Goal: Task Accomplishment & Management: Manage account settings

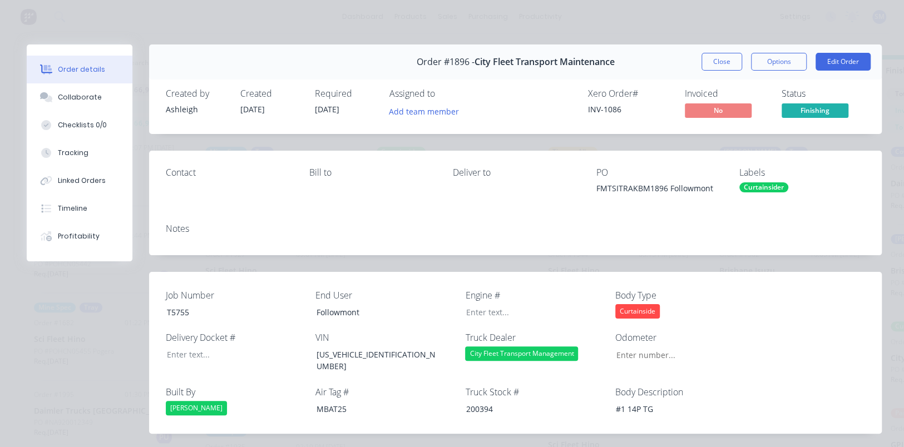
click at [709, 61] on button "Close" at bounding box center [721, 62] width 41 height 18
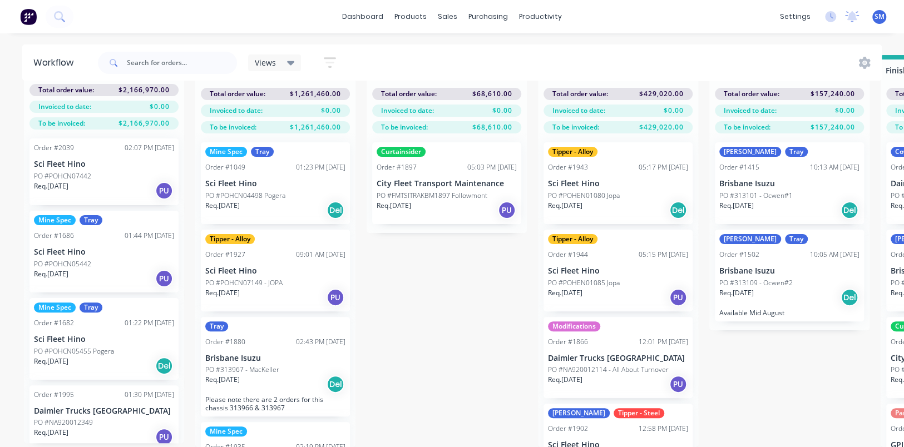
click at [447, 334] on div "Submitted 36 Status colour #273444 hex #273444 Save Cancel Summaries Total orde…" at bounding box center [919, 251] width 1855 height 392
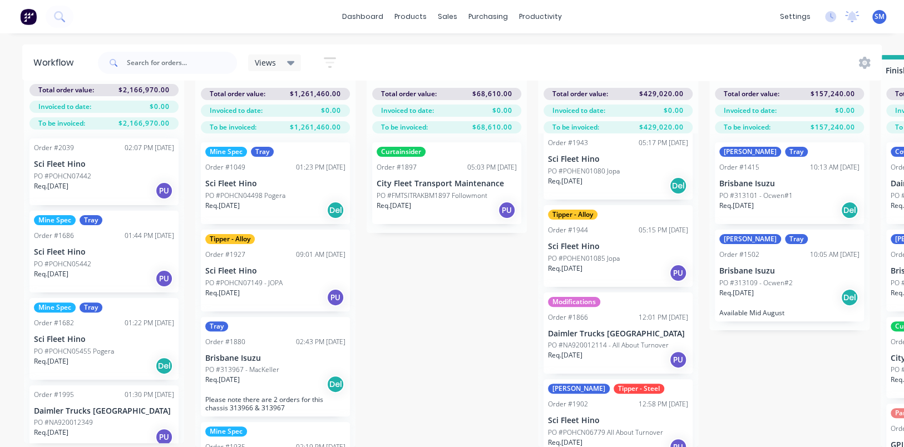
scroll to position [37, 0]
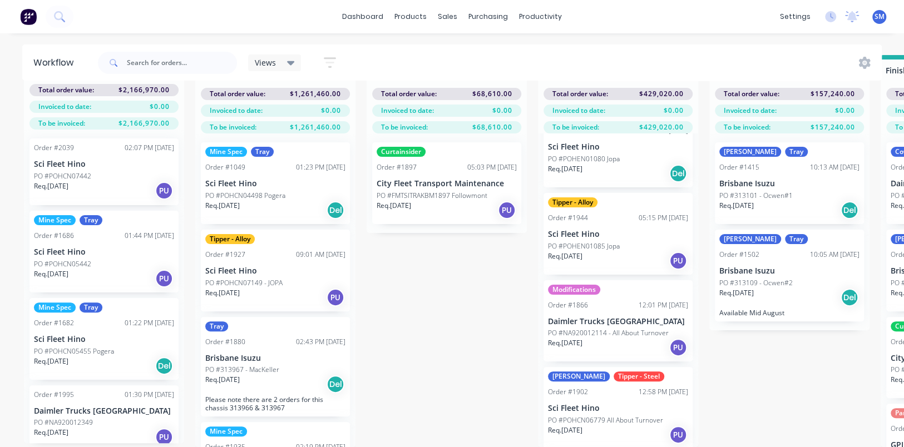
click at [728, 373] on div "Submitted 36 Status colour #273444 hex #273444 Save Cancel Summaries Total orde…" at bounding box center [919, 251] width 1855 height 392
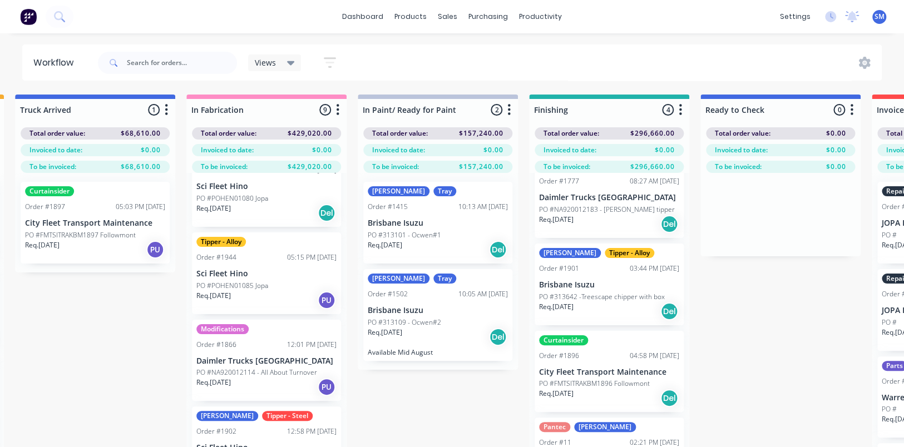
scroll to position [51, 0]
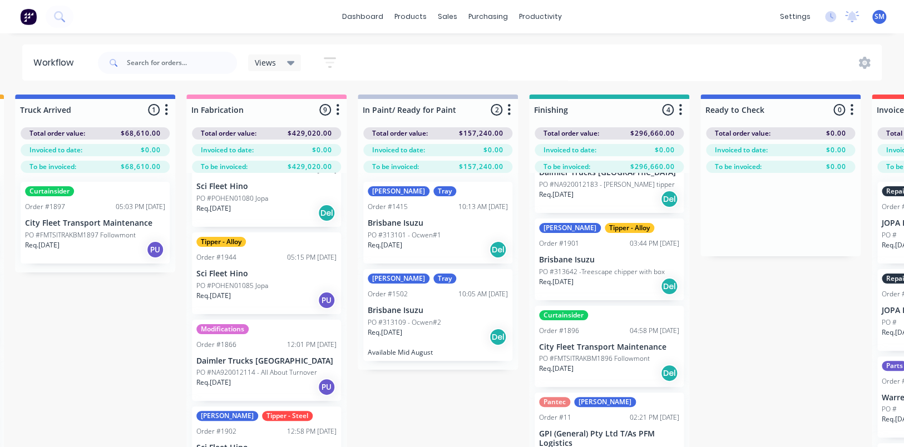
click at [591, 259] on p "Brisbane Isuzu" at bounding box center [609, 259] width 140 height 9
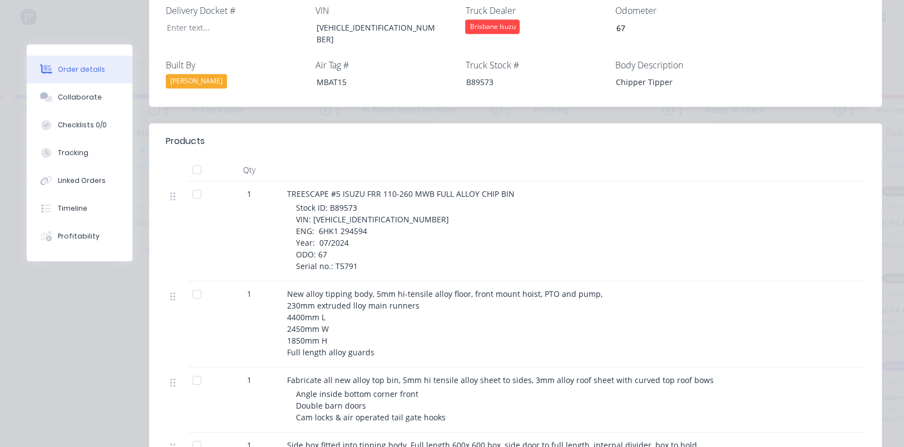
scroll to position [370, 0]
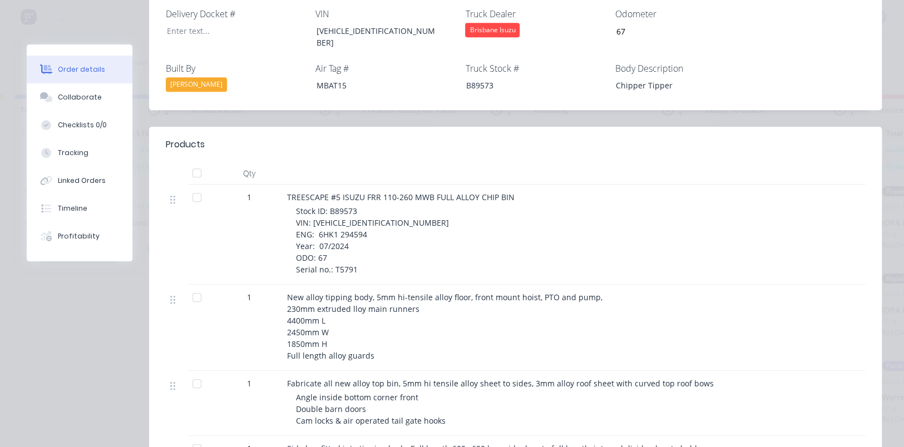
click at [507, 138] on div at bounding box center [589, 144] width 551 height 13
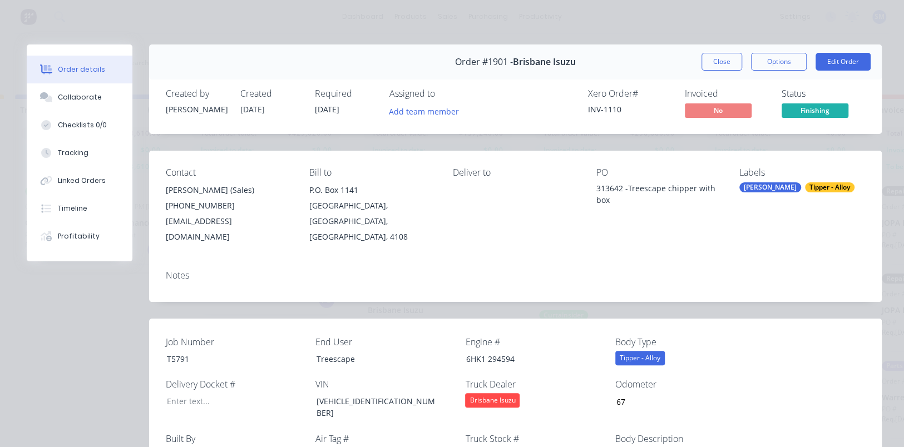
scroll to position [0, 0]
click at [723, 61] on button "Close" at bounding box center [721, 62] width 41 height 18
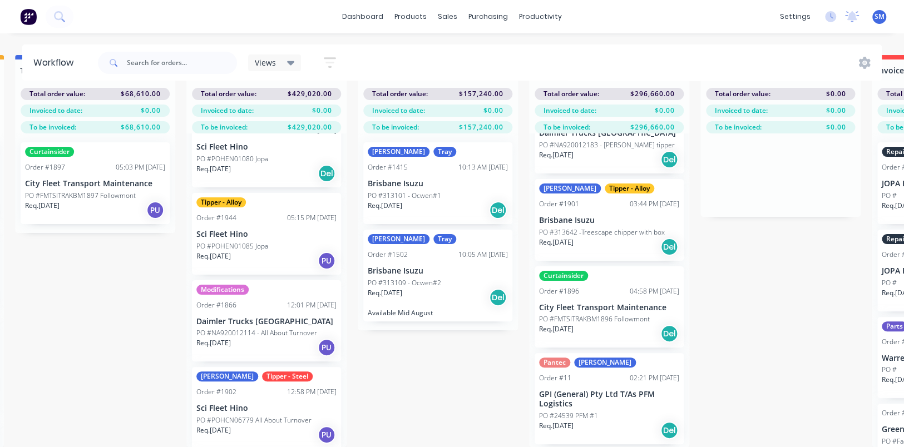
scroll to position [44, 352]
click at [590, 307] on div "Curtainsider Order #1896 04:58 PM [DATE] City Fleet Transport Maintenance PO #F…" at bounding box center [609, 307] width 149 height 82
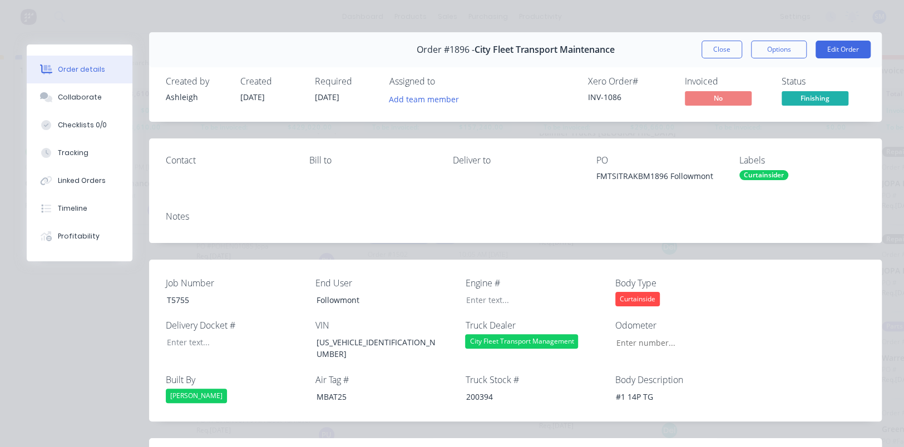
scroll to position [0, 0]
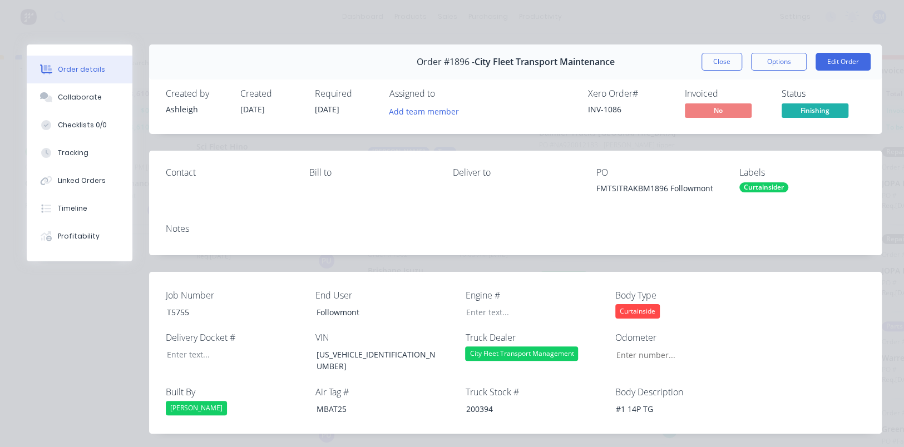
click at [716, 57] on button "Close" at bounding box center [721, 62] width 41 height 18
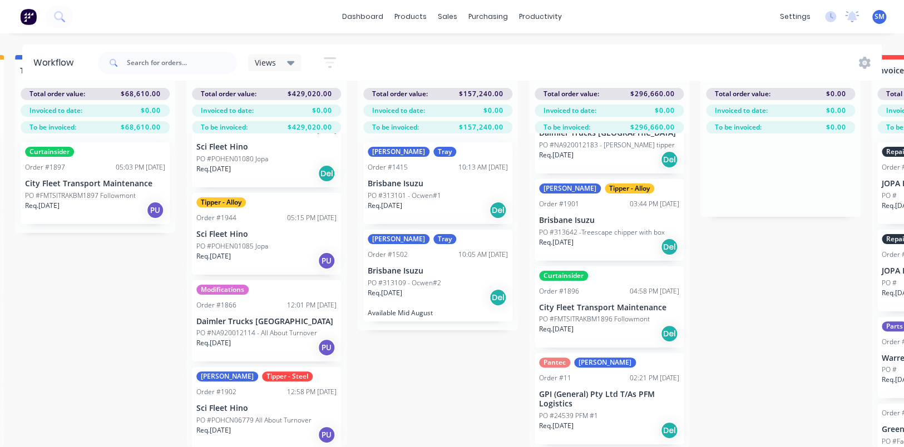
click at [768, 334] on div "Submitted 36 Status colour #273444 hex #273444 Save Cancel Summaries Total orde…" at bounding box center [567, 251] width 1855 height 392
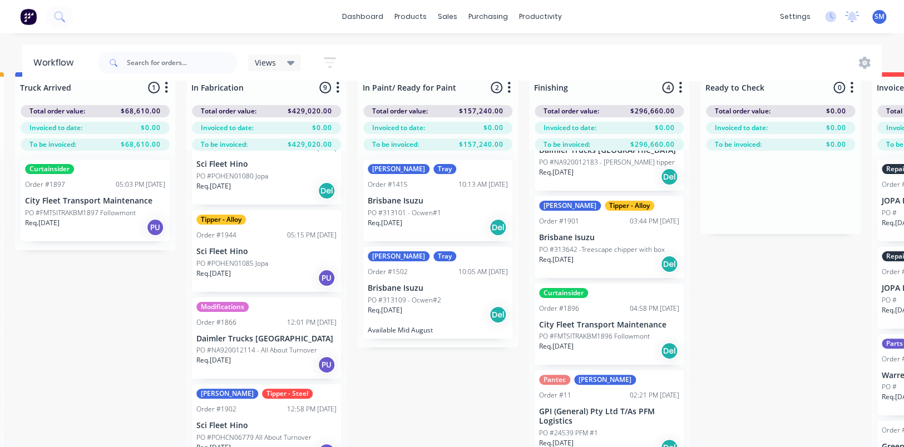
scroll to position [0, 352]
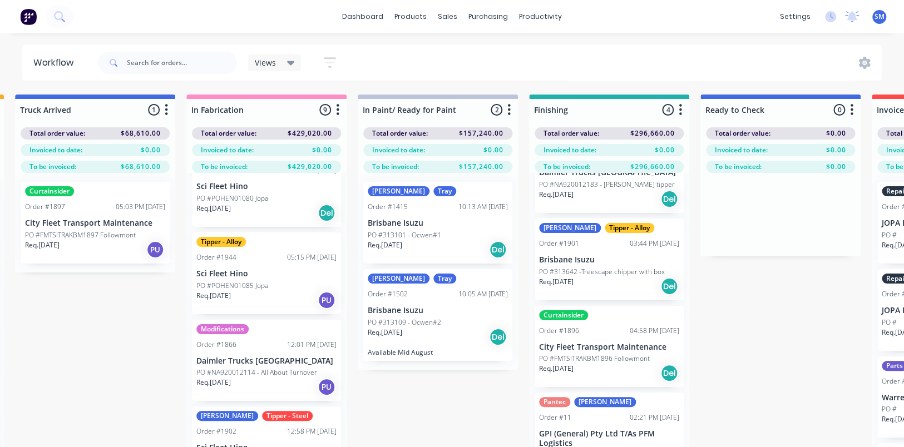
click at [775, 306] on div "Submitted 36 Status colour #273444 hex #273444 Save Cancel Summaries Total orde…" at bounding box center [567, 291] width 1855 height 392
click at [754, 318] on div "Submitted 36 Status colour #273444 hex #273444 Save Cancel Summaries Total orde…" at bounding box center [567, 291] width 1855 height 392
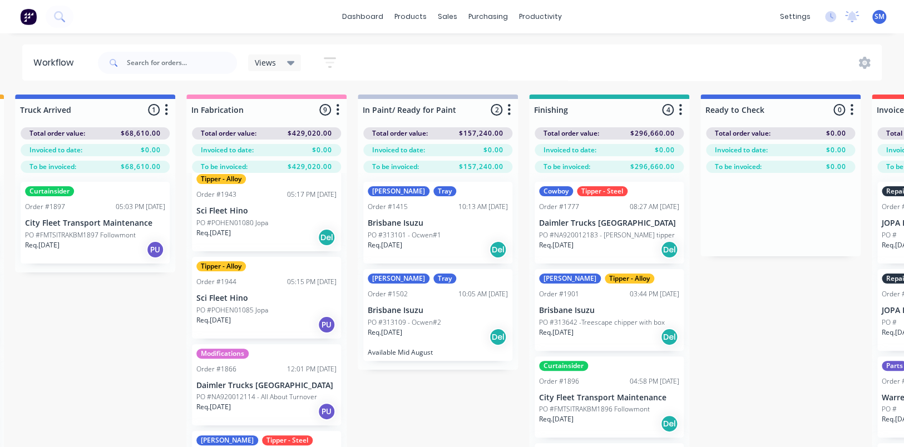
scroll to position [0, 0]
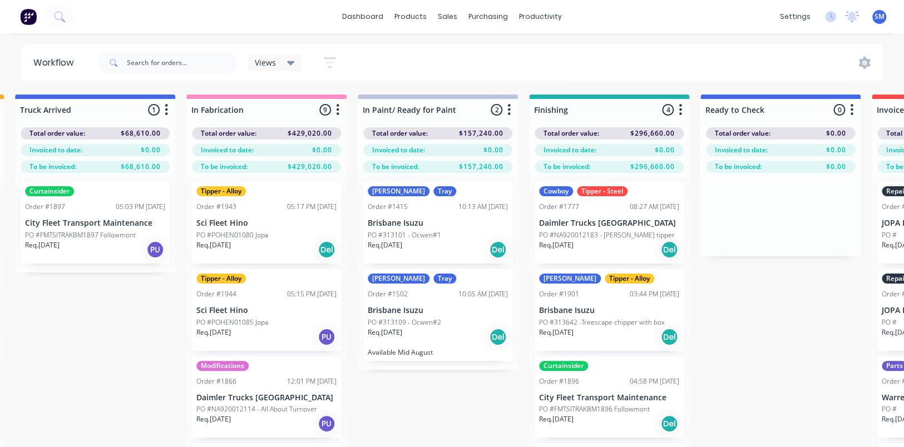
click at [238, 212] on div "Tipper - Alloy Order #1943 05:17 PM [DATE] Sci Fleet Hino PO #POHEN01080 Jopa R…" at bounding box center [266, 223] width 149 height 82
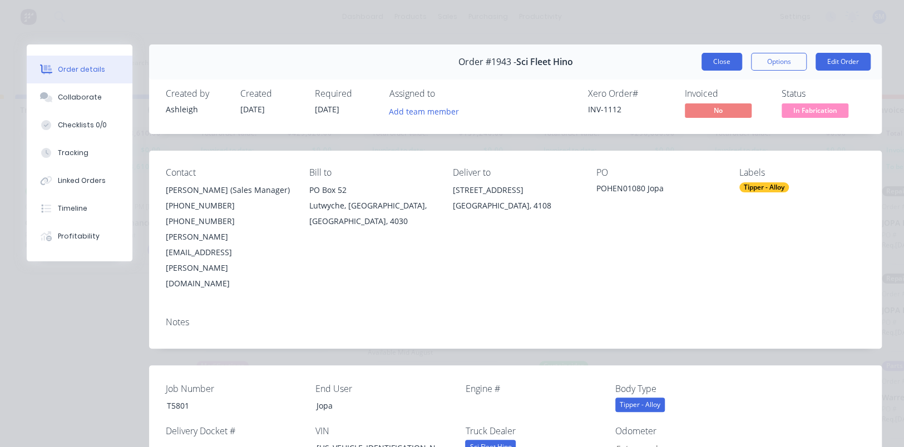
click at [714, 56] on button "Close" at bounding box center [721, 62] width 41 height 18
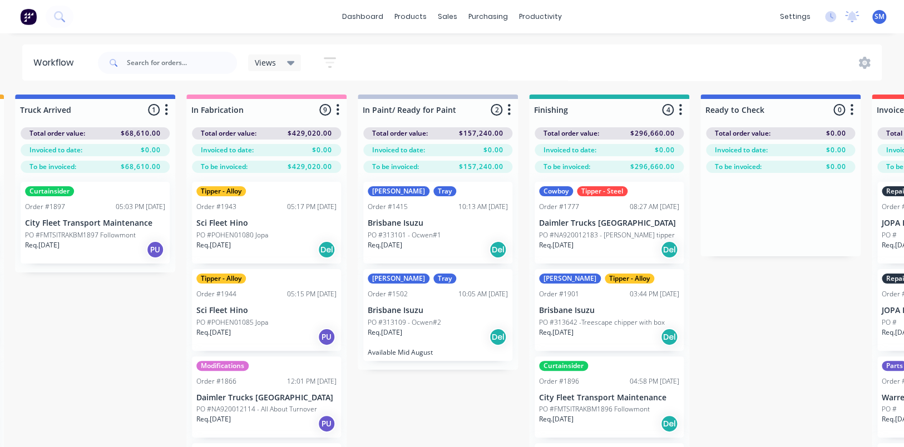
click at [249, 320] on p "PO #POHEN01085 Jopa" at bounding box center [232, 323] width 72 height 10
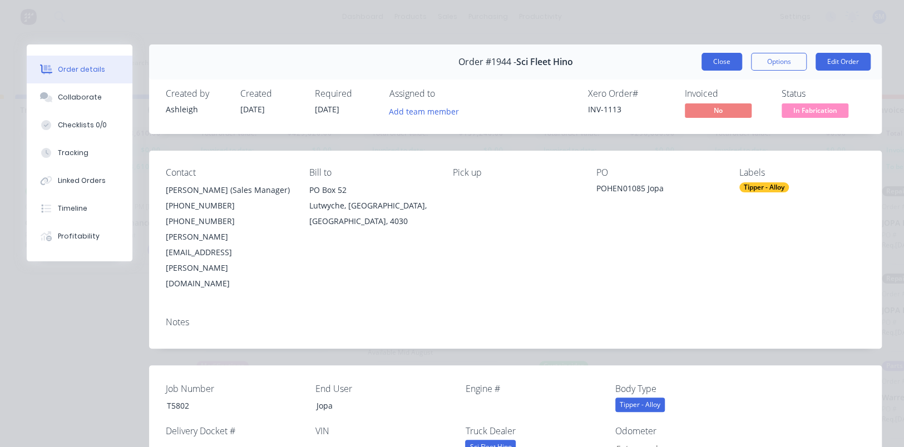
click at [719, 57] on button "Close" at bounding box center [721, 62] width 41 height 18
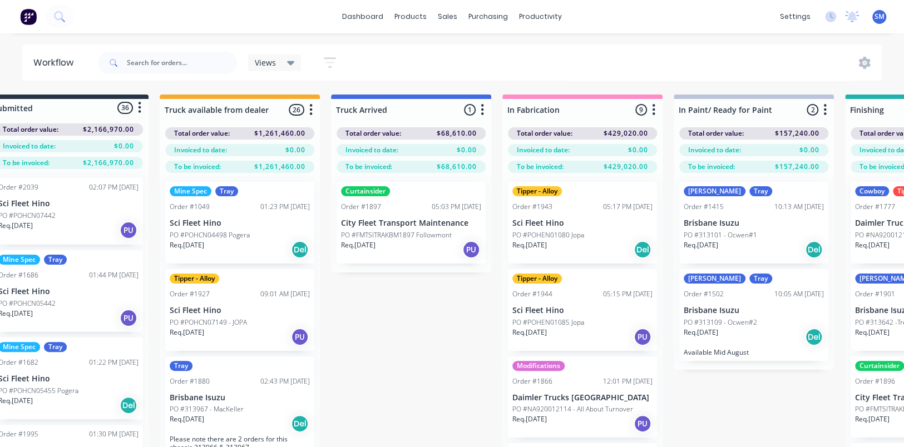
scroll to position [0, 33]
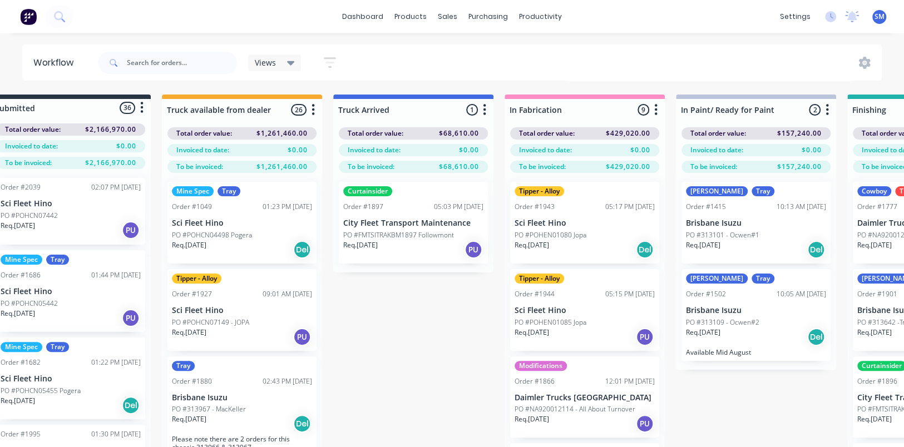
click at [217, 311] on p "Sci Fleet Hino" at bounding box center [242, 310] width 140 height 9
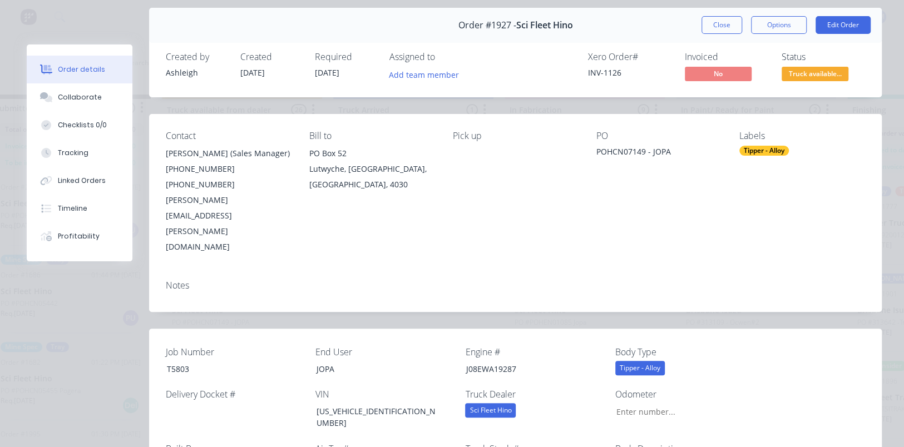
scroll to position [0, 0]
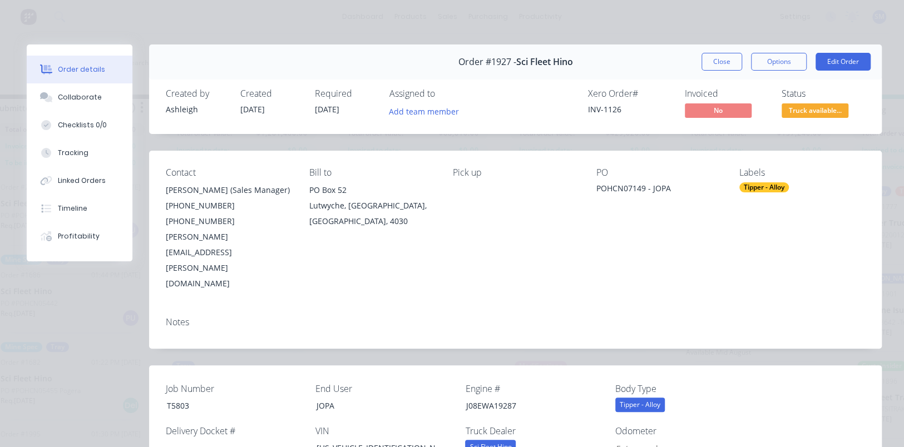
click at [721, 61] on button "Close" at bounding box center [721, 62] width 41 height 18
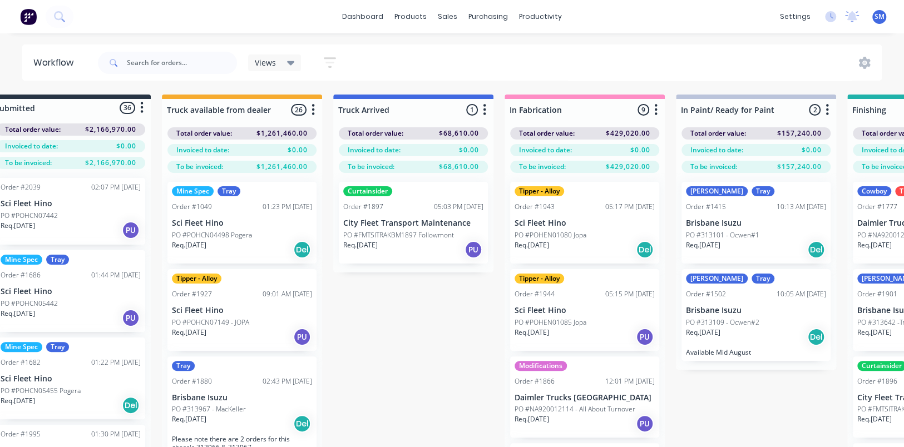
click at [403, 357] on div "Submitted 36 Status colour #273444 hex #273444 Save Cancel Summaries Total orde…" at bounding box center [885, 291] width 1855 height 392
click at [431, 372] on div "Submitted 36 Status colour #273444 hex #273444 Save Cancel Summaries Total orde…" at bounding box center [885, 291] width 1855 height 392
click at [215, 290] on div "Order #1927 09:01 AM [DATE]" at bounding box center [242, 294] width 140 height 10
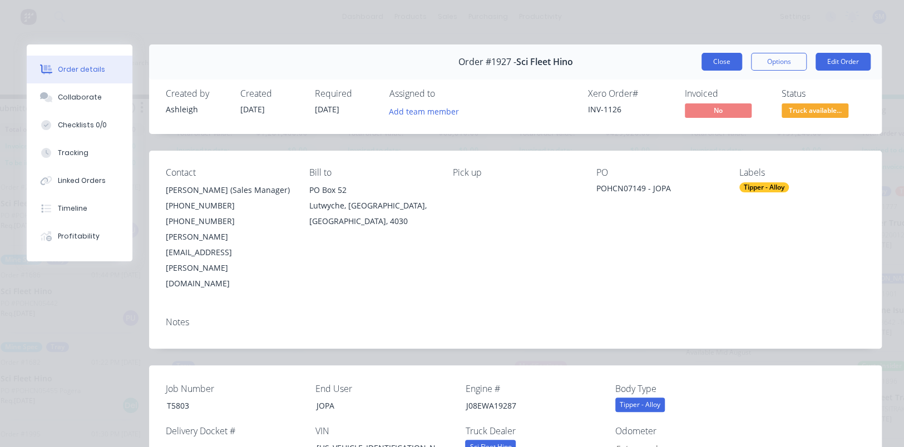
click at [711, 61] on button "Close" at bounding box center [721, 62] width 41 height 18
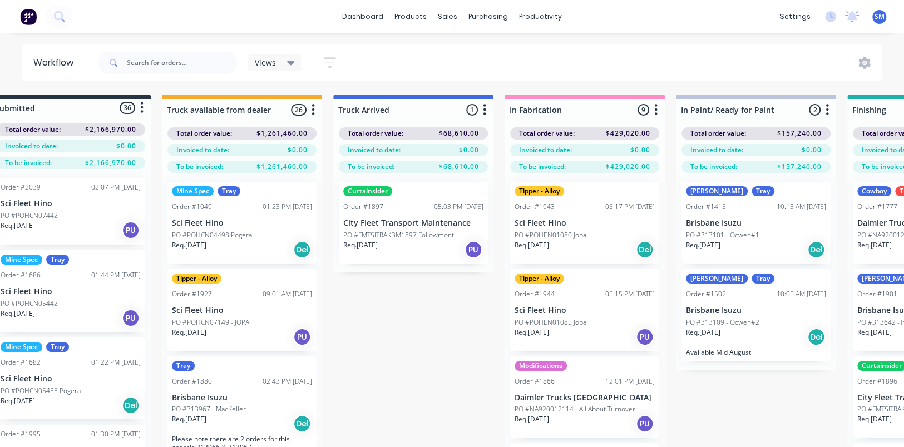
click at [428, 365] on div "Submitted 36 Status colour #273444 hex #273444 Save Cancel Summaries Total orde…" at bounding box center [885, 291] width 1855 height 392
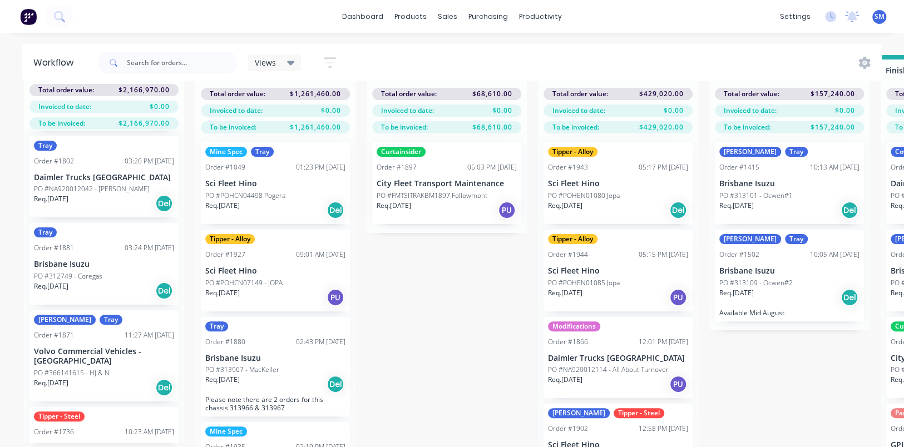
scroll to position [1483, 0]
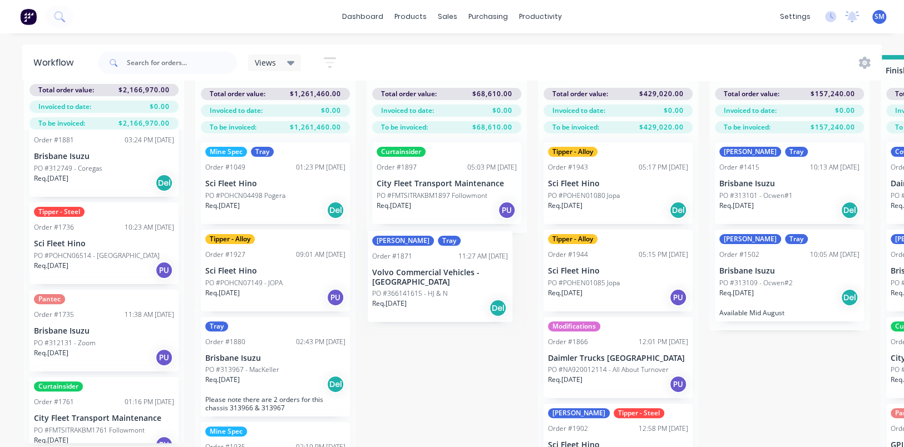
drag, startPoint x: 65, startPoint y: 235, endPoint x: 404, endPoint y: 272, distance: 341.3
click at [404, 272] on div "Submitted 36 Status colour #273444 hex #273444 Save Cancel Summaries Total orde…" at bounding box center [919, 251] width 1855 height 392
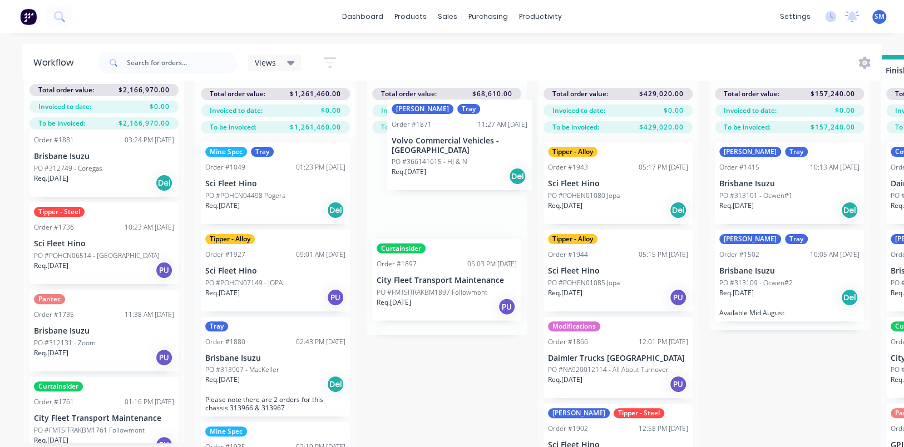
scroll to position [40, 0]
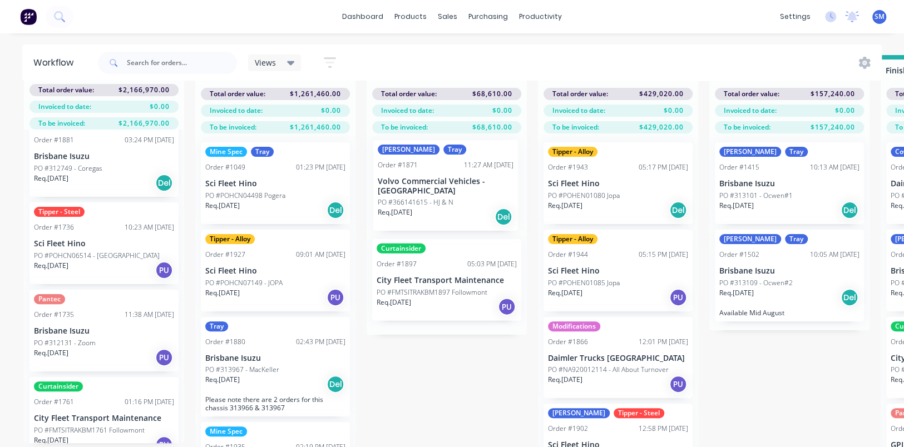
drag, startPoint x: 85, startPoint y: 234, endPoint x: 433, endPoint y: 182, distance: 352.5
click at [433, 182] on div "Submitted 36 Status colour #273444 hex #273444 Save Cancel Summaries Total orde…" at bounding box center [919, 251] width 1855 height 392
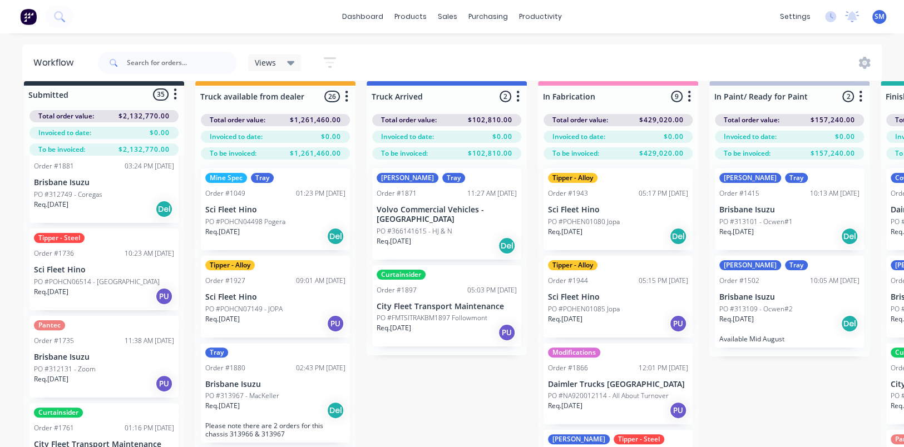
scroll to position [0, 0]
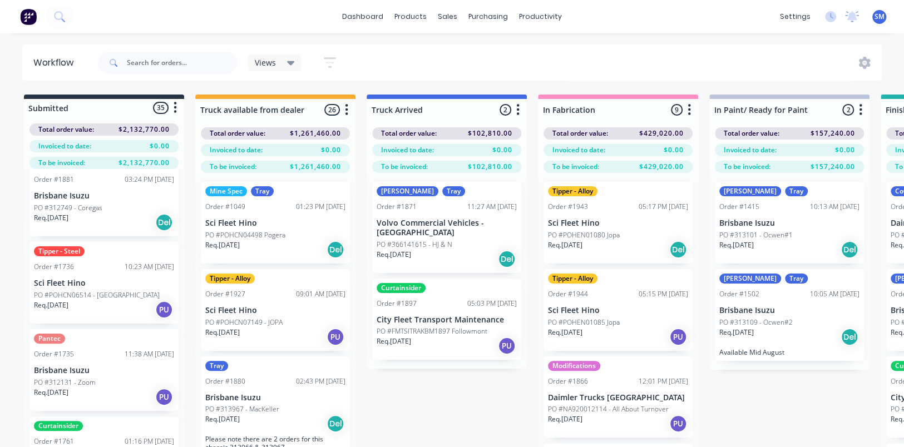
click at [422, 384] on div "Submitted 35 Status colour #273444 hex #273444 Save Cancel Summaries Total orde…" at bounding box center [919, 291] width 1855 height 392
click at [427, 215] on div "Clinton Tray Order #1871 11:27 AM [DATE] Volvo Commercial Vehicles - [GEOGRAPHI…" at bounding box center [446, 227] width 149 height 91
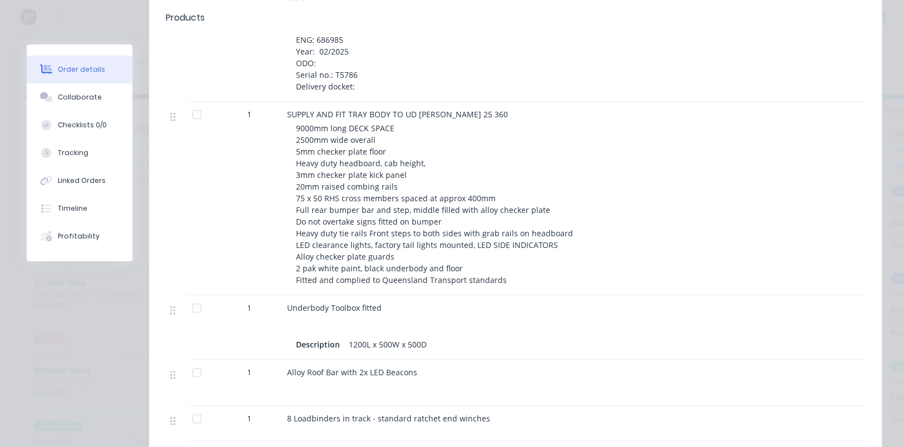
scroll to position [741, 0]
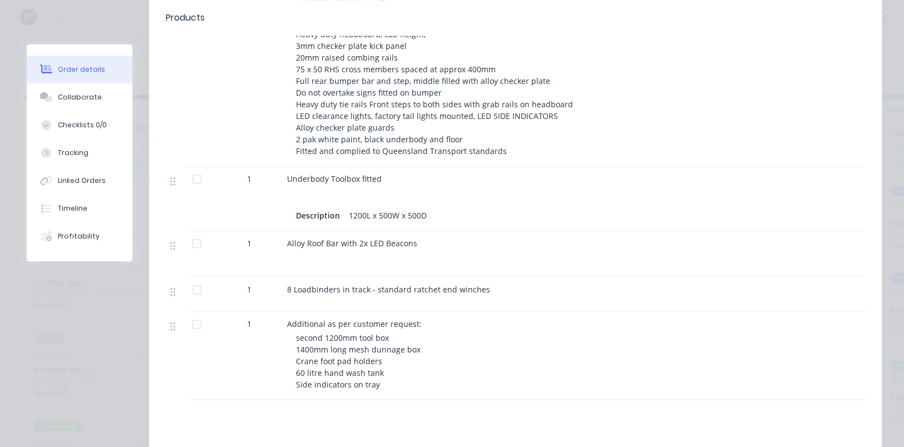
click at [378, 332] on div "second 1200mm tool box 1400mm long mesh dunnage box Crane foot pad holders 60 l…" at bounding box center [509, 361] width 427 height 58
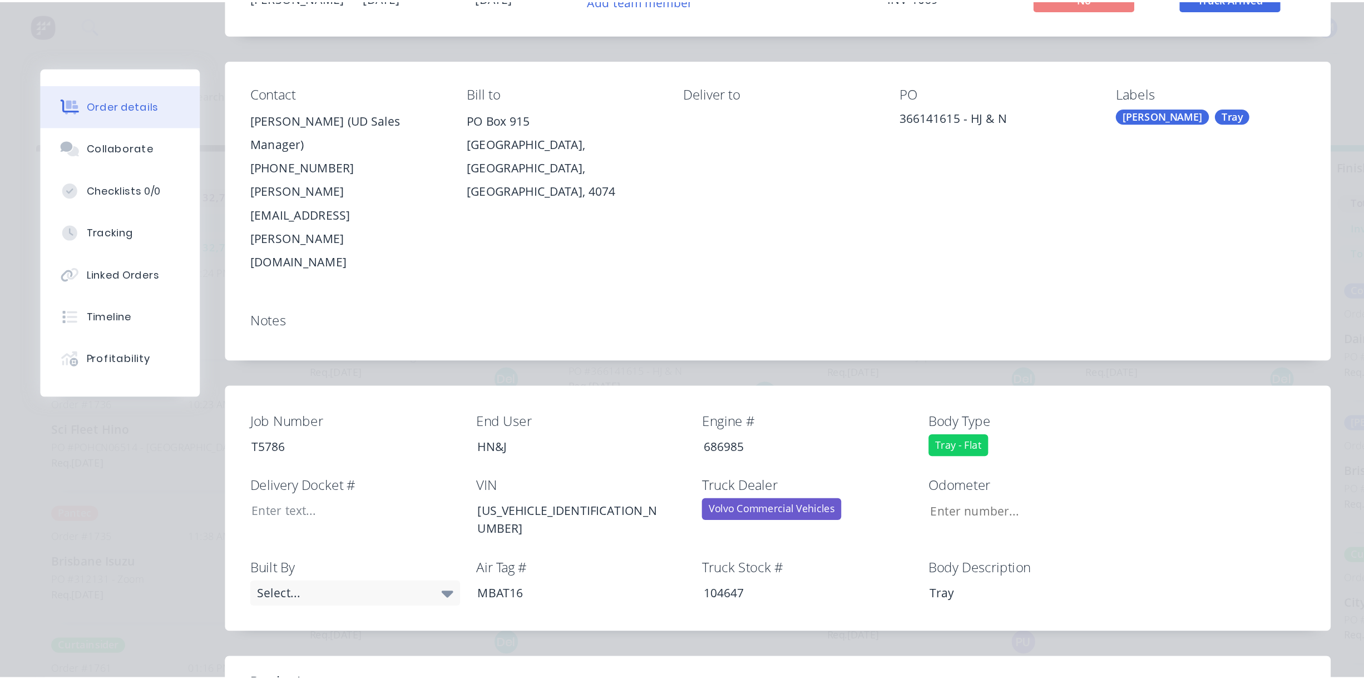
scroll to position [0, 0]
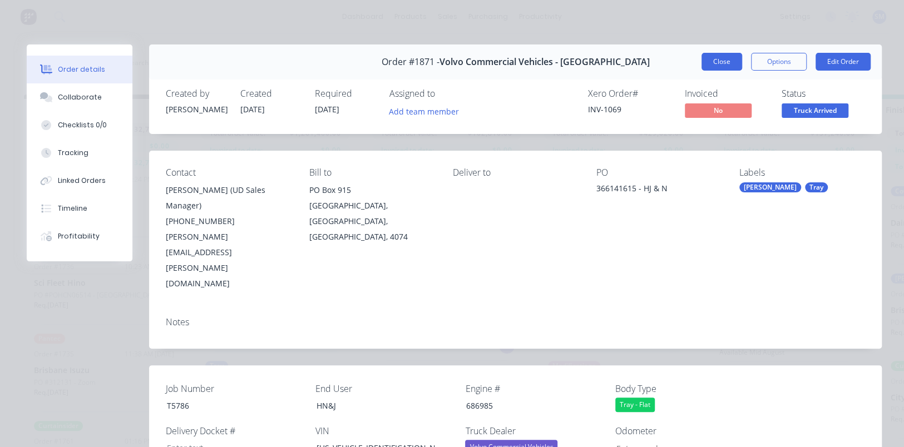
click at [719, 62] on button "Close" at bounding box center [721, 62] width 41 height 18
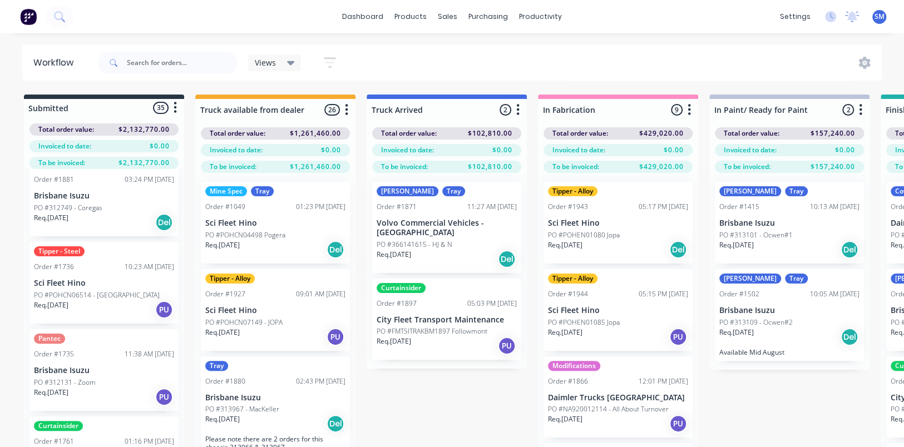
click at [447, 65] on div "Views Save new view None (Default) edit Show/Hide statuses Show line item cards…" at bounding box center [489, 62] width 786 height 33
click at [156, 62] on input "text" at bounding box center [182, 63] width 110 height 22
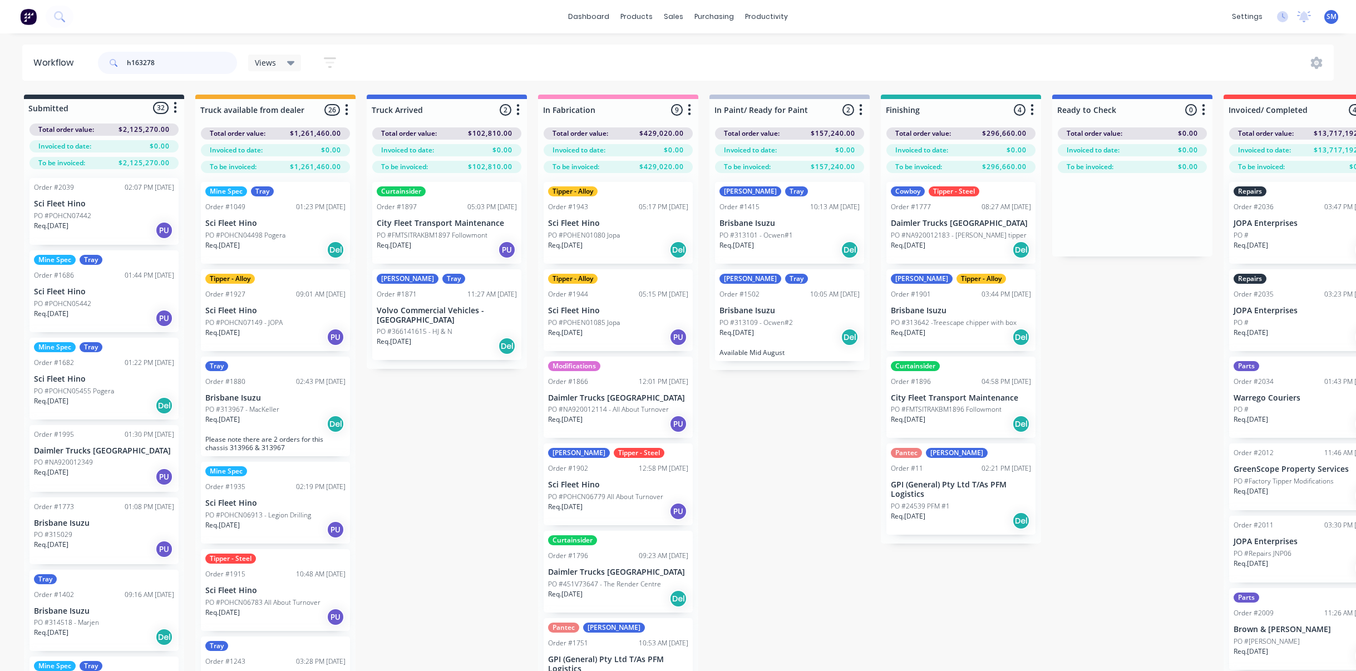
click at [152, 57] on input "h163278" at bounding box center [182, 63] width 110 height 22
click at [162, 59] on input "h163278" at bounding box center [182, 63] width 110 height 22
type input "h163278"
drag, startPoint x: 170, startPoint y: 62, endPoint x: 55, endPoint y: 60, distance: 115.2
click at [48, 60] on header "Workflow h163278 Views Save new view None (Default) edit Show/Hide statuses Sho…" at bounding box center [678, 62] width 1312 height 36
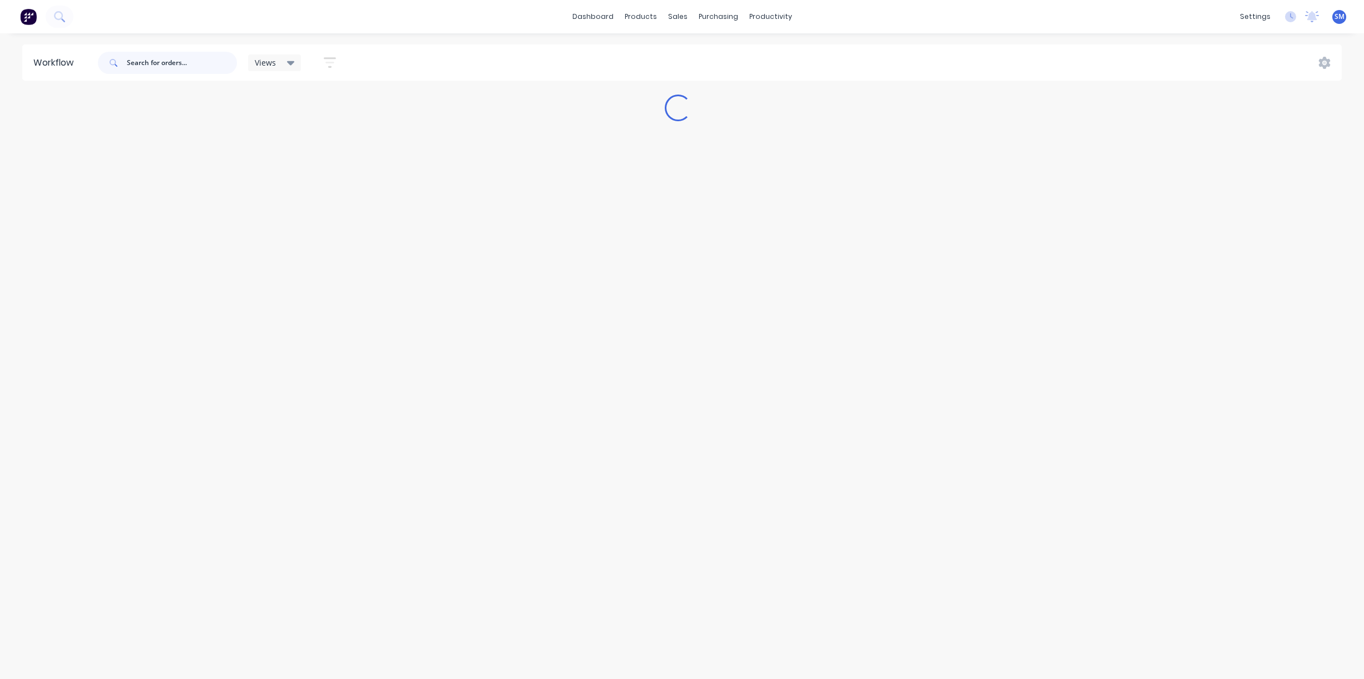
click at [142, 61] on input "text" at bounding box center [182, 63] width 110 height 22
paste input "Civx Pty Ltd, [STREET_ADDRESS]"
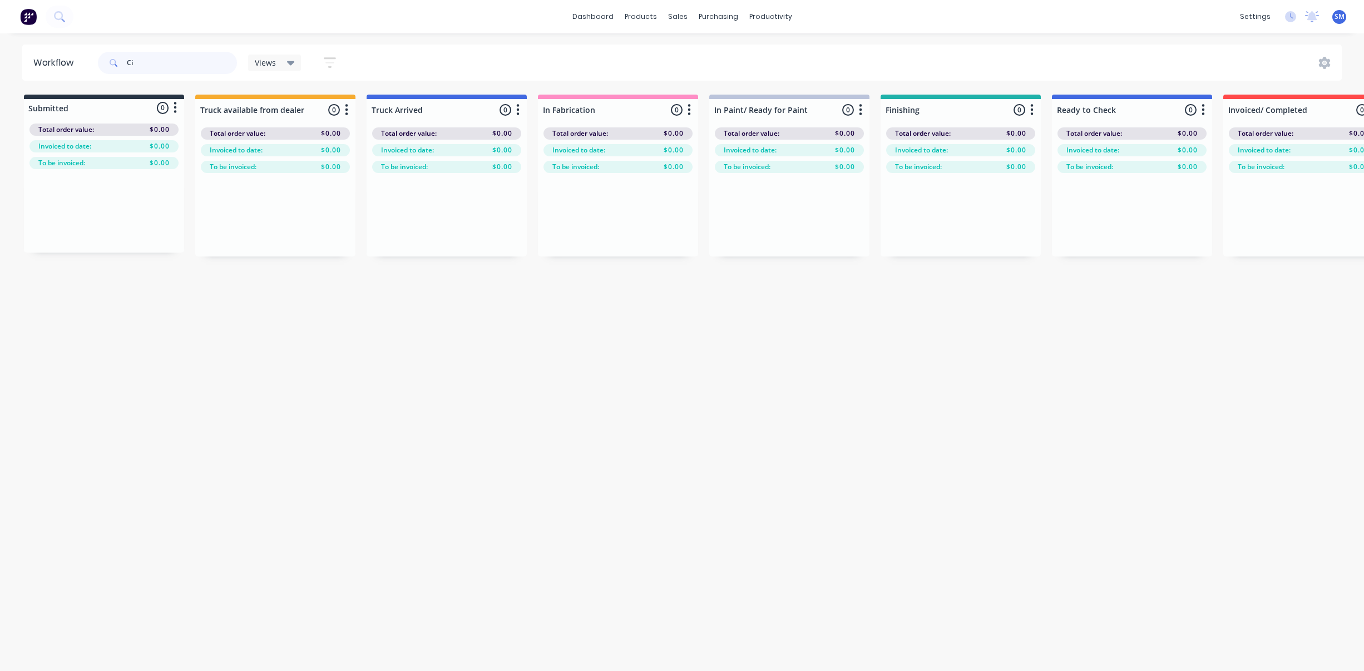
type input "C"
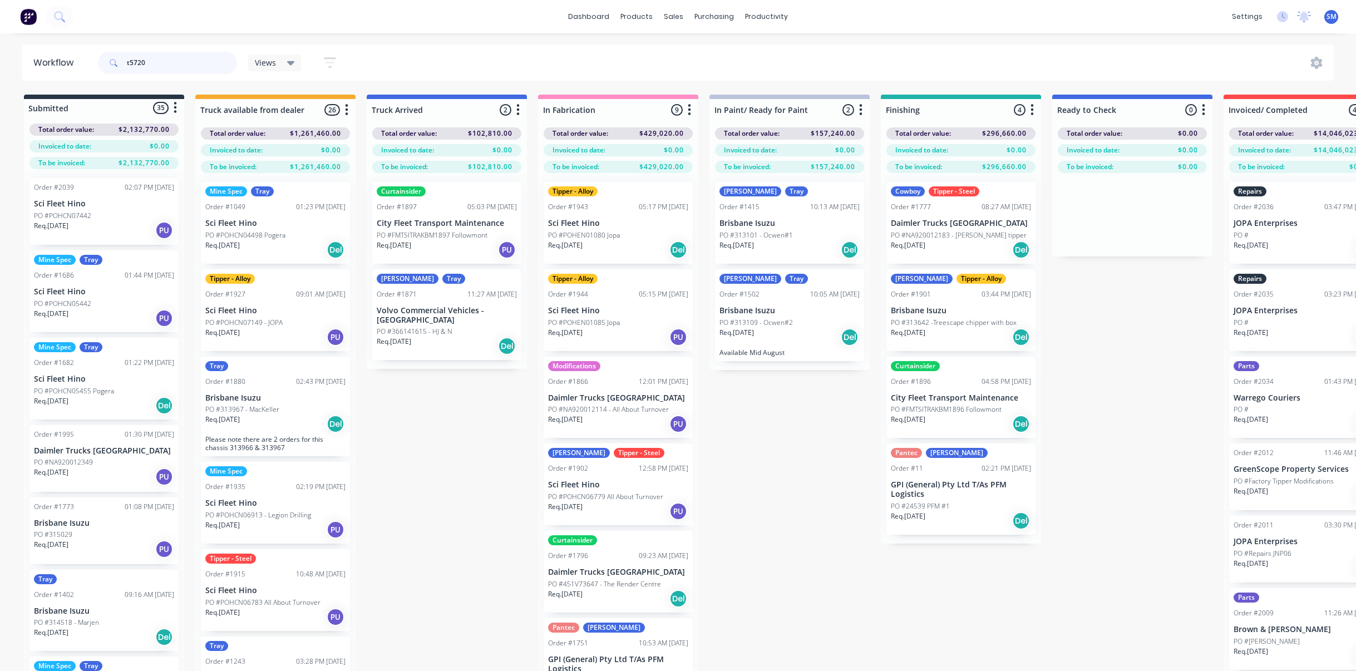
click at [144, 61] on input "t5720" at bounding box center [182, 63] width 110 height 22
drag, startPoint x: 135, startPoint y: 61, endPoint x: 77, endPoint y: 60, distance: 57.9
click at [77, 60] on header "Workflow t5720 Views Save new view None (Default) edit Show/Hide statuses Show …" at bounding box center [678, 62] width 1312 height 36
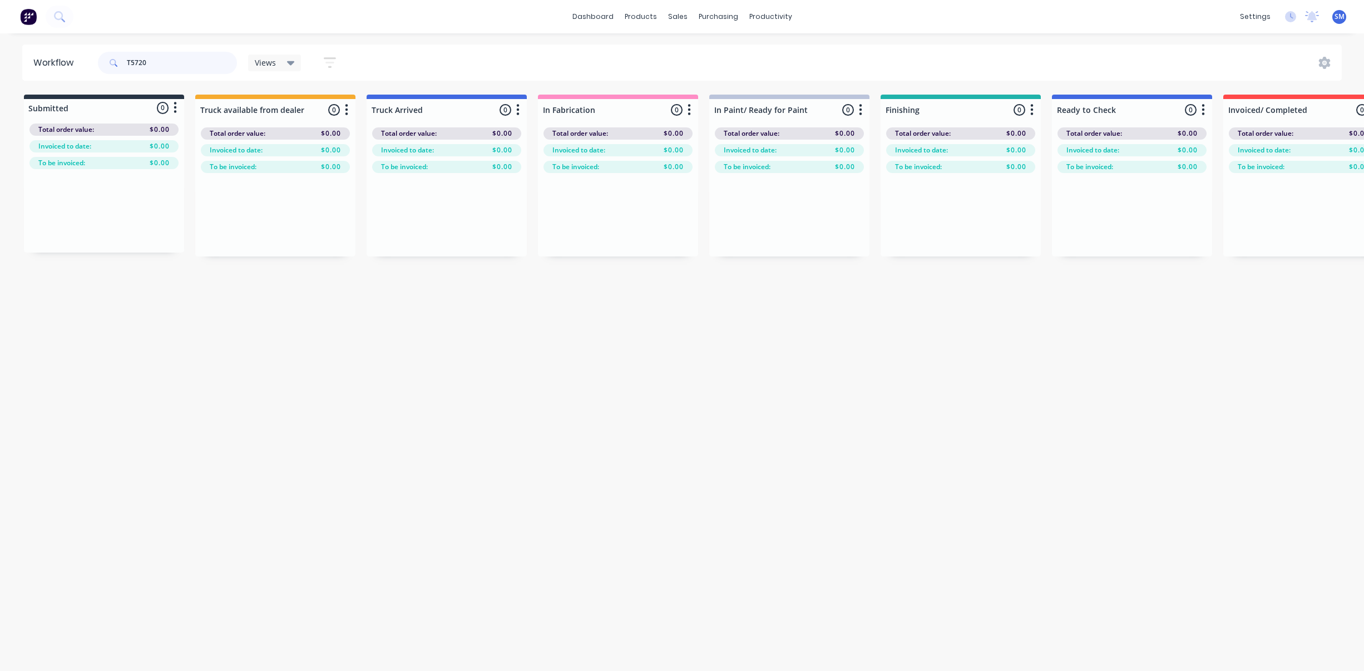
drag, startPoint x: 150, startPoint y: 63, endPoint x: 177, endPoint y: 67, distance: 27.5
click at [127, 63] on input "T5720" at bounding box center [182, 63] width 110 height 22
type input "H16327"
click at [374, 349] on div "Workflow H16327 Views Save new view None (Default) edit Show/Hide statuses Show…" at bounding box center [678, 346] width 1356 height 604
drag, startPoint x: 167, startPoint y: 64, endPoint x: 130, endPoint y: 57, distance: 38.5
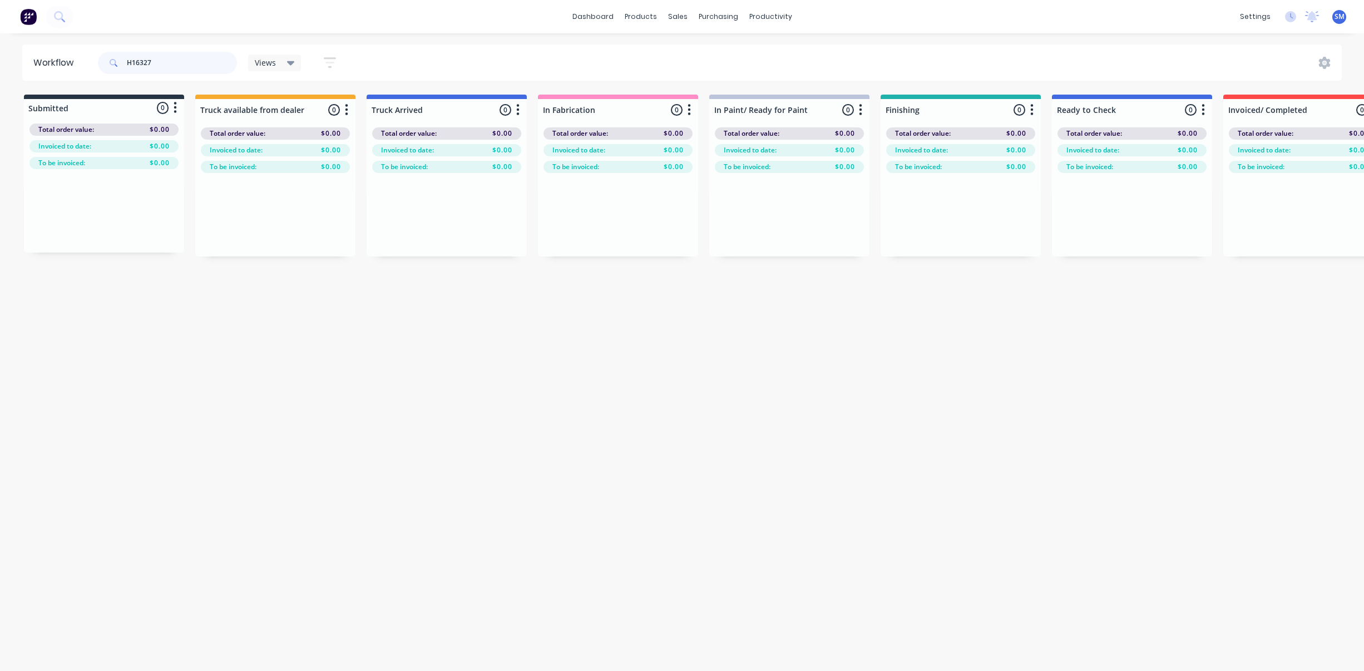
click at [130, 56] on input "H16327" at bounding box center [182, 63] width 110 height 22
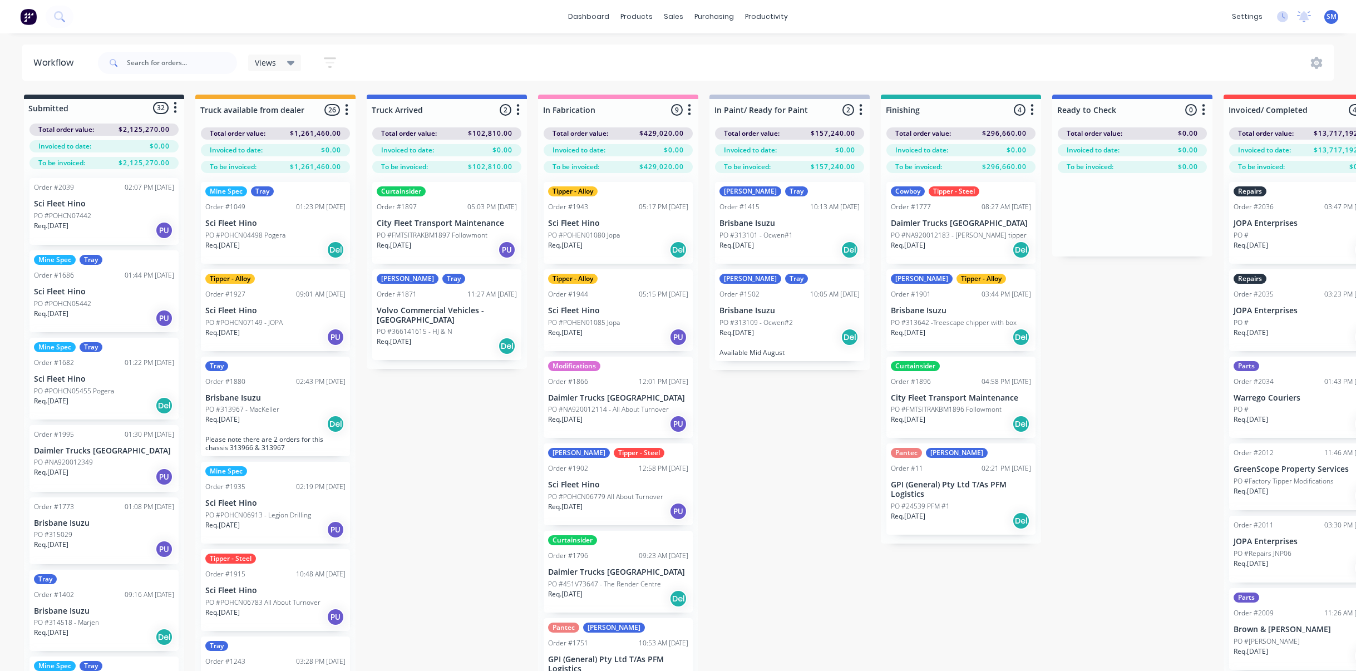
click at [783, 447] on div "Submitted 32 Status colour #273444 hex #273444 Save Cancel Summaries Total orde…" at bounding box center [919, 403] width 1855 height 616
click at [903, 353] on div "Submitted 32 Status colour #273444 hex #273444 Save Cancel Summaries Total orde…" at bounding box center [919, 403] width 1855 height 616
click at [682, 49] on div at bounding box center [680, 53] width 17 height 10
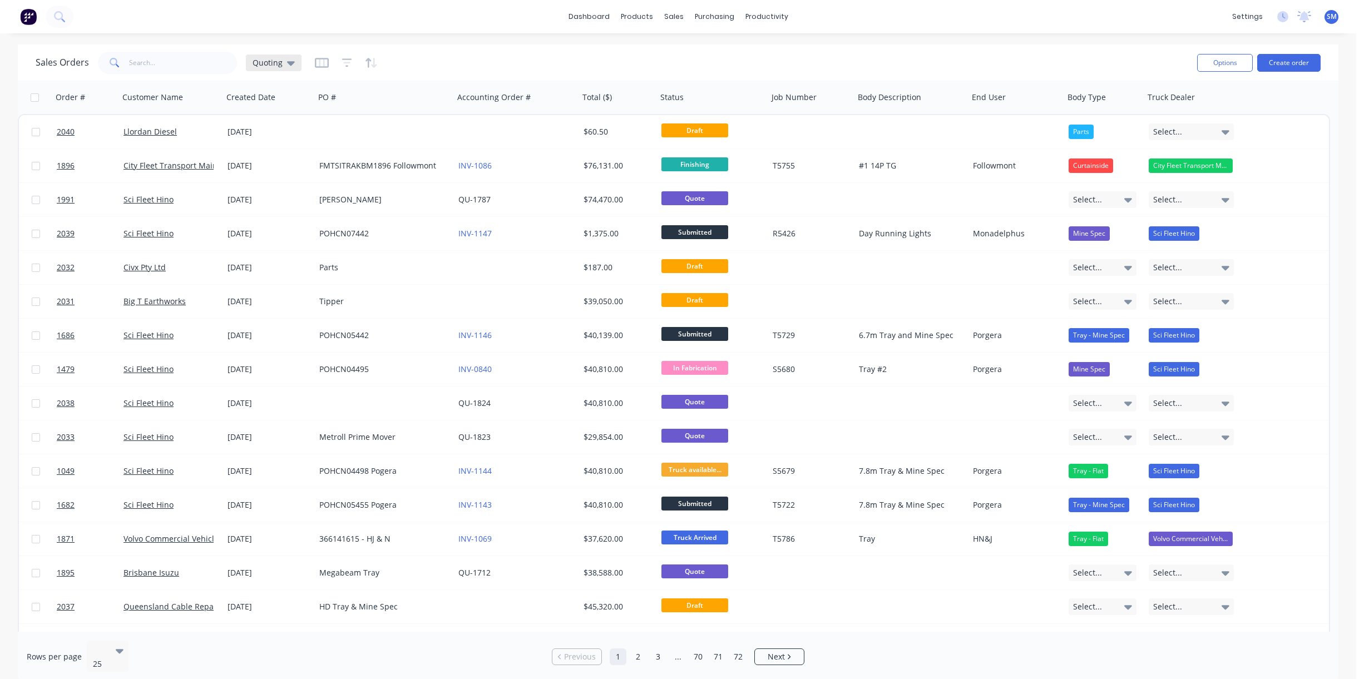
click at [282, 63] on div "Quoting" at bounding box center [274, 63] width 42 height 10
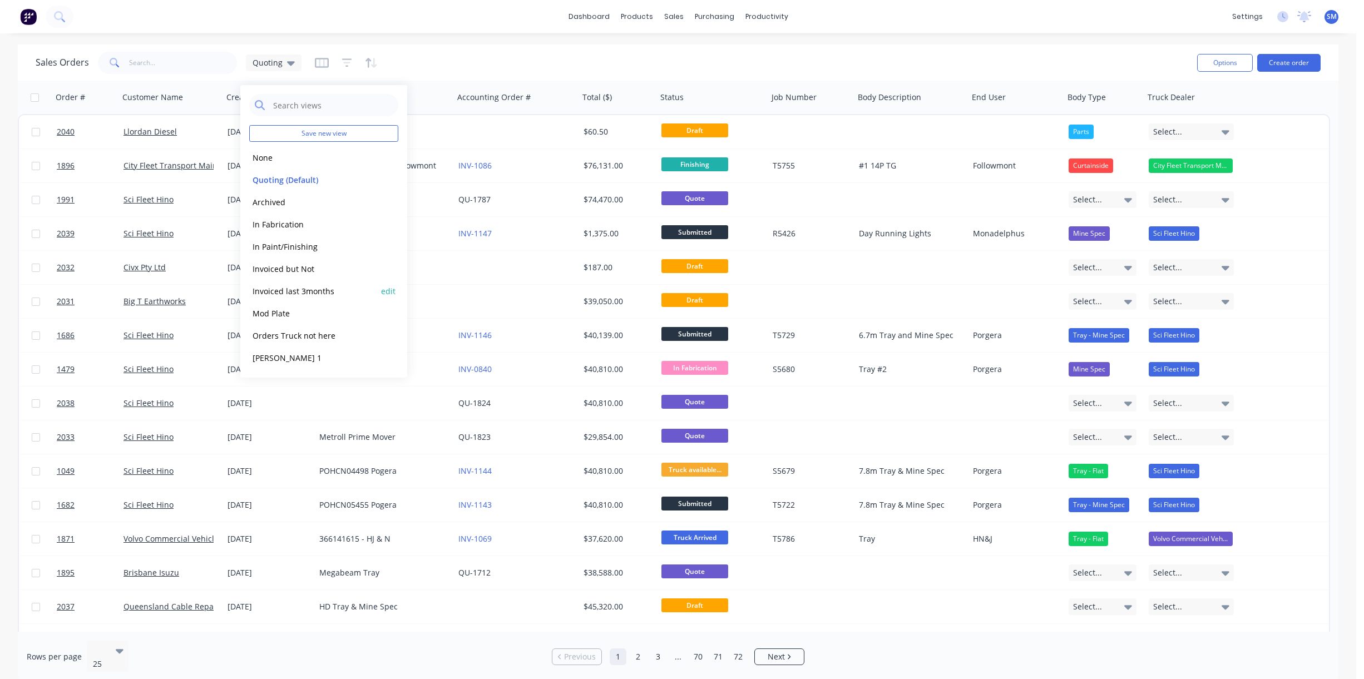
click at [304, 285] on button "Invoiced last 3months" at bounding box center [312, 291] width 127 height 13
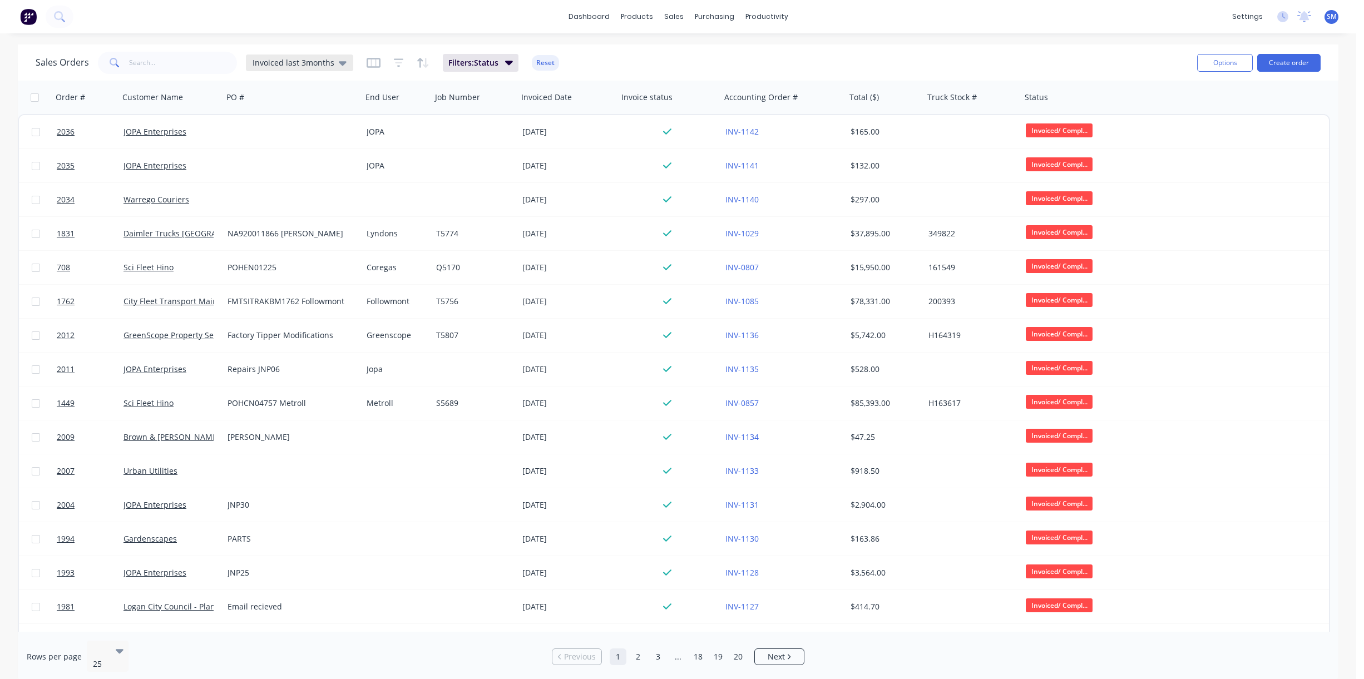
click at [318, 61] on span "Invoiced last 3months" at bounding box center [294, 63] width 82 height 12
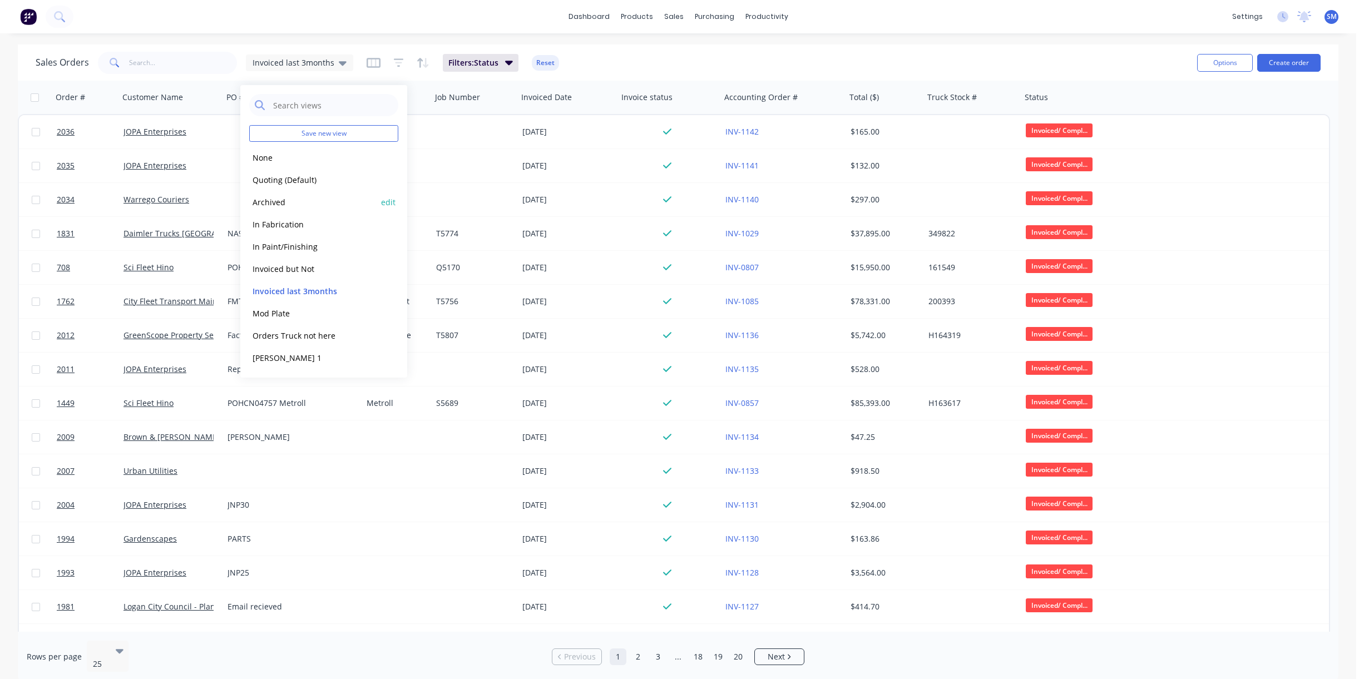
click at [279, 204] on button "Archived" at bounding box center [312, 202] width 127 height 13
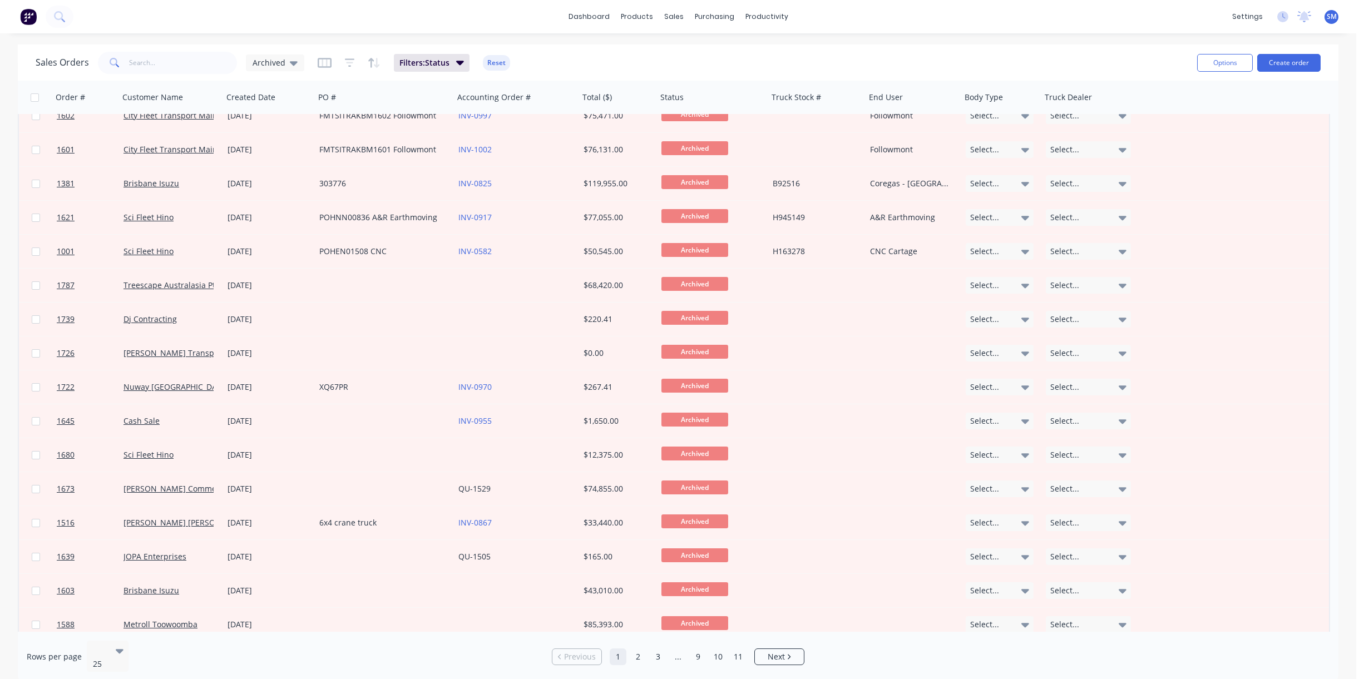
scroll to position [330, 0]
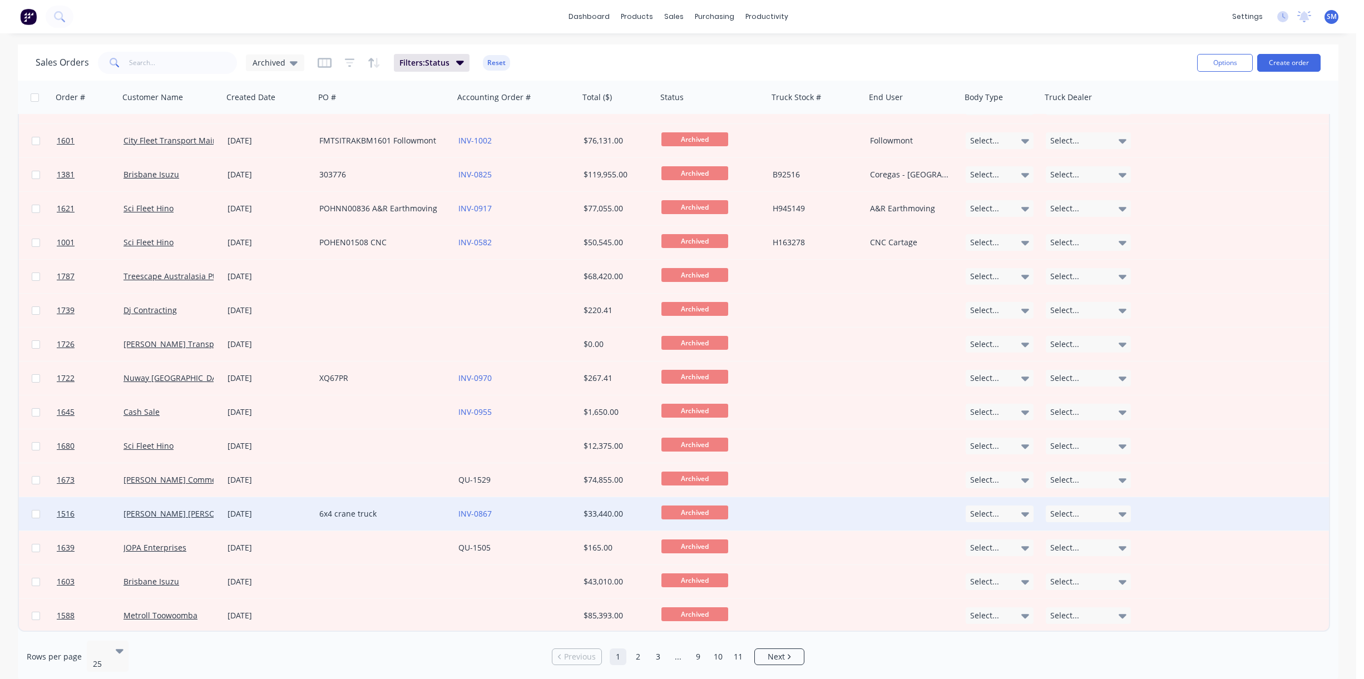
click at [249, 447] on div "[DATE]" at bounding box center [268, 513] width 83 height 11
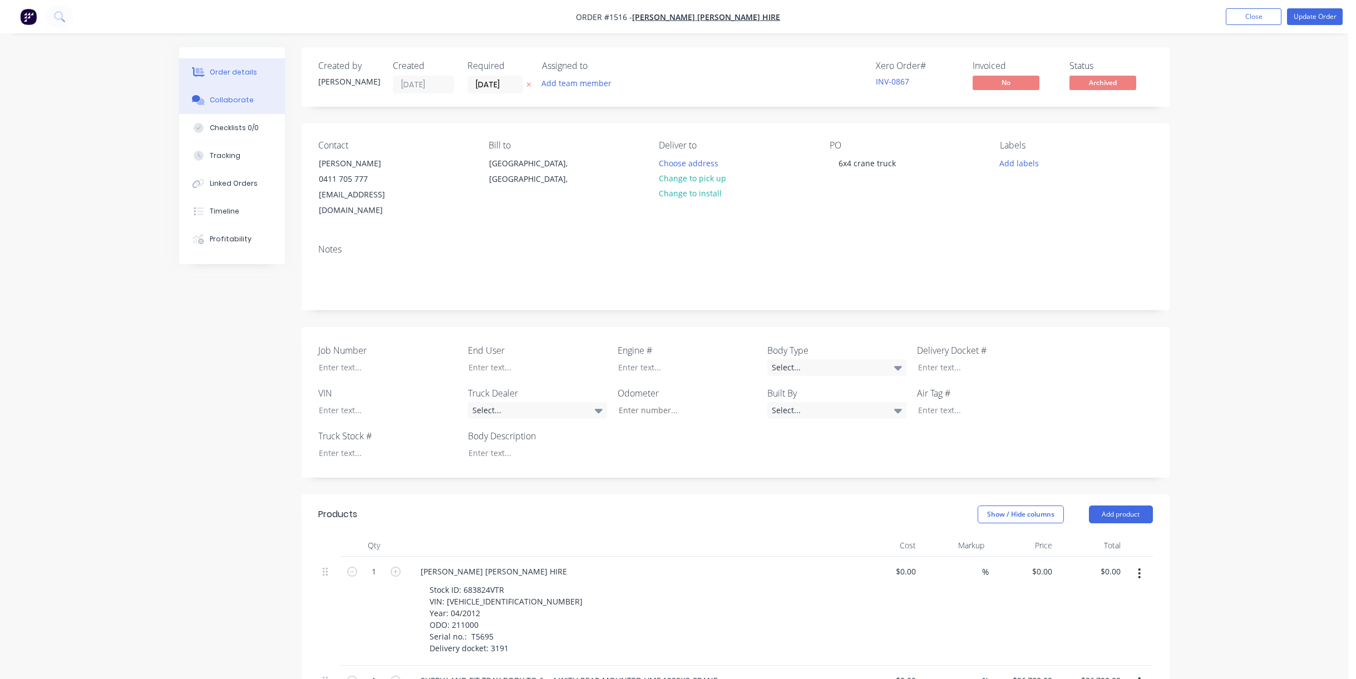
click at [225, 100] on div "Collaborate" at bounding box center [232, 100] width 44 height 10
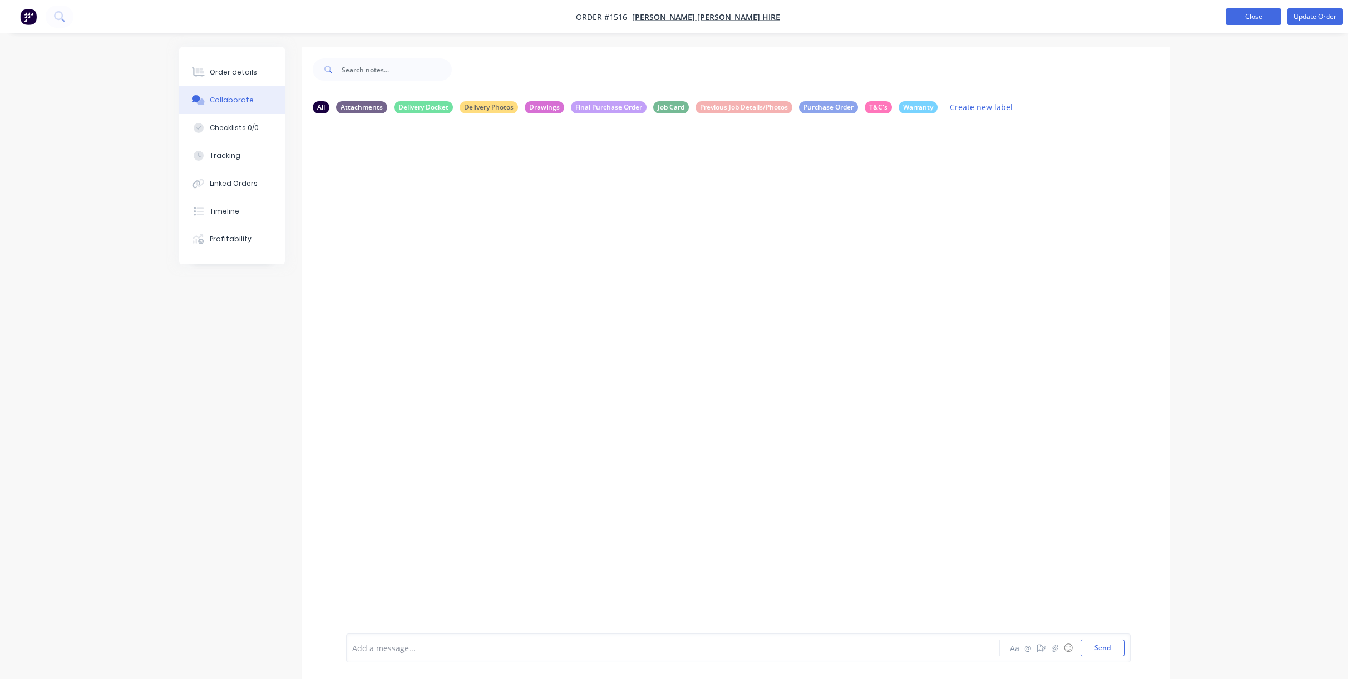
click at [903, 16] on button "Close" at bounding box center [1253, 16] width 56 height 17
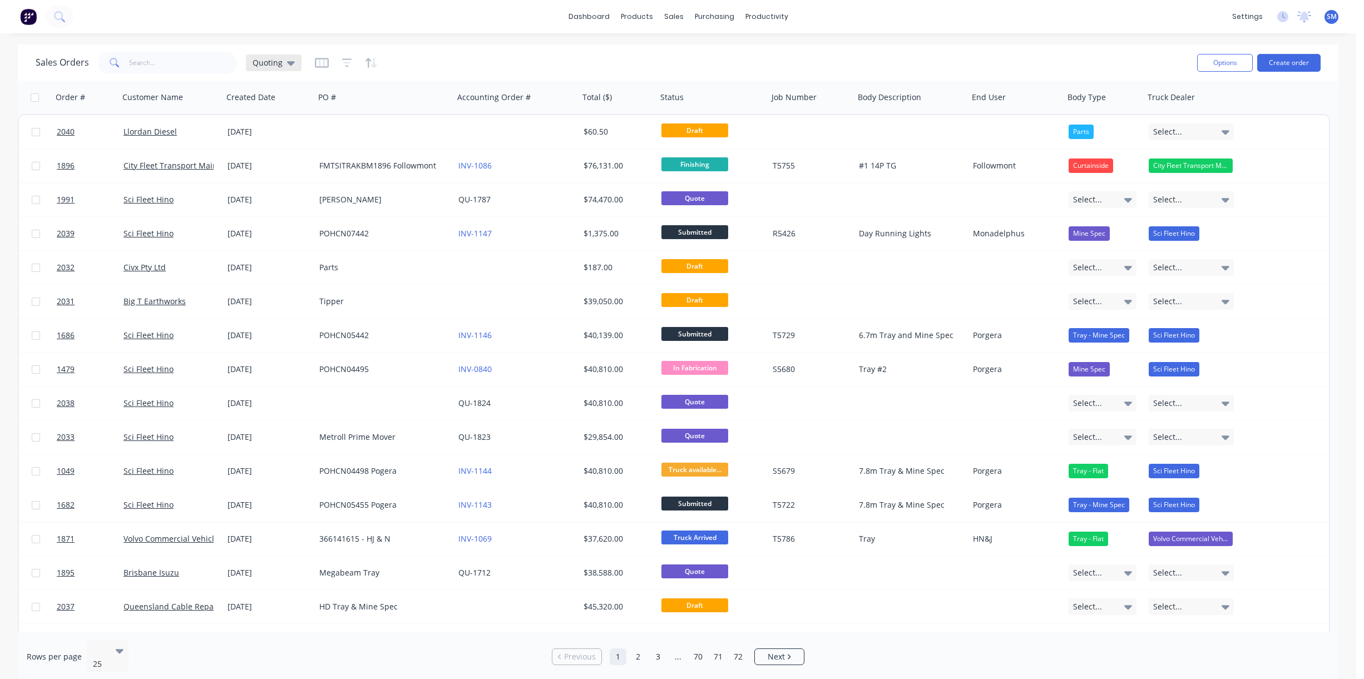
click at [283, 61] on div "Quoting" at bounding box center [274, 63] width 42 height 10
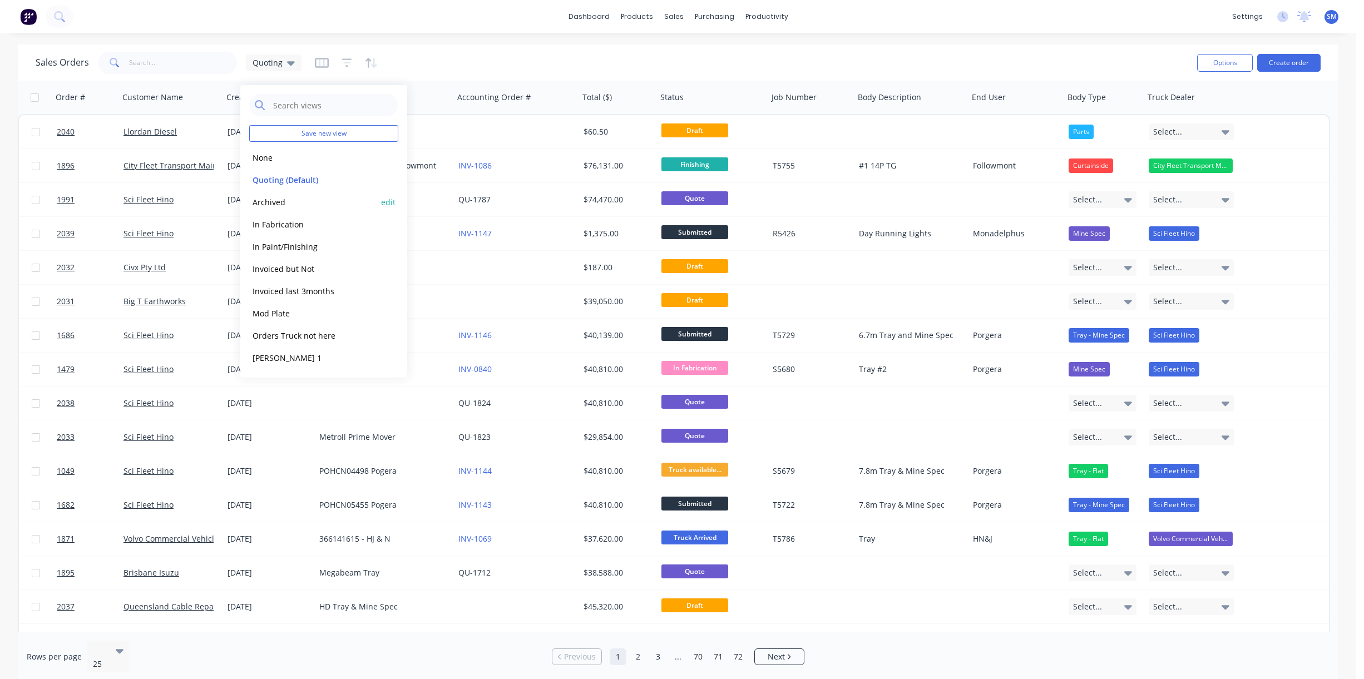
click at [282, 205] on button "Archived" at bounding box center [312, 202] width 127 height 13
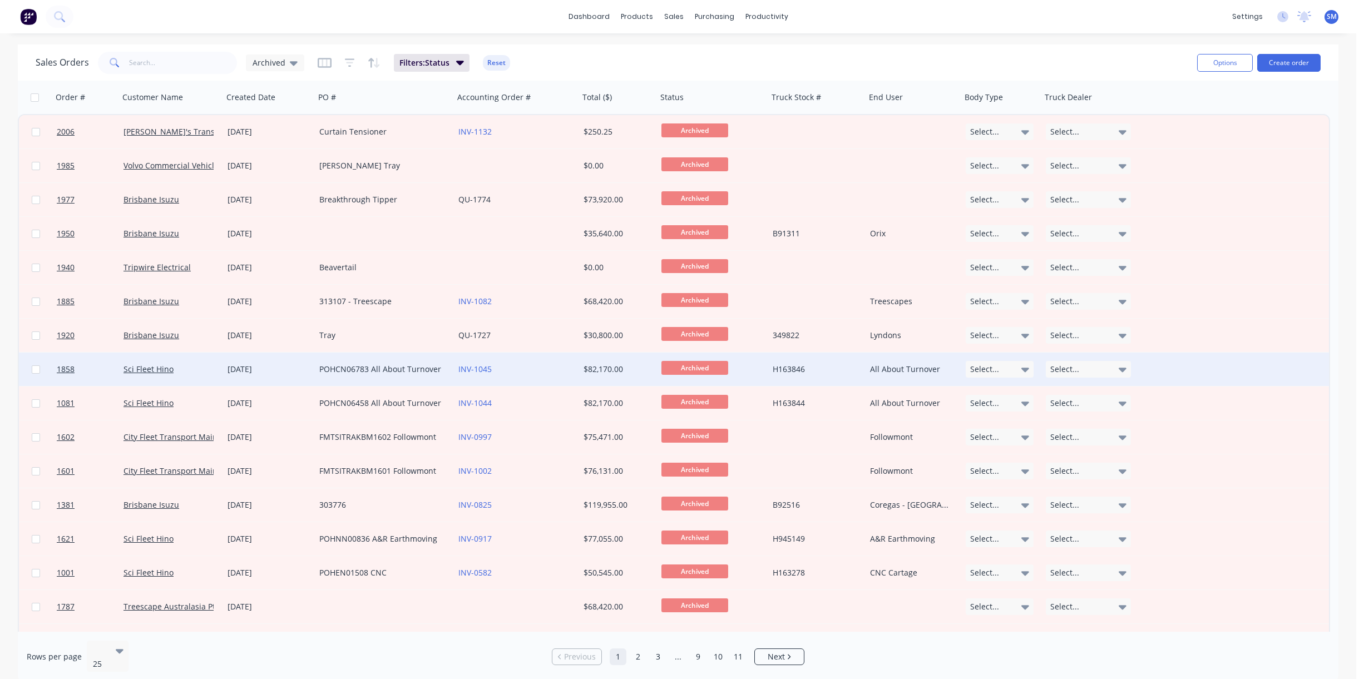
click at [289, 365] on div "[DATE]" at bounding box center [268, 369] width 83 height 11
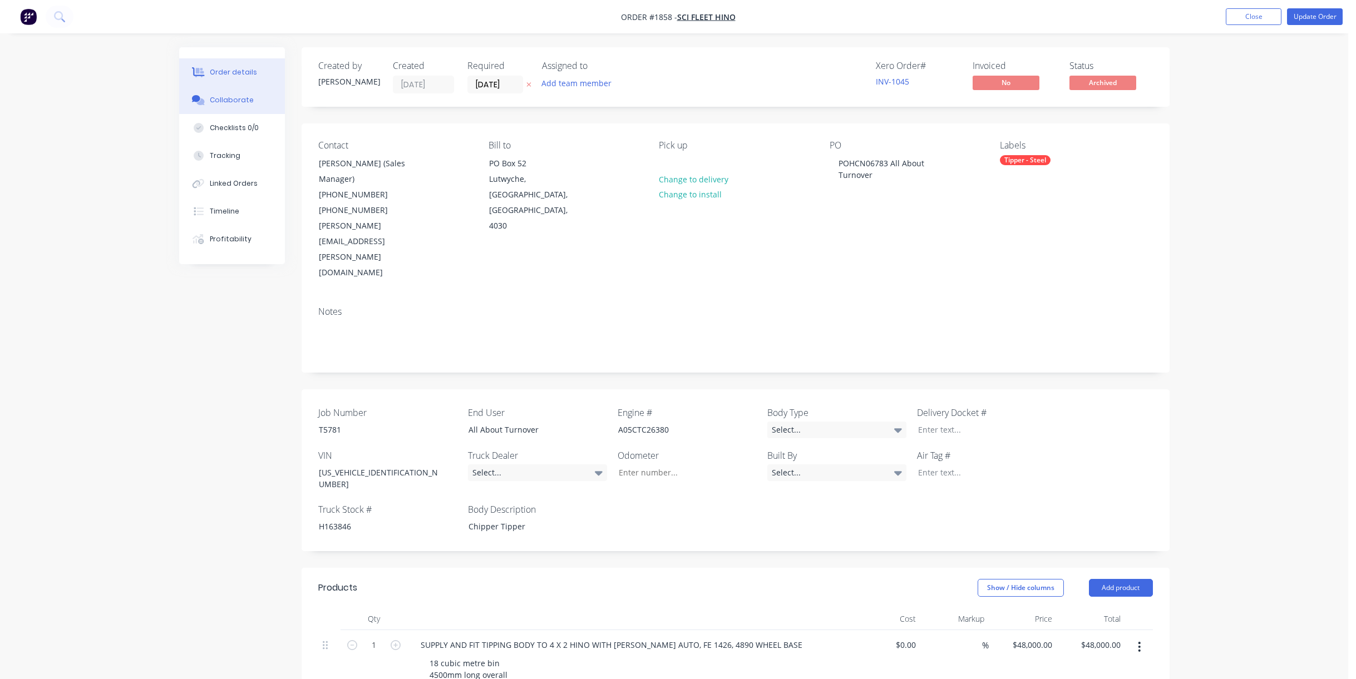
click at [231, 98] on div "Collaborate" at bounding box center [232, 100] width 44 height 10
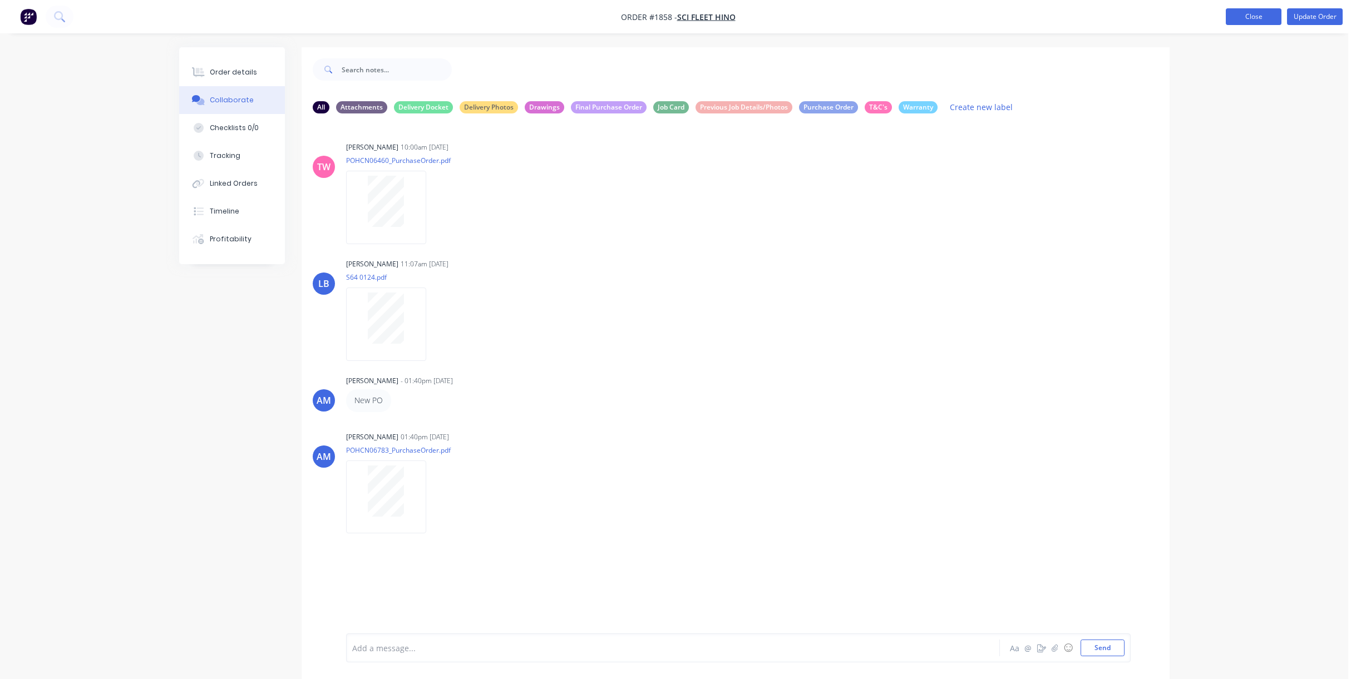
click at [903, 14] on button "Close" at bounding box center [1253, 16] width 56 height 17
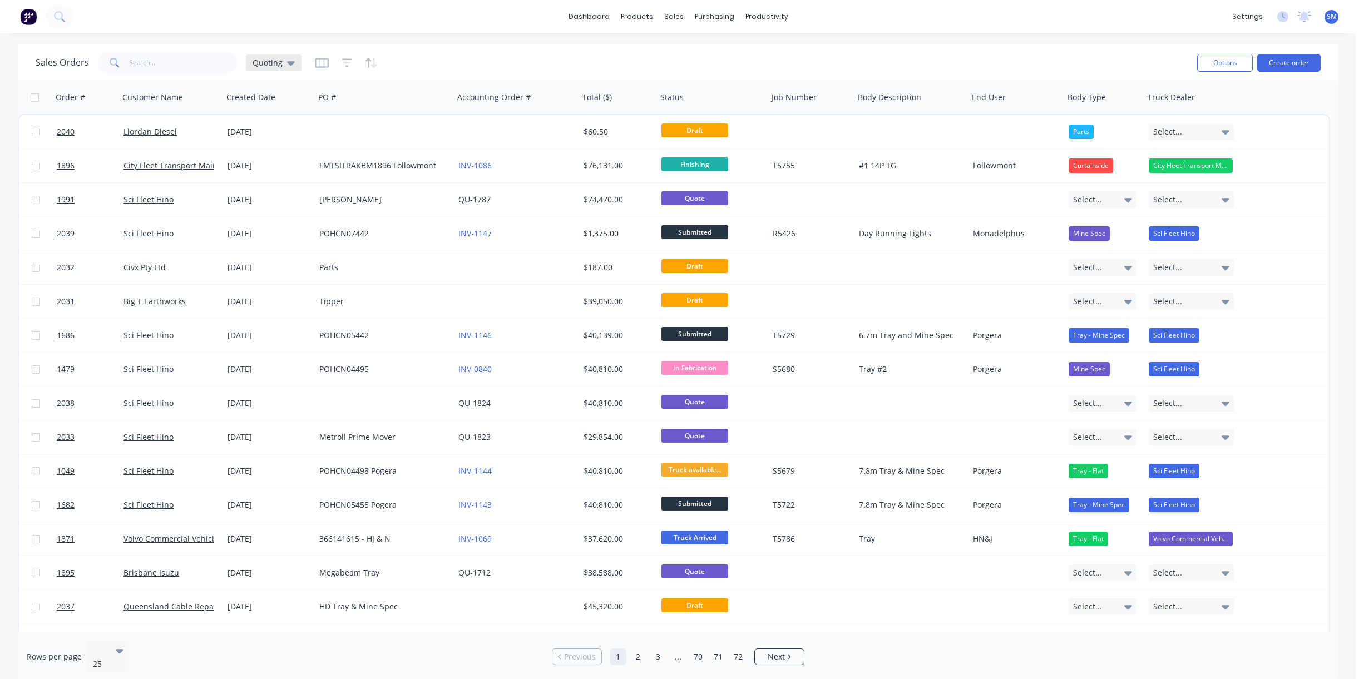
click at [266, 63] on span "Quoting" at bounding box center [268, 63] width 30 height 12
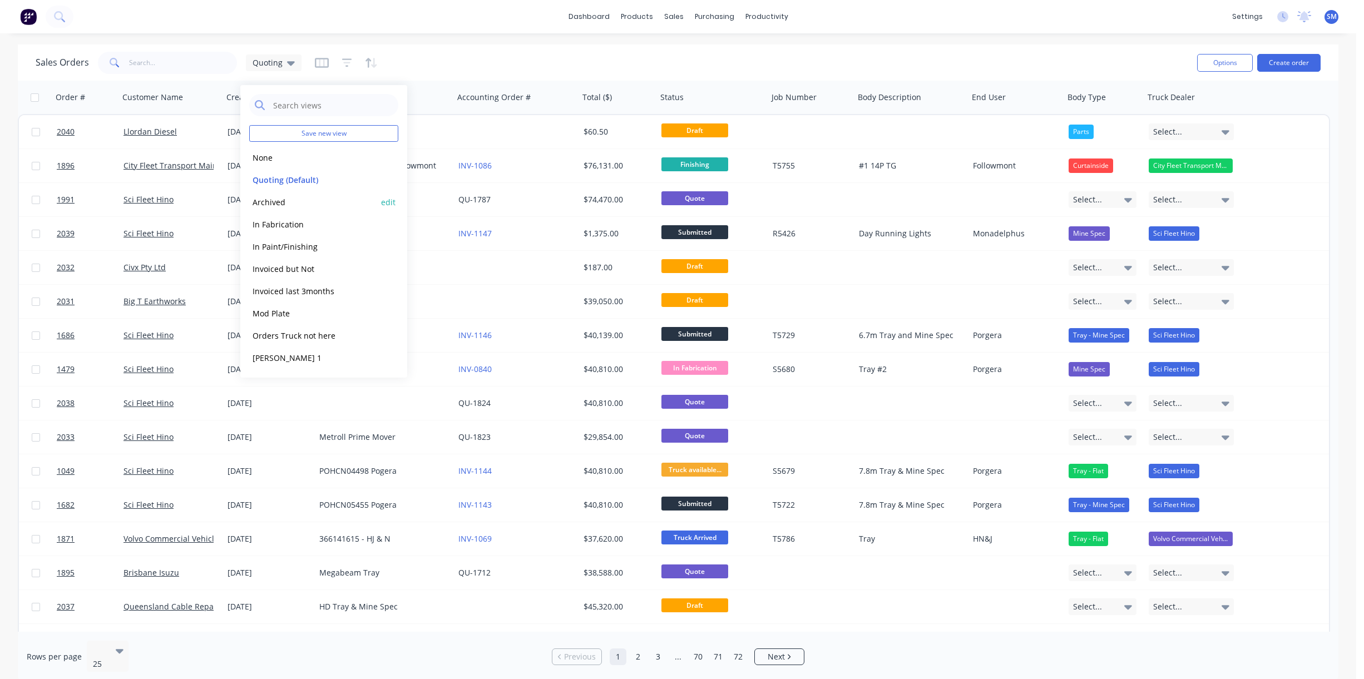
click at [279, 200] on button "Archived" at bounding box center [312, 202] width 127 height 13
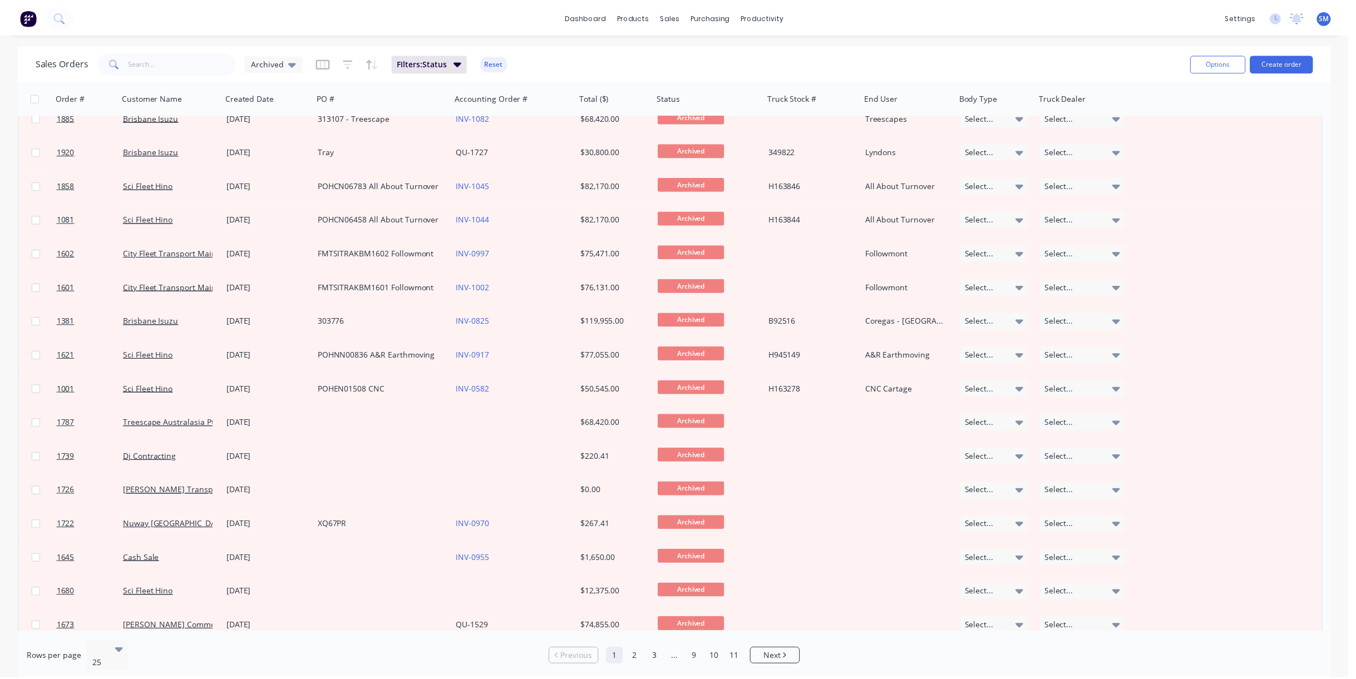
scroll to position [164, 0]
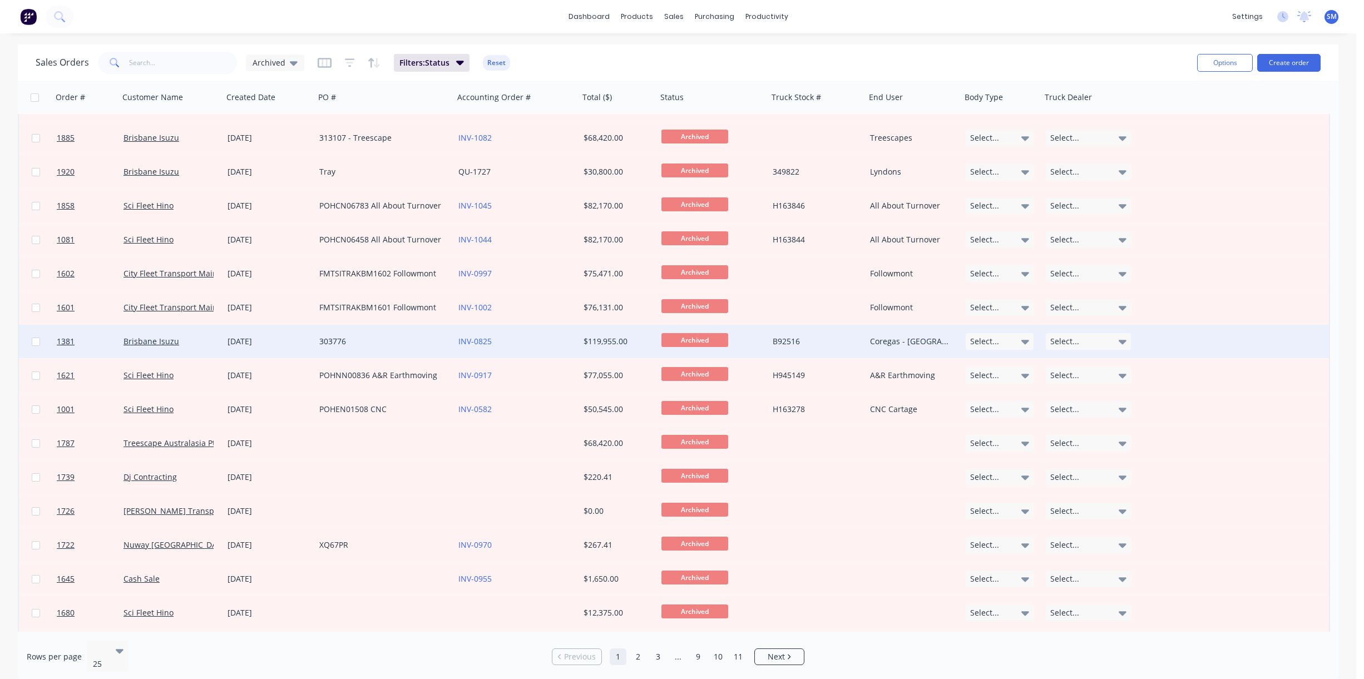
click at [333, 339] on div "303776" at bounding box center [380, 341] width 123 height 11
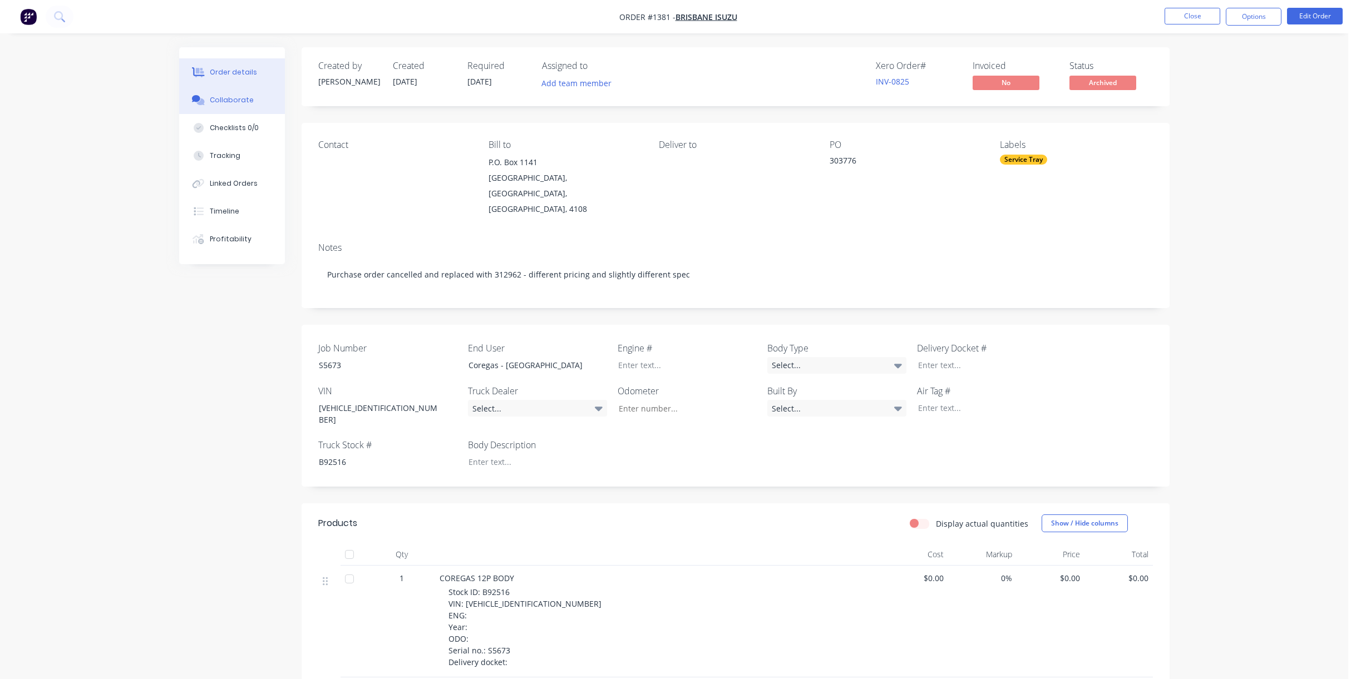
click at [236, 99] on div "Collaborate" at bounding box center [232, 100] width 44 height 10
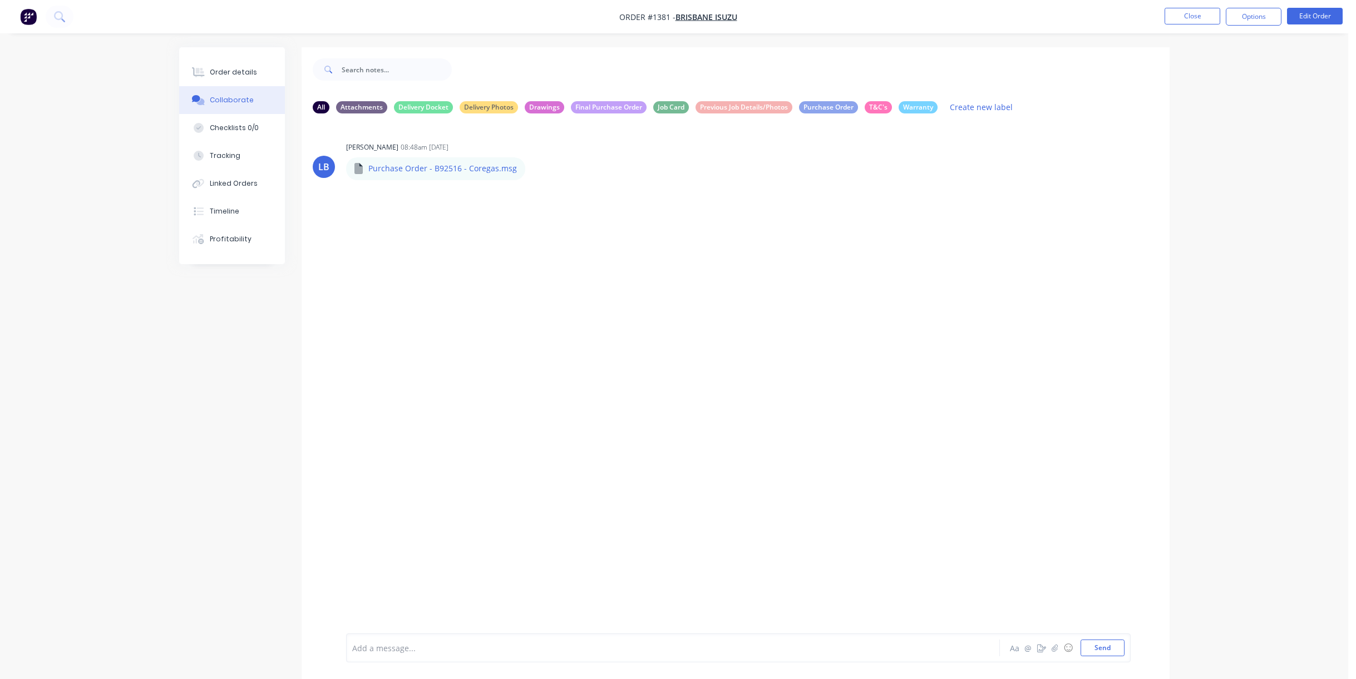
click at [903, 5] on nav "Order #1381 - [GEOGRAPHIC_DATA] Isuzu Close Options Edit Order" at bounding box center [678, 16] width 1356 height 33
click at [903, 16] on button "Close" at bounding box center [1192, 16] width 56 height 17
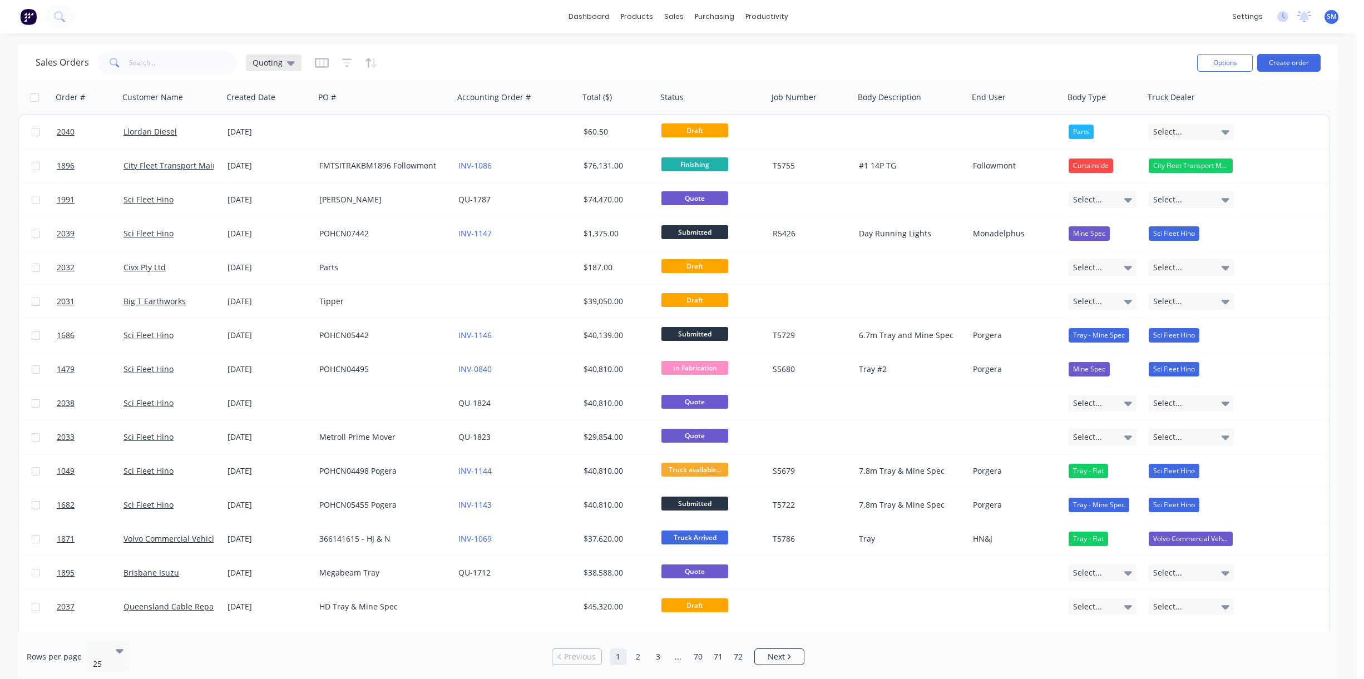
click at [287, 63] on icon at bounding box center [291, 63] width 8 height 12
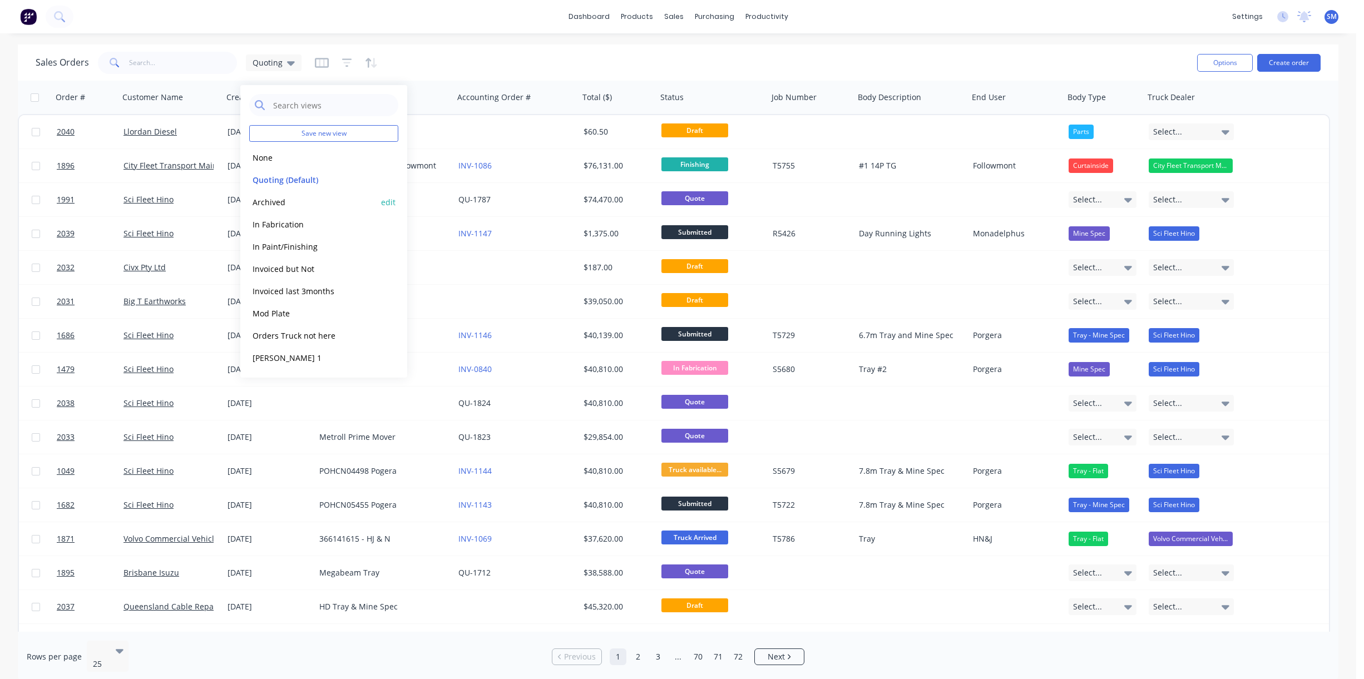
click at [283, 201] on button "Archived" at bounding box center [312, 202] width 127 height 13
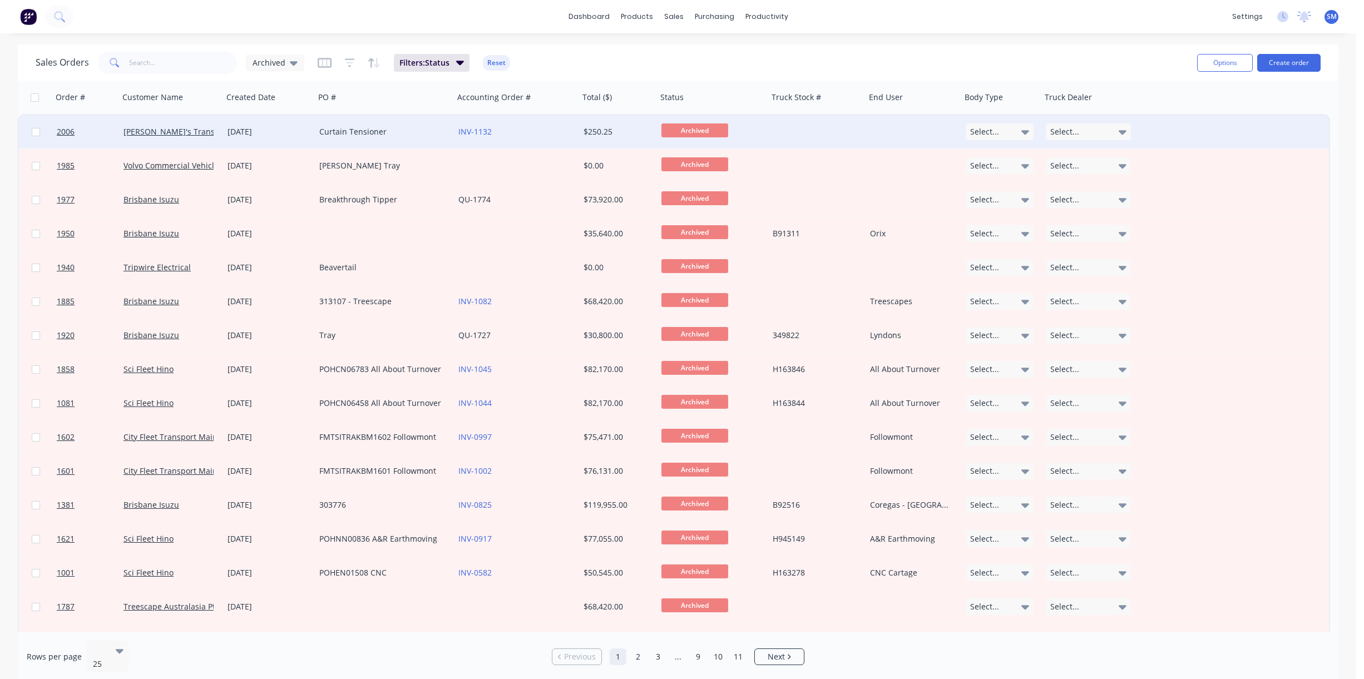
click at [347, 131] on div "Curtain Tensioner" at bounding box center [380, 131] width 123 height 11
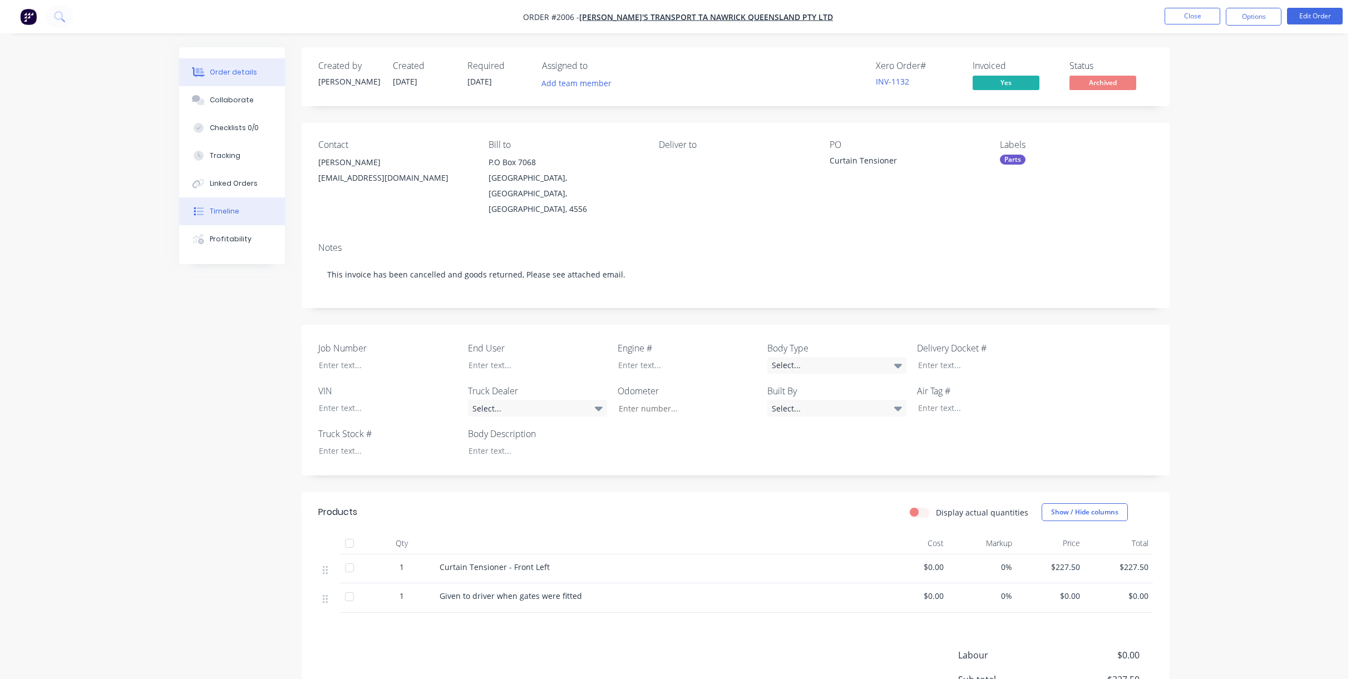
click at [226, 216] on div "Timeline" at bounding box center [224, 211] width 29 height 10
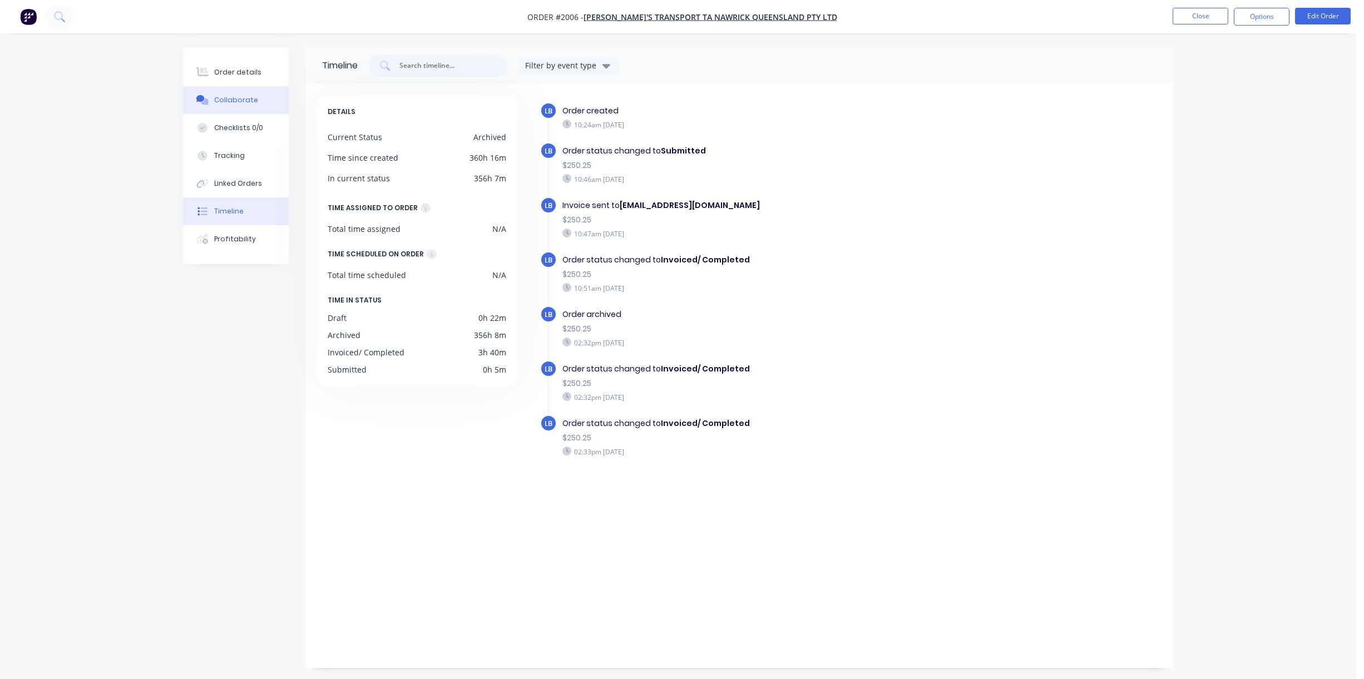
click at [229, 98] on div "Collaborate" at bounding box center [236, 100] width 44 height 10
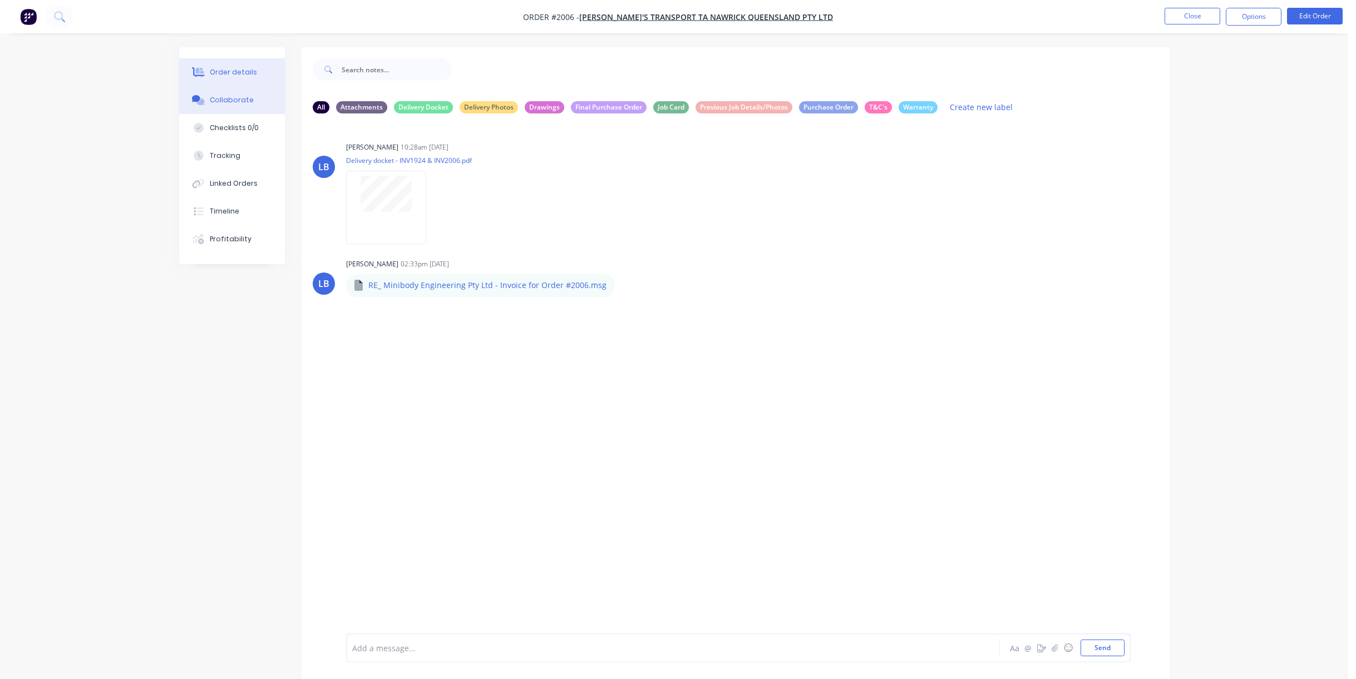
click at [238, 66] on button "Order details" at bounding box center [232, 72] width 106 height 28
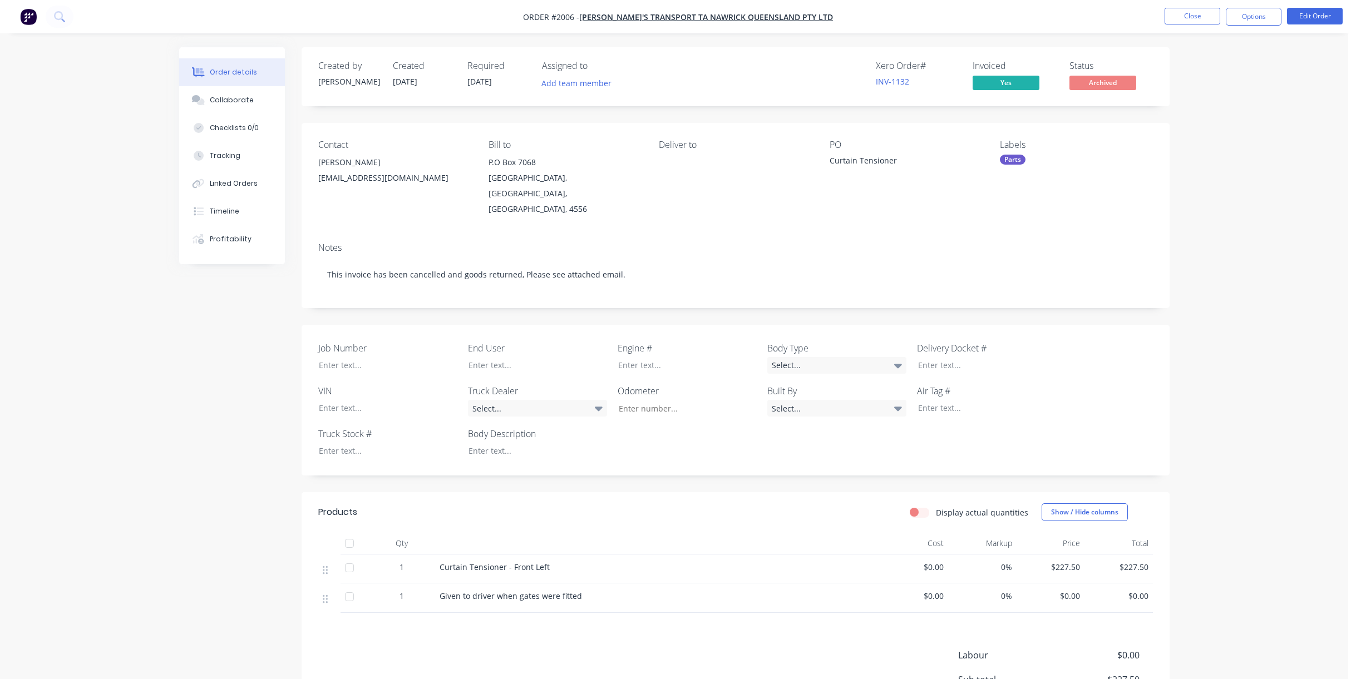
click at [903, 86] on span "Archived" at bounding box center [1102, 83] width 67 height 14
click at [203, 97] on icon at bounding box center [198, 100] width 13 height 10
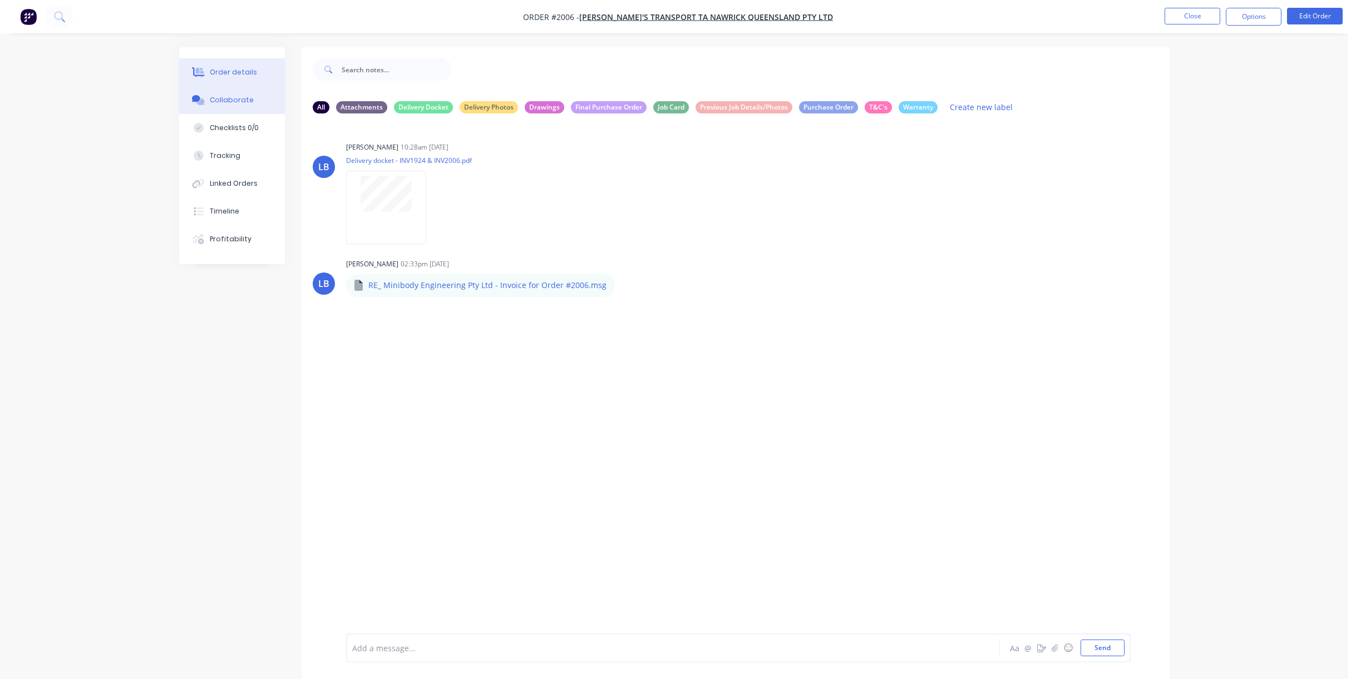
click at [240, 70] on div "Order details" at bounding box center [233, 72] width 47 height 10
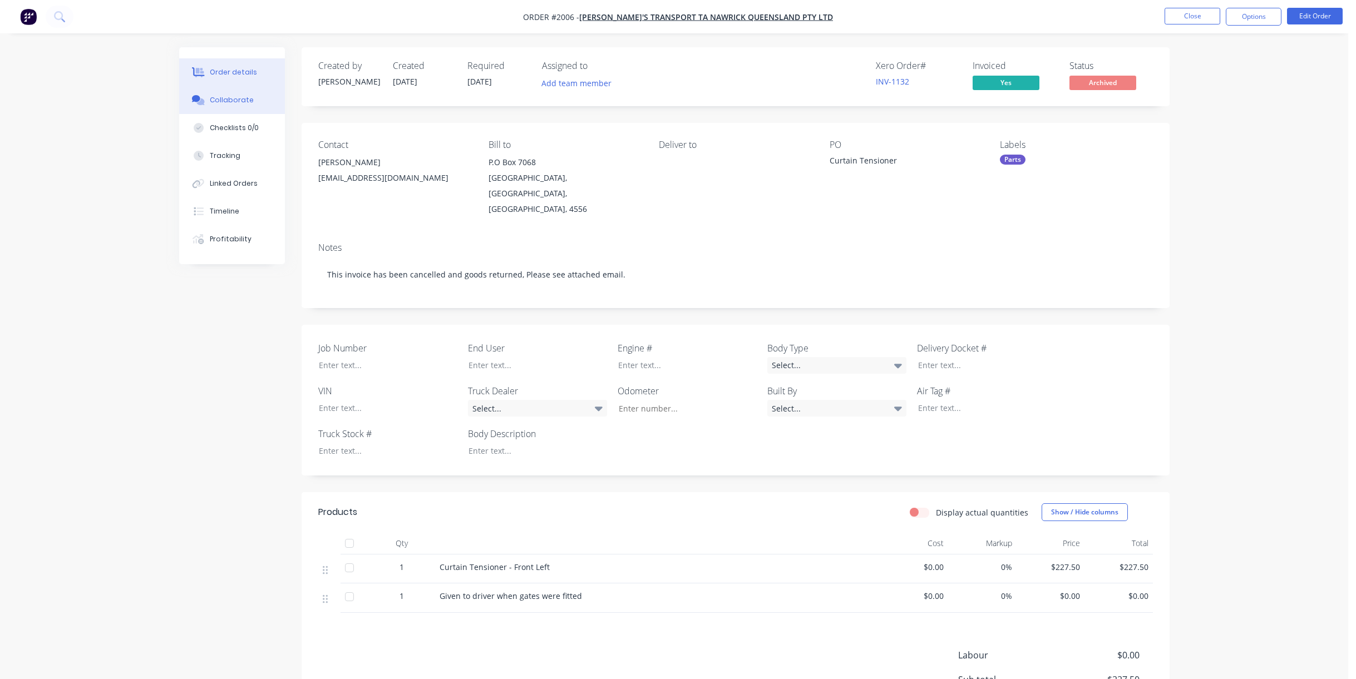
click at [245, 102] on div "Collaborate" at bounding box center [232, 100] width 44 height 10
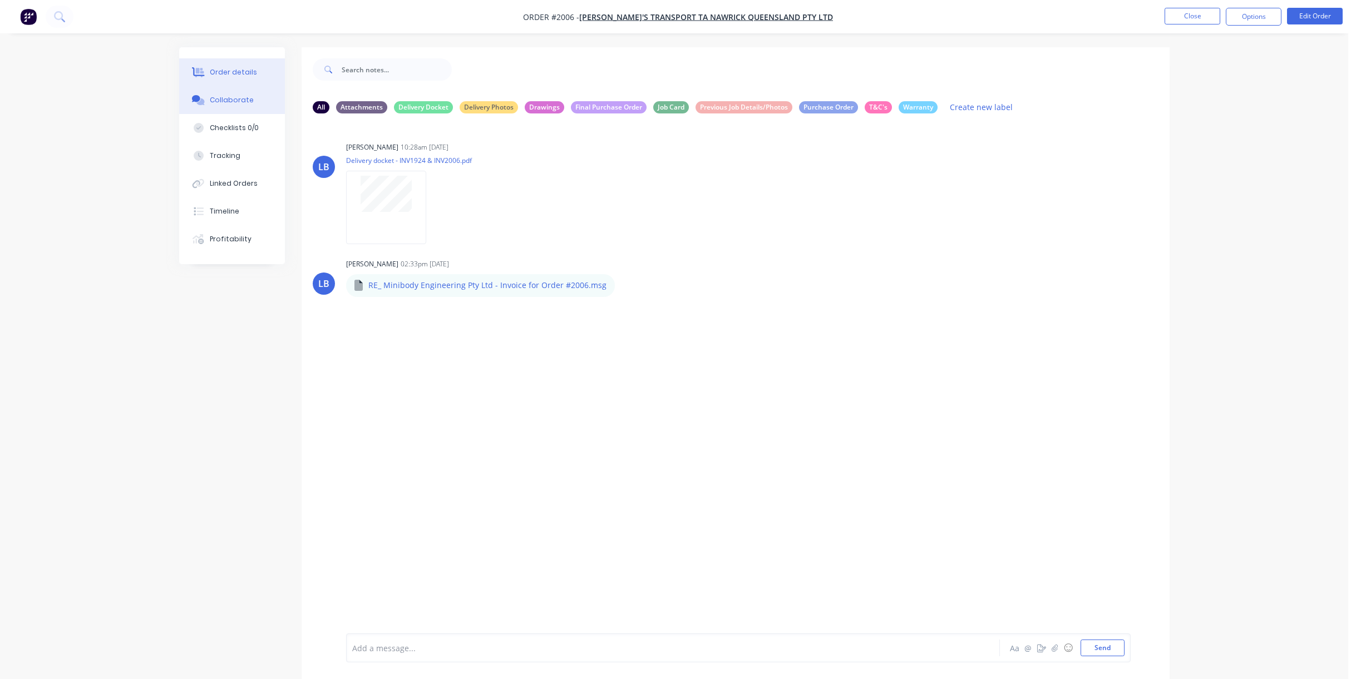
click at [229, 66] on button "Order details" at bounding box center [232, 72] width 106 height 28
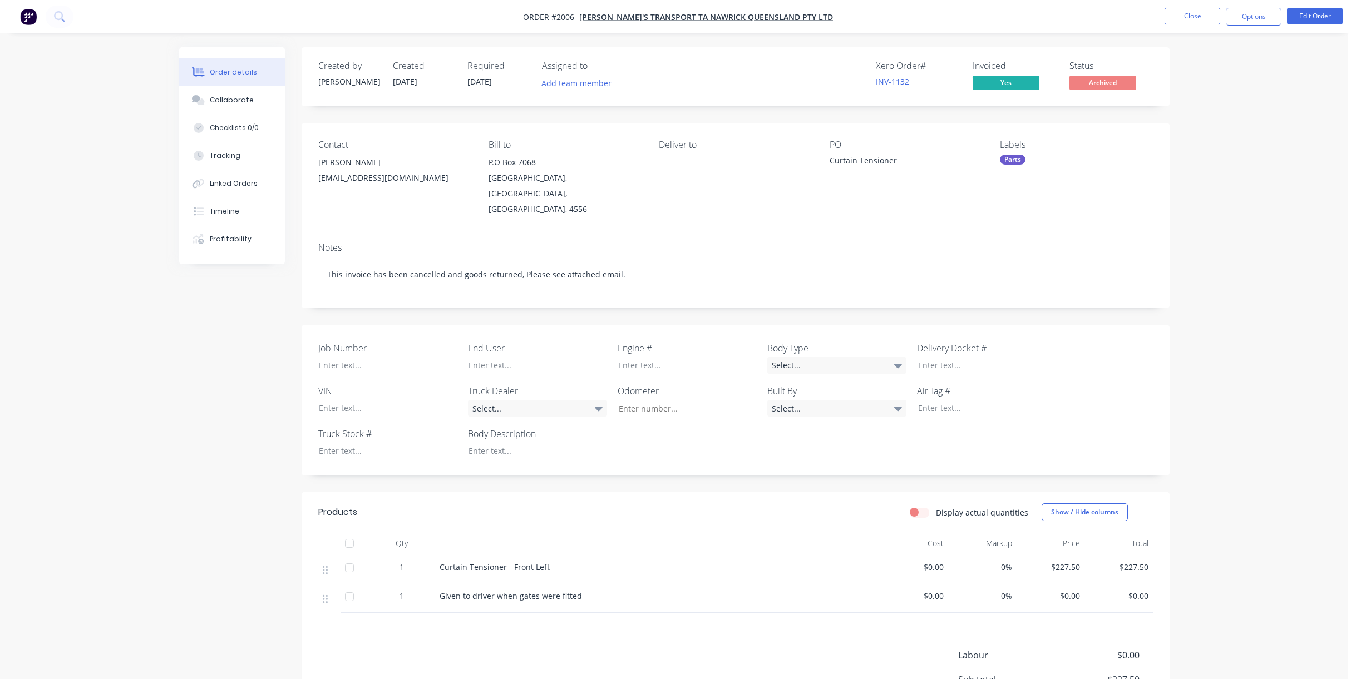
click at [903, 81] on span "Archived" at bounding box center [1102, 83] width 67 height 14
click at [903, 86] on span "Archived" at bounding box center [1102, 83] width 67 height 14
click at [903, 18] on button "Options" at bounding box center [1253, 17] width 56 height 18
click at [903, 292] on div "Unarchive" at bounding box center [1220, 290] width 102 height 16
click at [903, 80] on span "Invoiced/ Compl..." at bounding box center [1102, 83] width 67 height 14
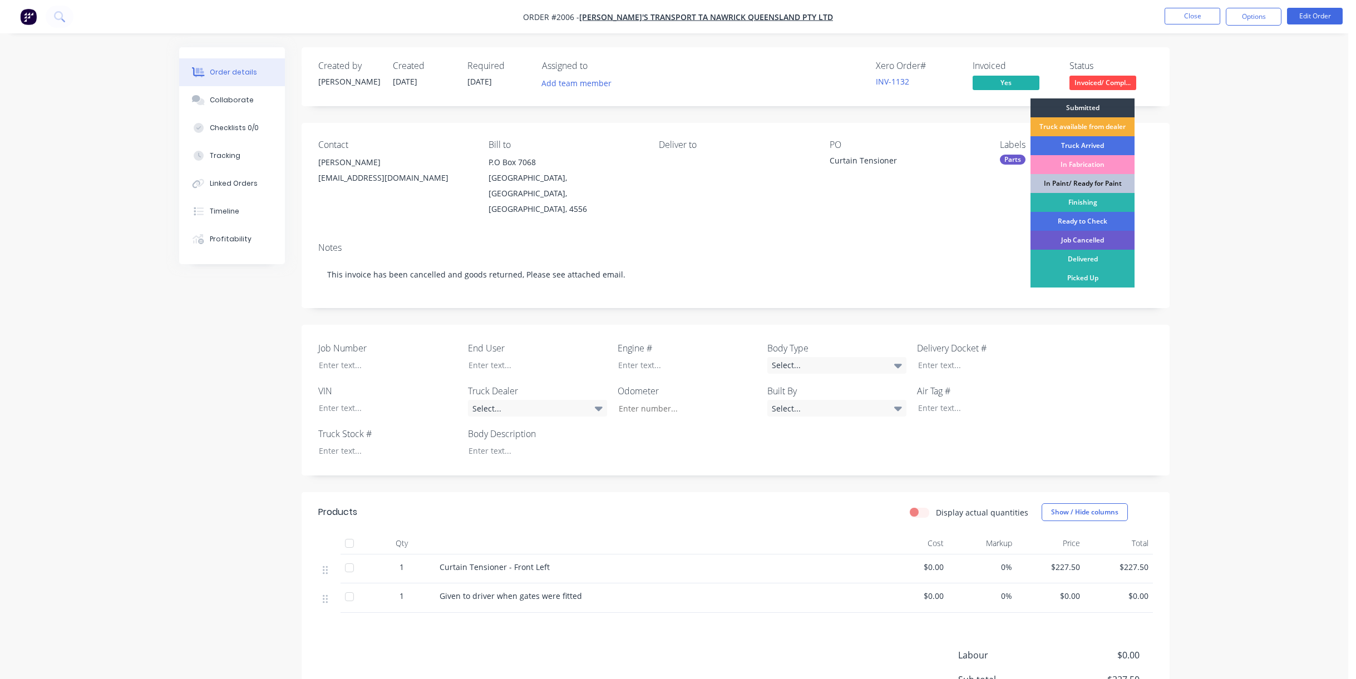
click at [903, 240] on div "Job Cancelled" at bounding box center [1082, 240] width 104 height 19
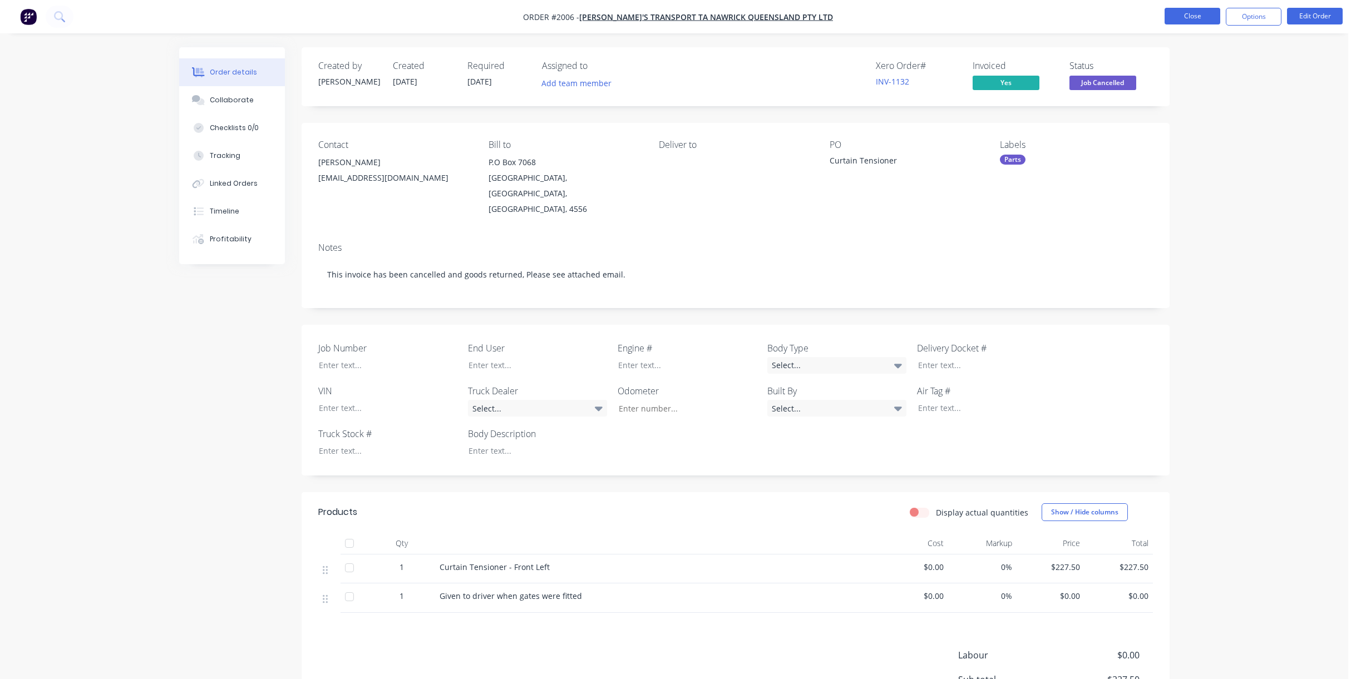
click at [903, 13] on button "Close" at bounding box center [1192, 16] width 56 height 17
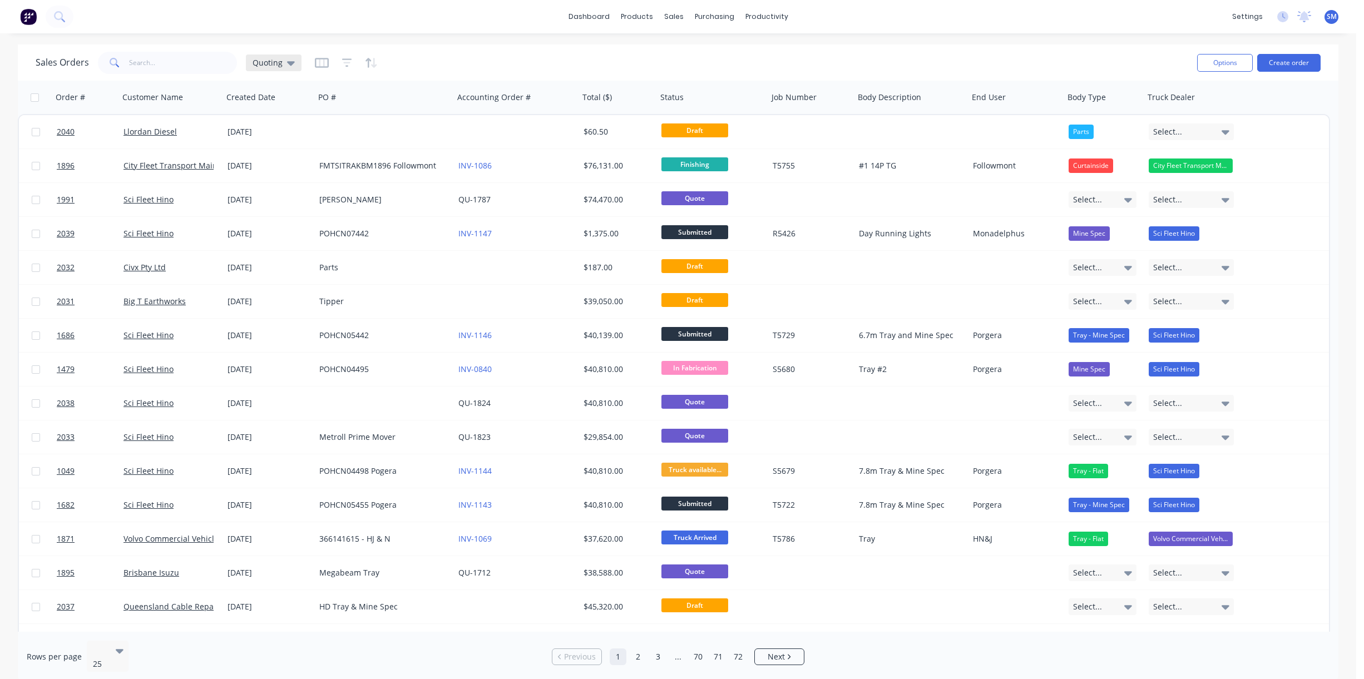
click at [287, 58] on icon at bounding box center [291, 63] width 8 height 12
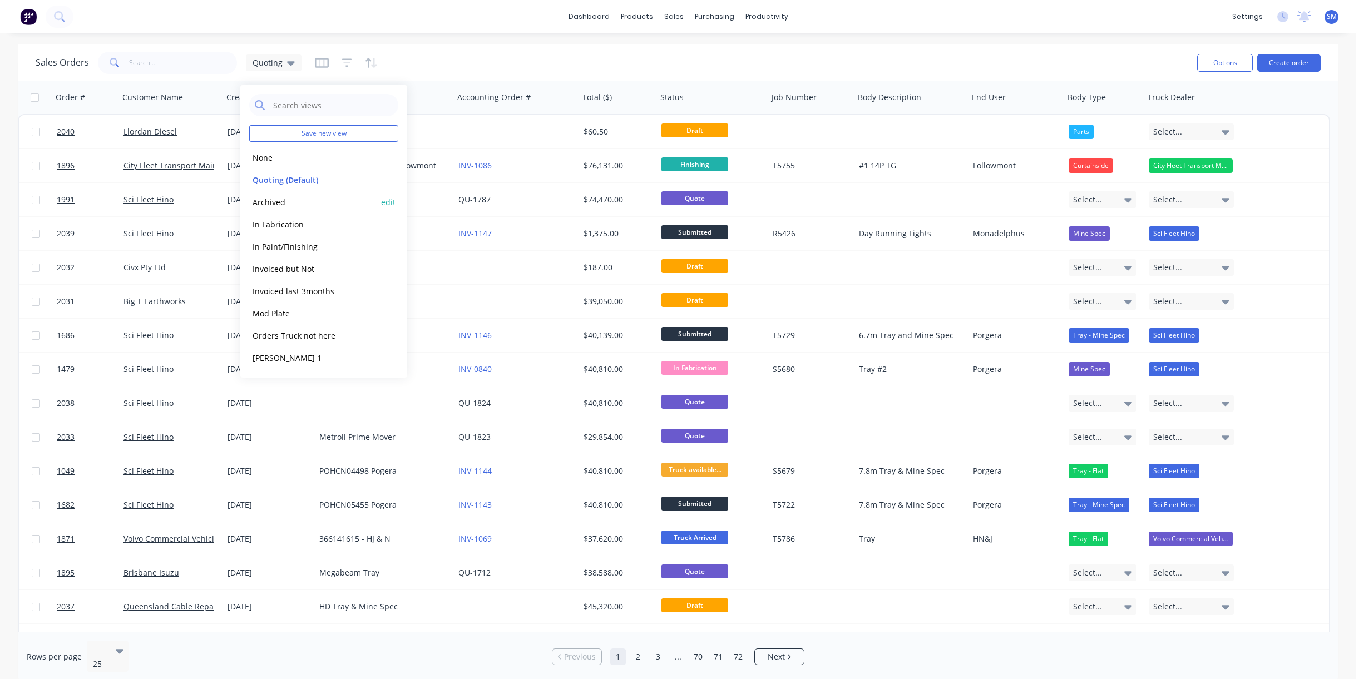
click at [277, 199] on button "Archived" at bounding box center [312, 202] width 127 height 13
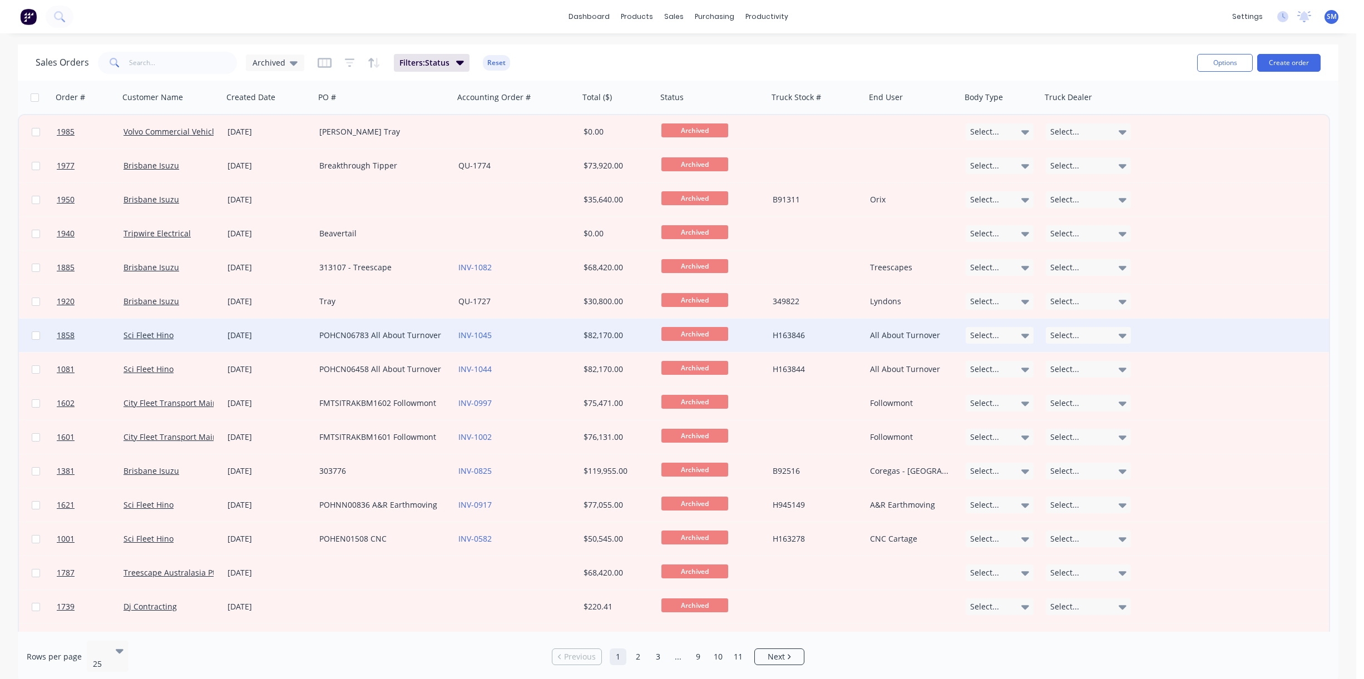
click at [363, 335] on div "POHCN06783 All About Turnover" at bounding box center [380, 335] width 123 height 11
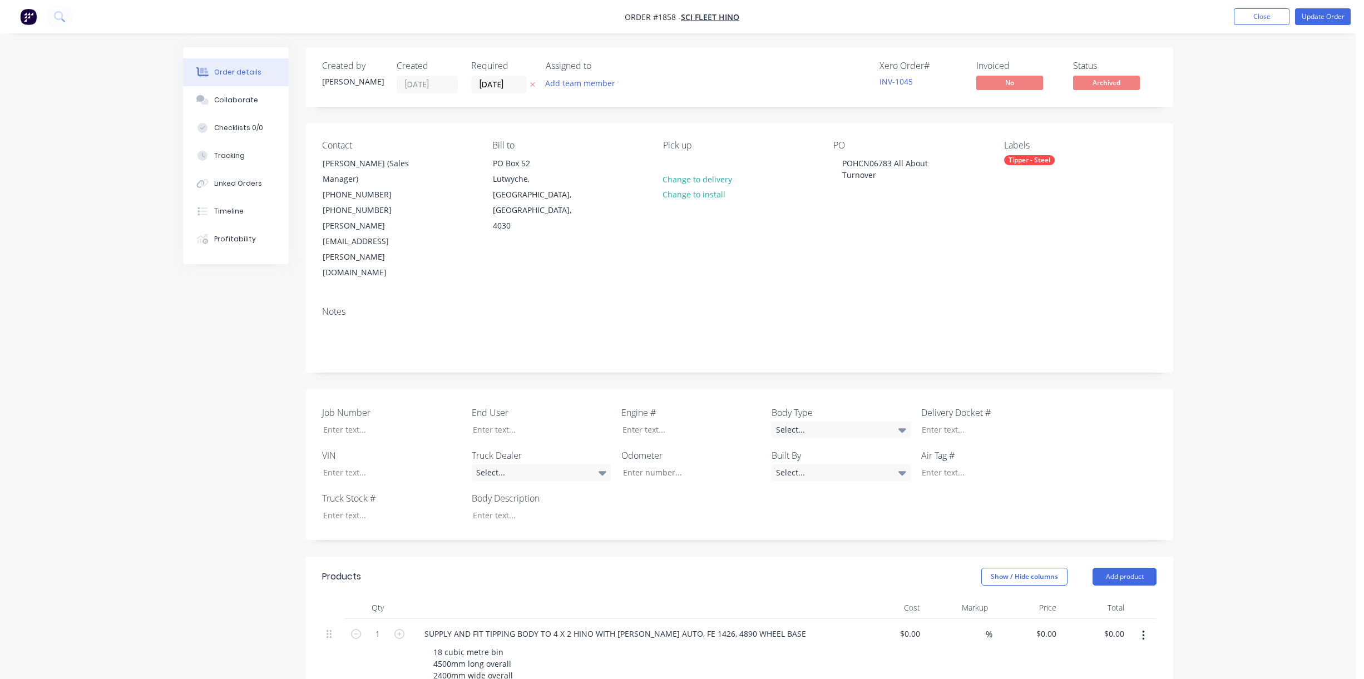
type input "$48,000.00"
type input "$1,200.00"
type input "$3,600.00"
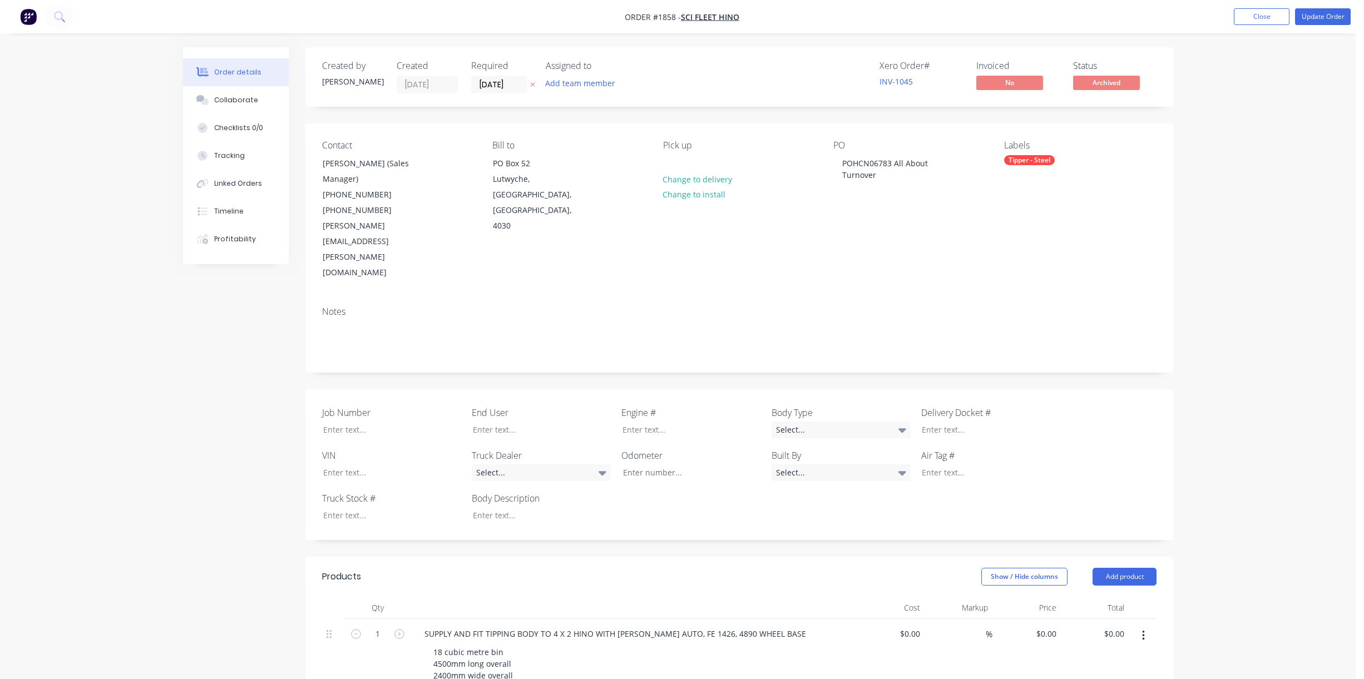
type input "$3,600.00"
type input "$7,500.00"
type input "$750.00"
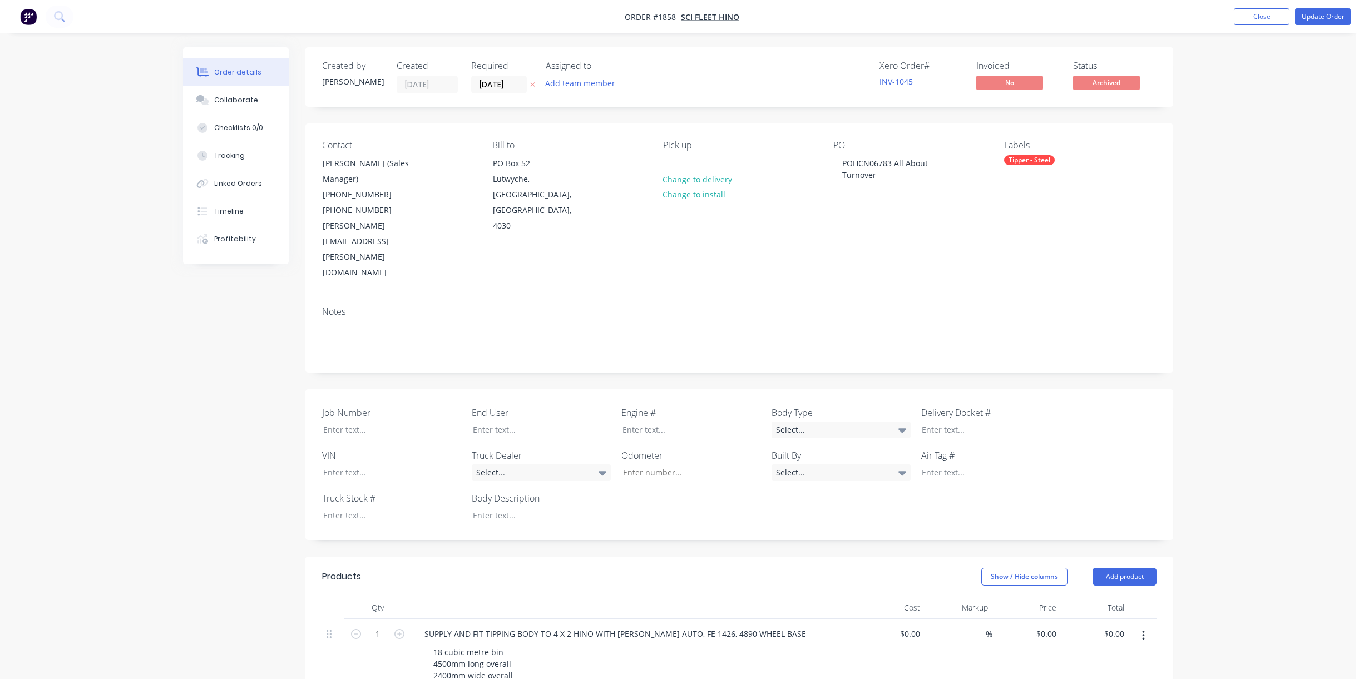
type input "$400.00"
type input "$4,200.00"
type input "$1,200.00"
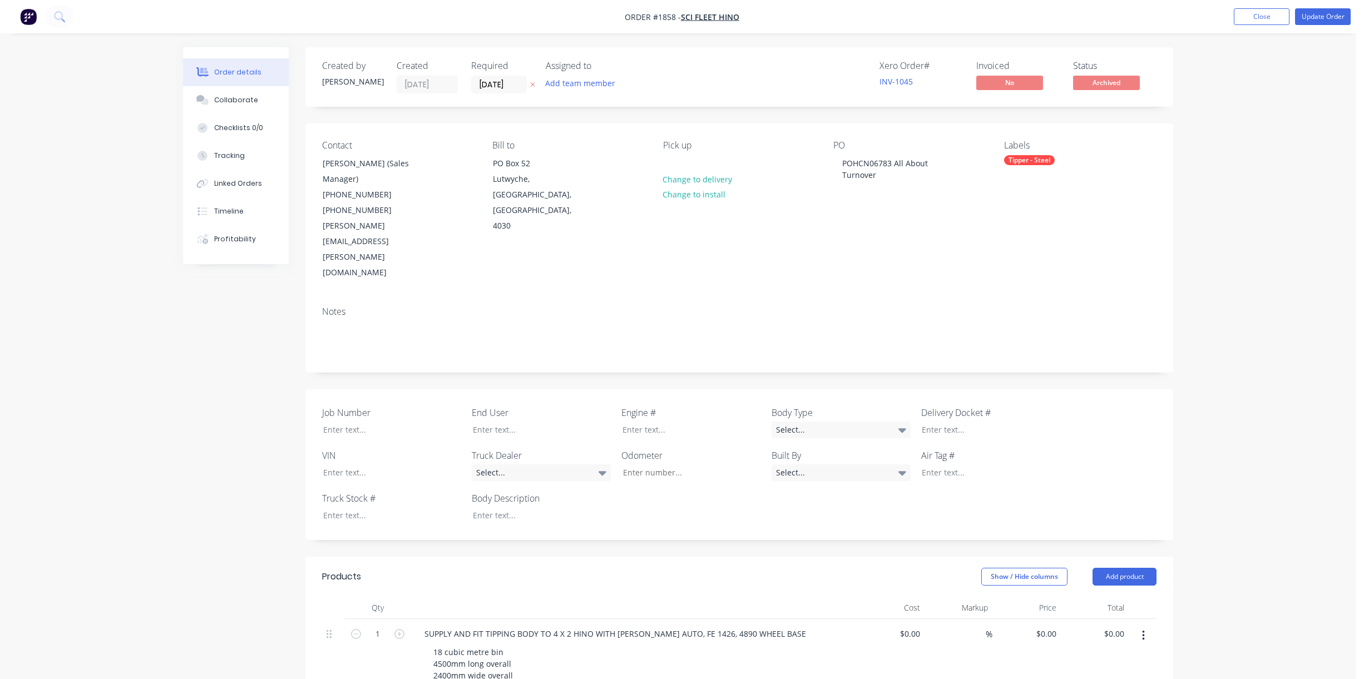
type input "$1,200.00"
type input "$500.00"
type input "$400.00"
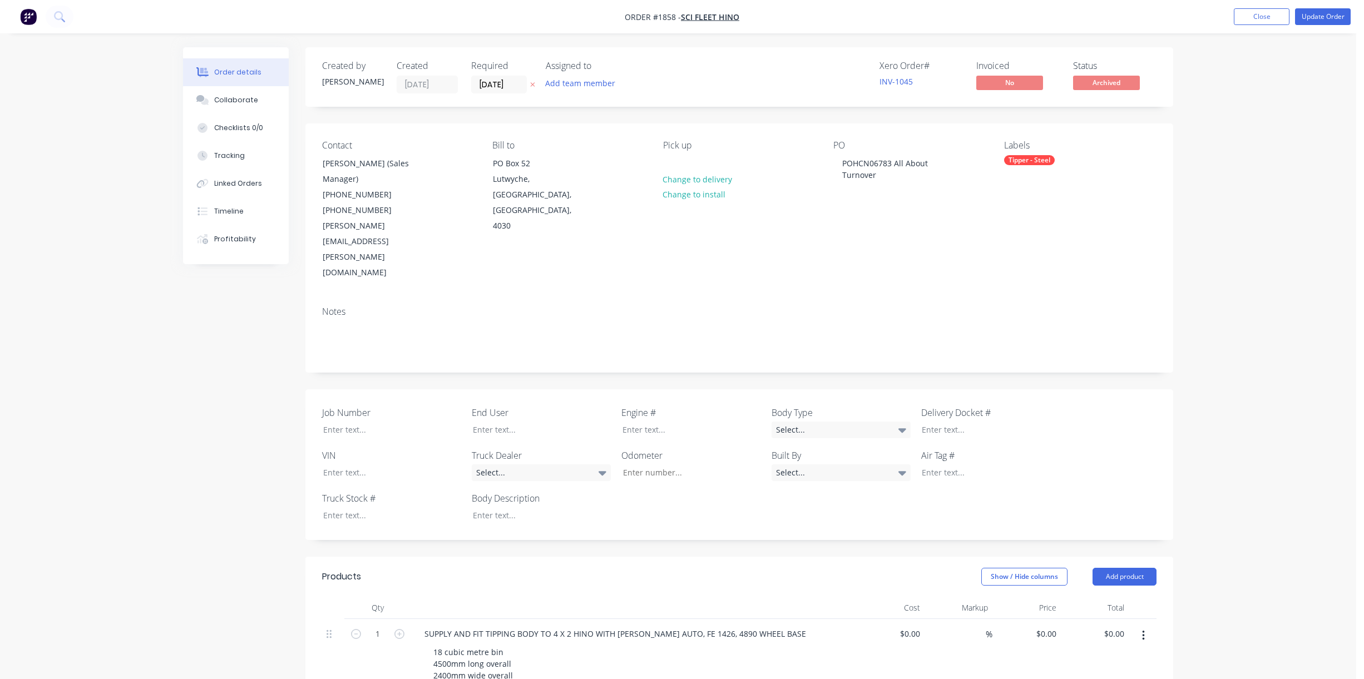
type input "$3,500.00"
type input "$3,000.00"
type input "$450.00"
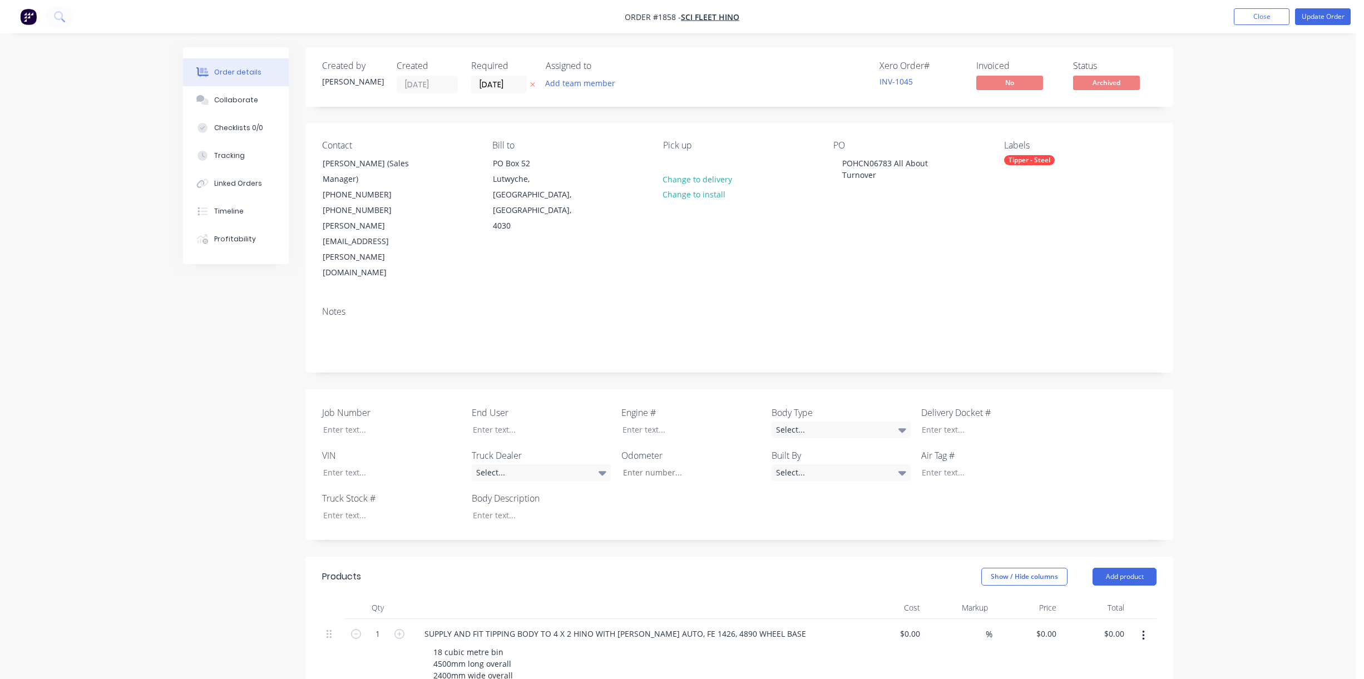
type input "$450.00"
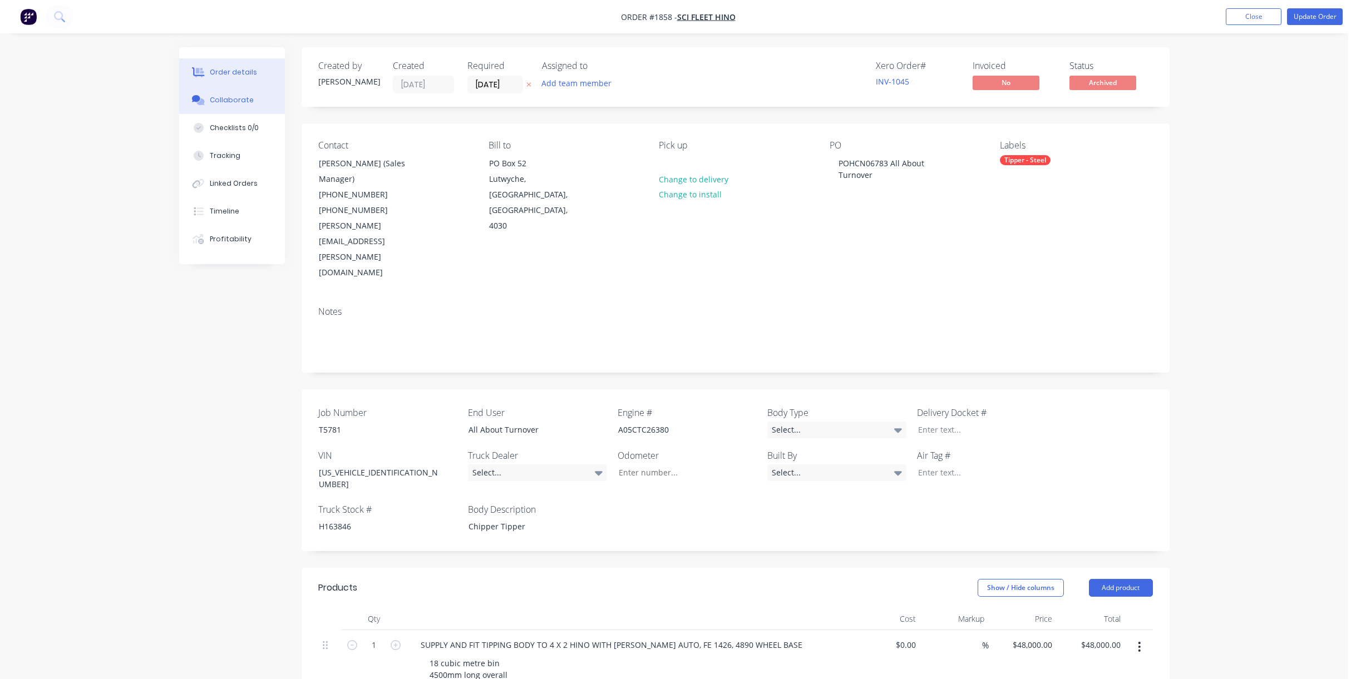
click at [234, 93] on button "Collaborate" at bounding box center [232, 100] width 106 height 28
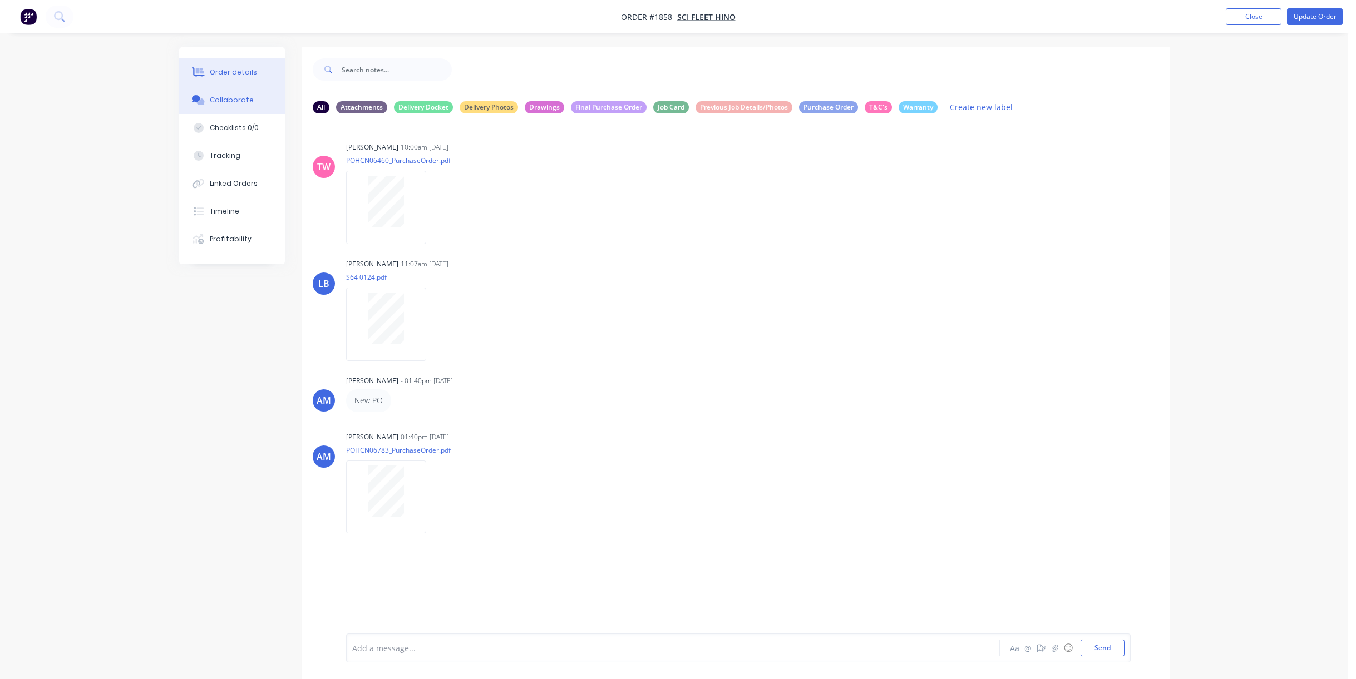
click at [230, 66] on button "Order details" at bounding box center [232, 72] width 106 height 28
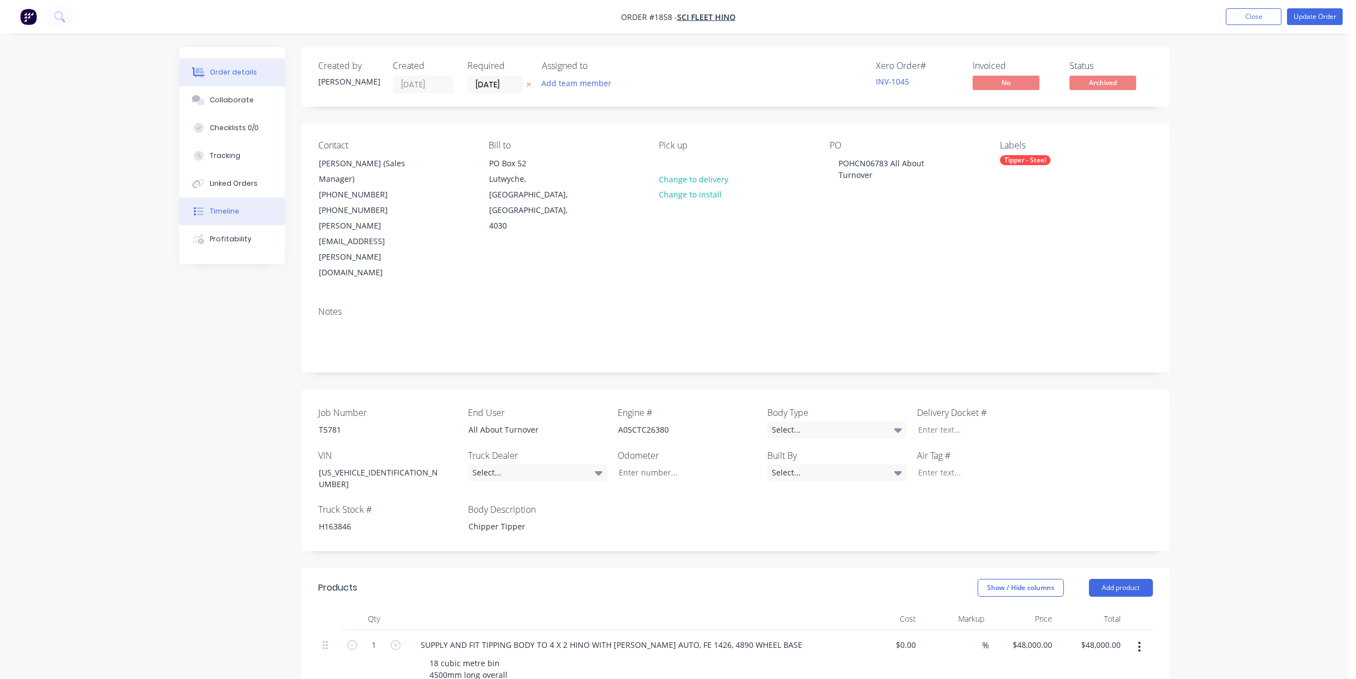
click at [224, 208] on div "Timeline" at bounding box center [224, 211] width 29 height 10
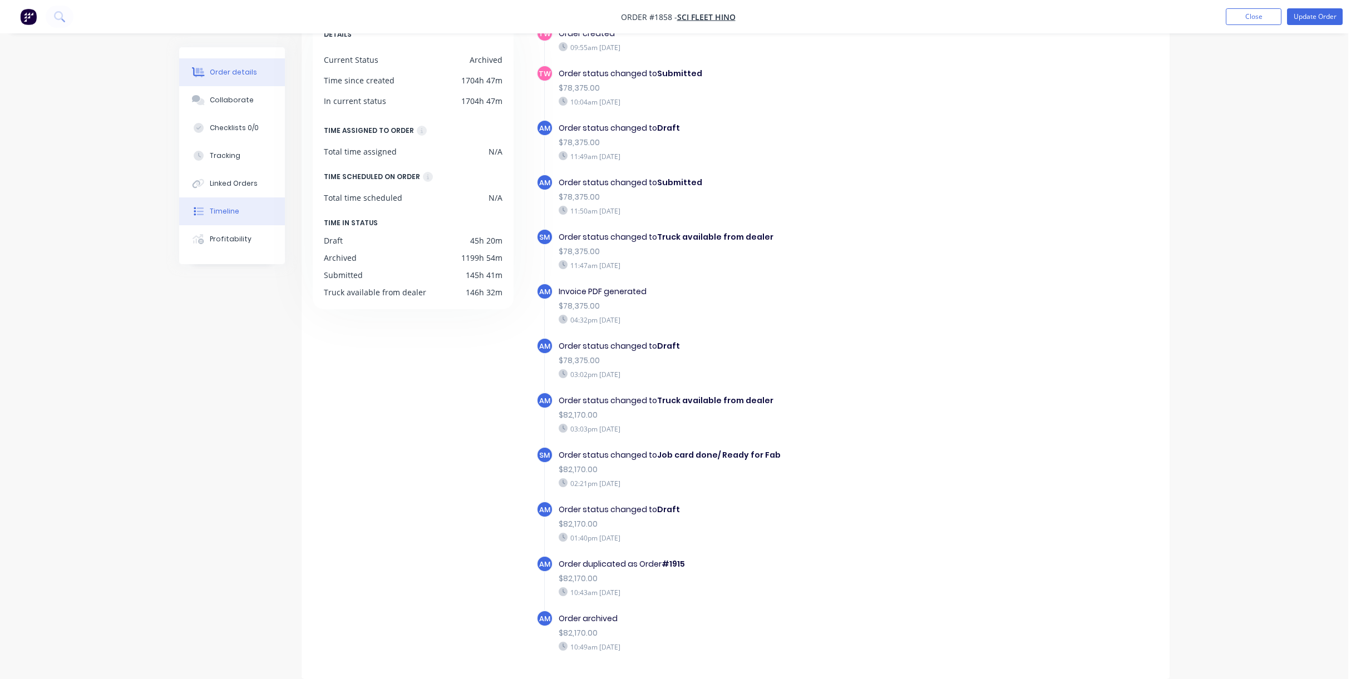
click at [230, 74] on div "Order details" at bounding box center [233, 72] width 47 height 10
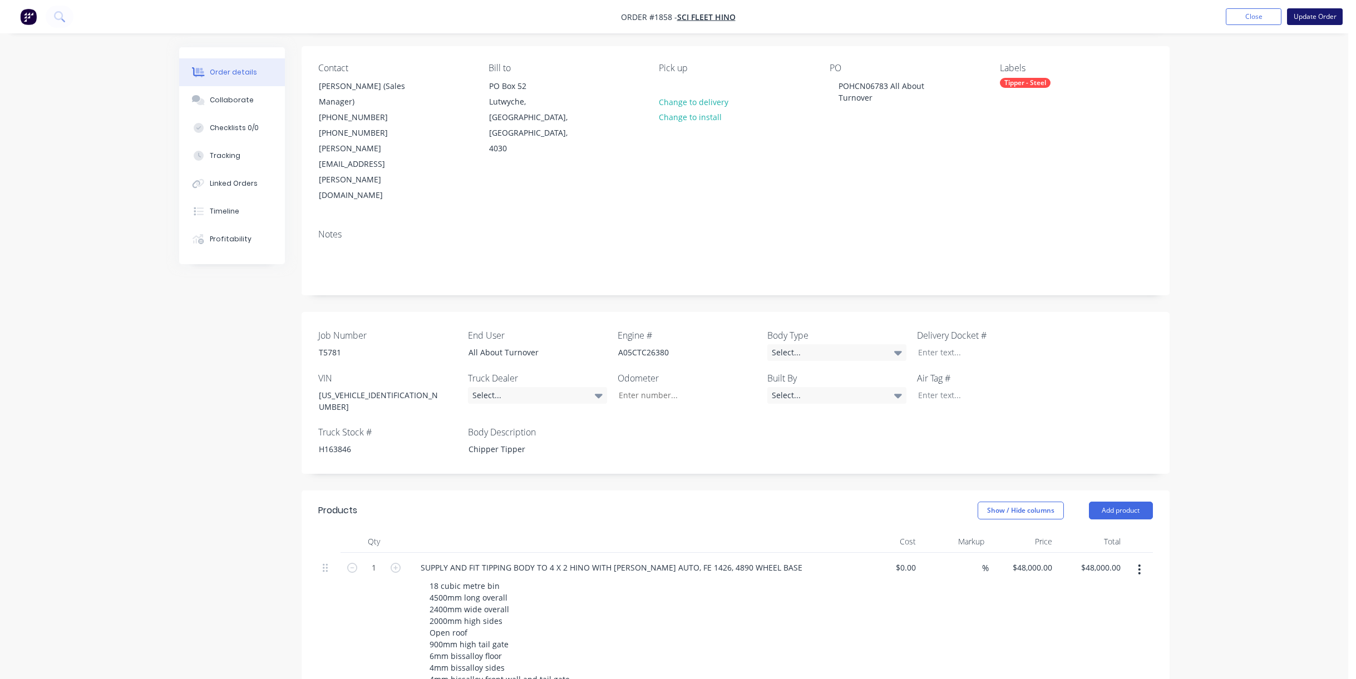
click at [903, 16] on button "Update Order" at bounding box center [1315, 16] width 56 height 17
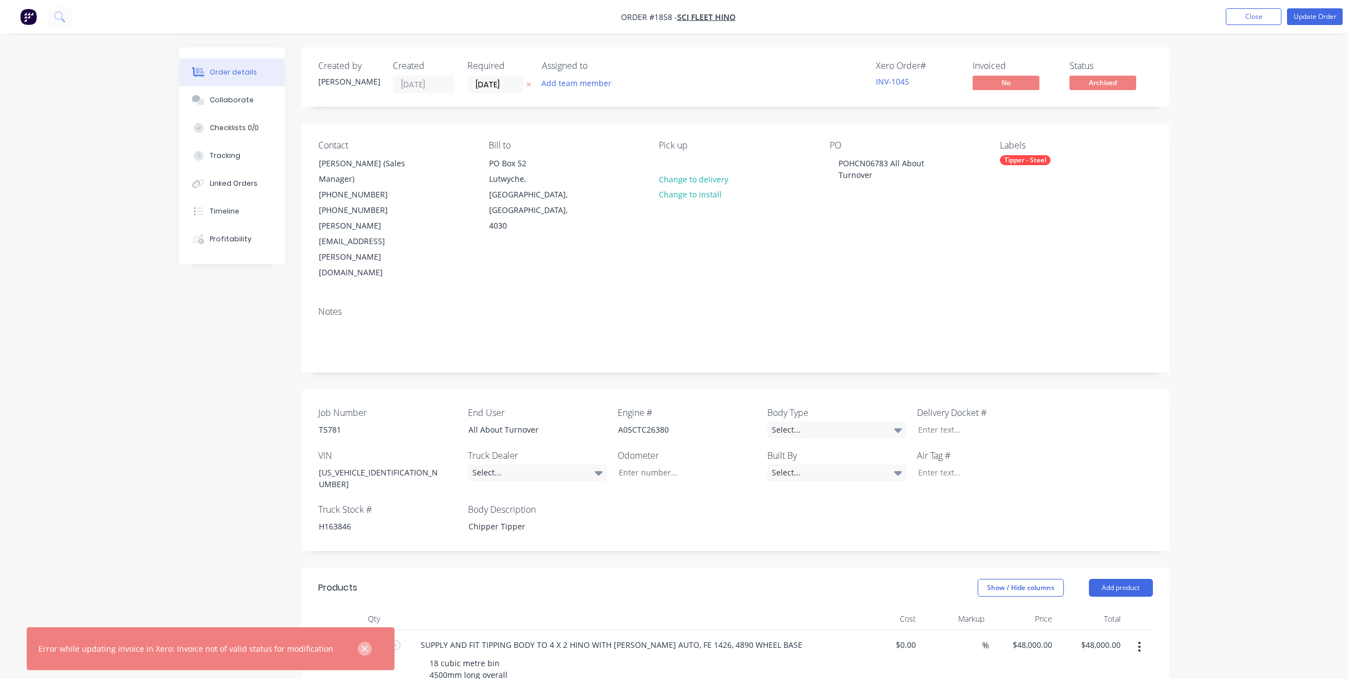
click at [361, 447] on icon "button" at bounding box center [364, 649] width 7 height 10
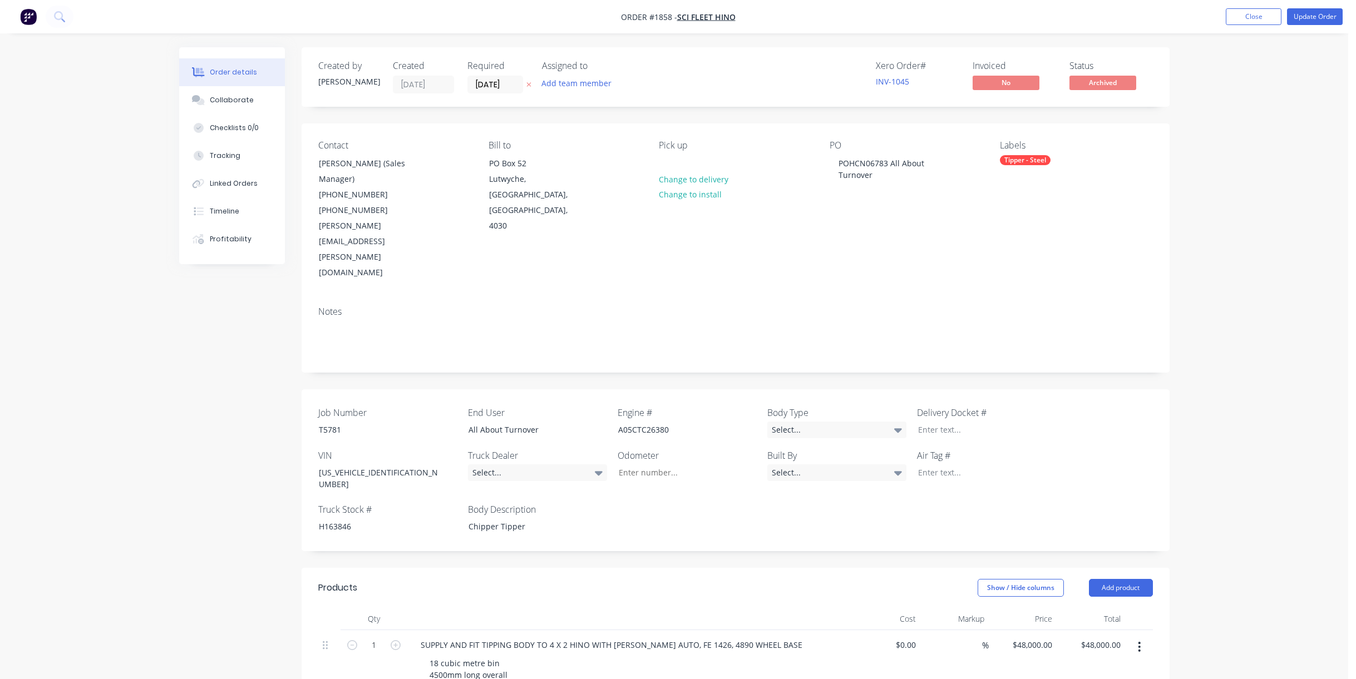
click at [903, 87] on span "Archived" at bounding box center [1102, 83] width 67 height 14
click at [903, 82] on span "Archived" at bounding box center [1102, 83] width 67 height 14
click at [903, 18] on button "Close" at bounding box center [1253, 16] width 56 height 17
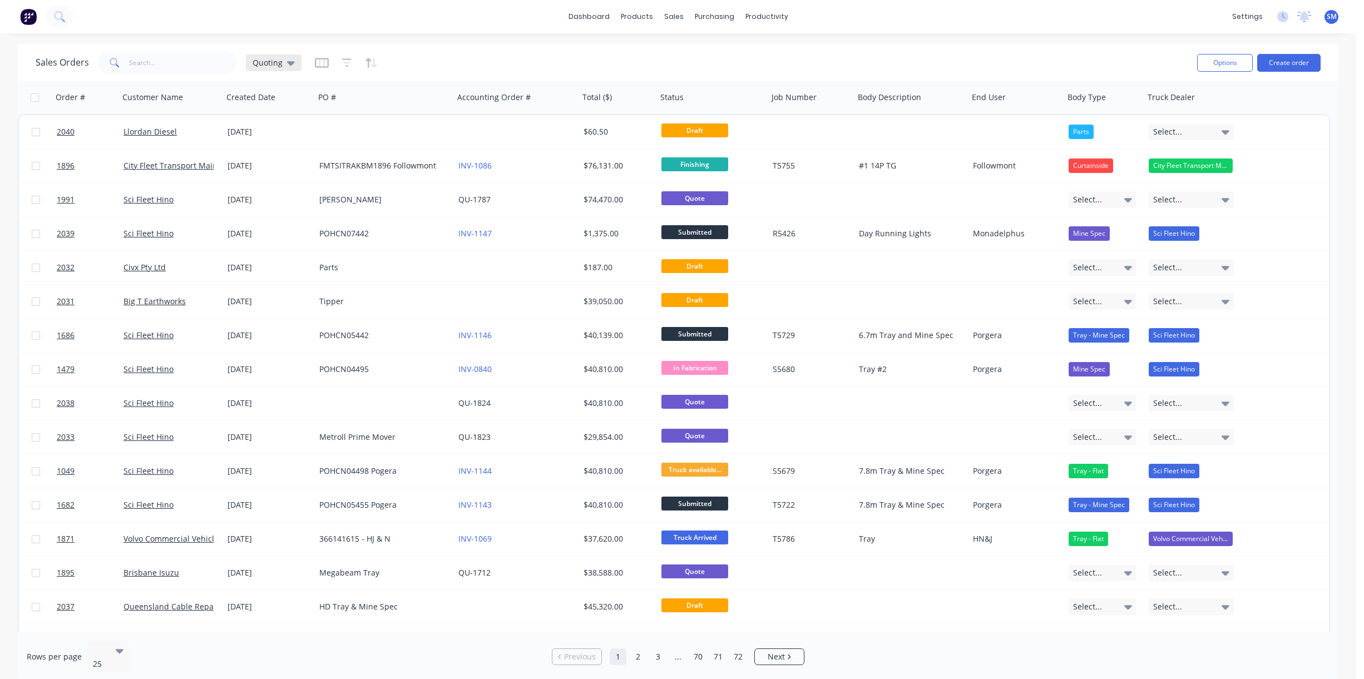
click at [289, 59] on icon at bounding box center [291, 63] width 8 height 12
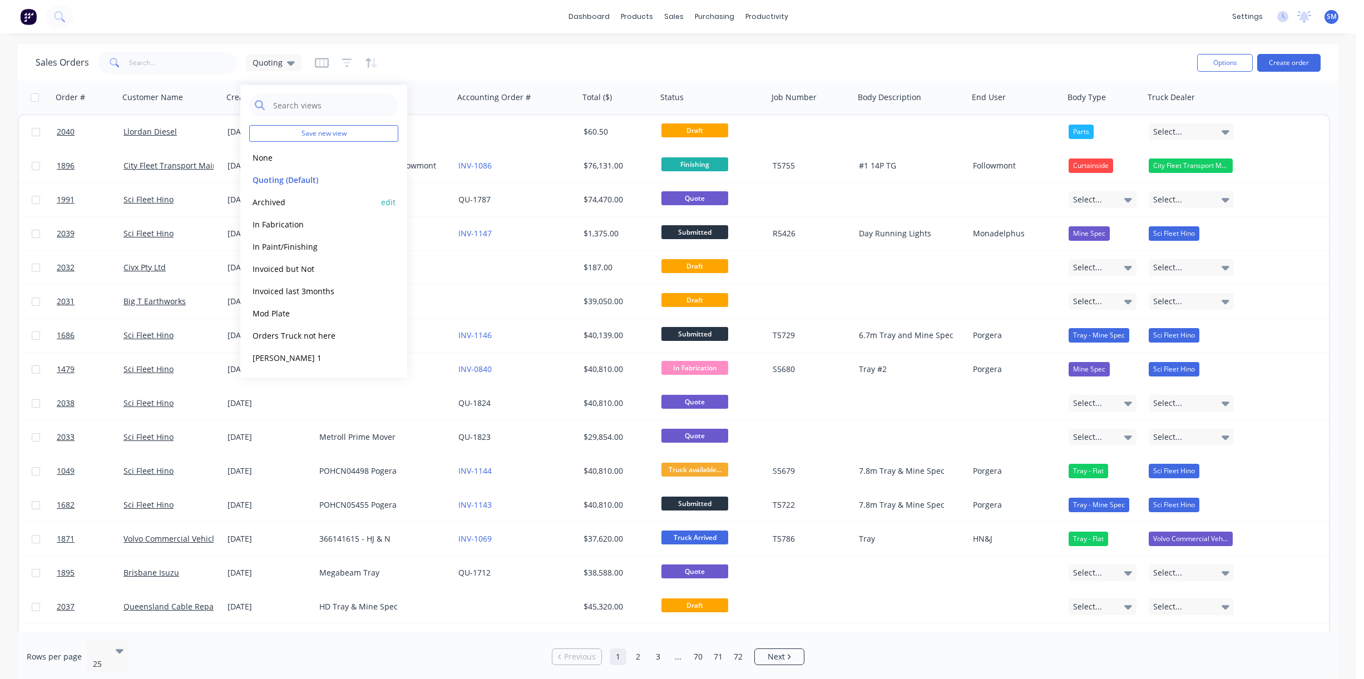
click at [276, 205] on button "Archived" at bounding box center [312, 202] width 127 height 13
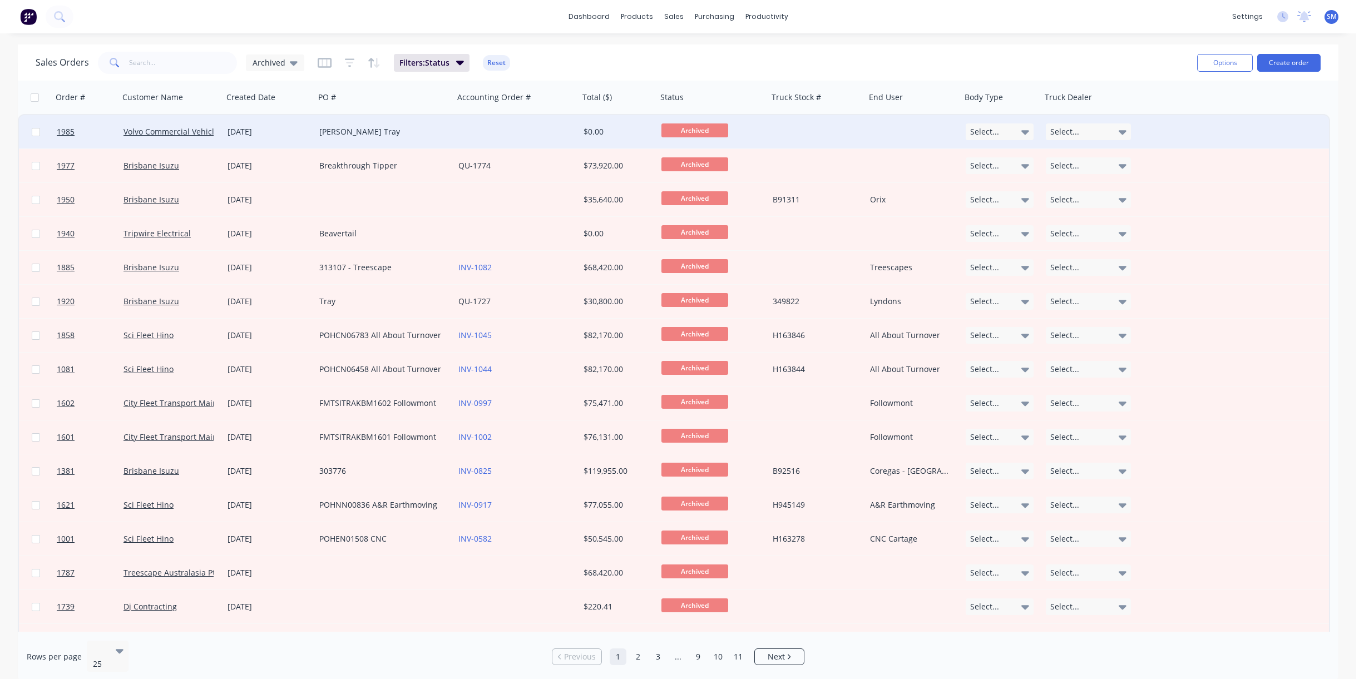
click at [430, 135] on div "[PERSON_NAME] Tray" at bounding box center [380, 131] width 123 height 11
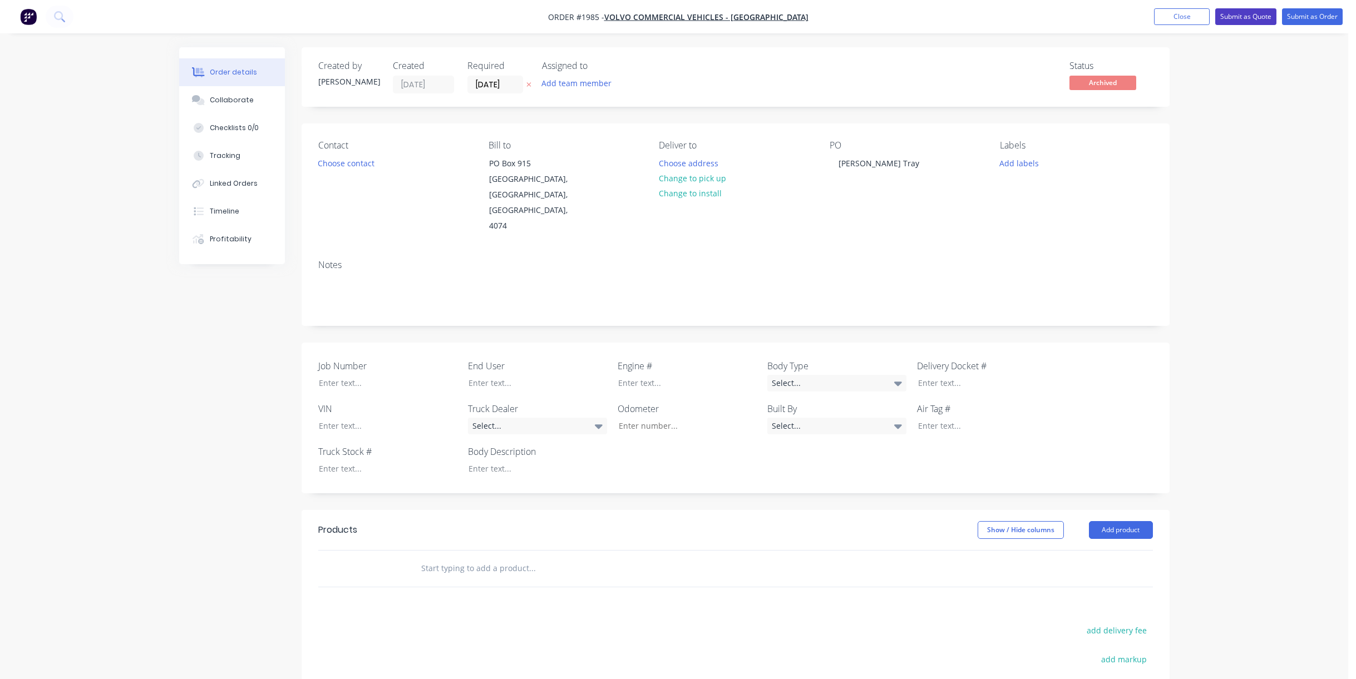
click at [903, 17] on button "Submit as Quote" at bounding box center [1245, 16] width 61 height 17
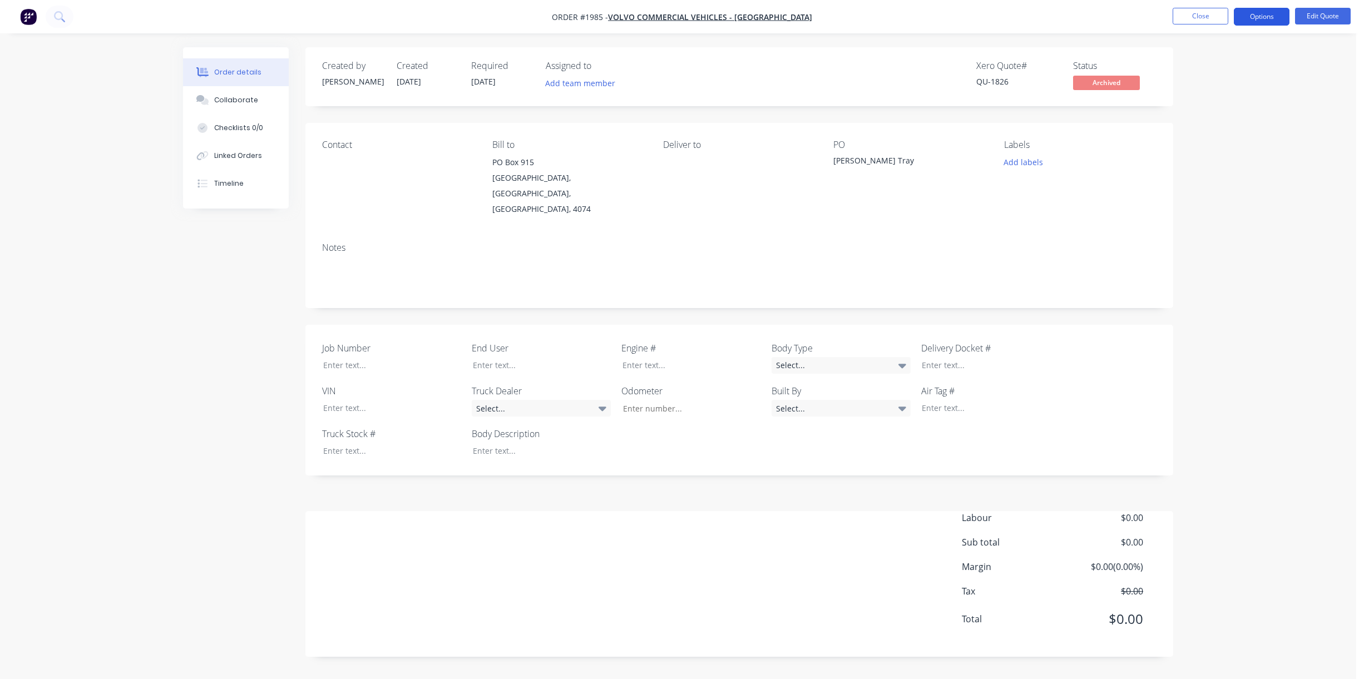
click at [903, 16] on button "Options" at bounding box center [1262, 17] width 56 height 18
click at [903, 247] on div "Unarchive" at bounding box center [1228, 246] width 102 height 16
click at [903, 85] on span "Quote" at bounding box center [1106, 83] width 67 height 14
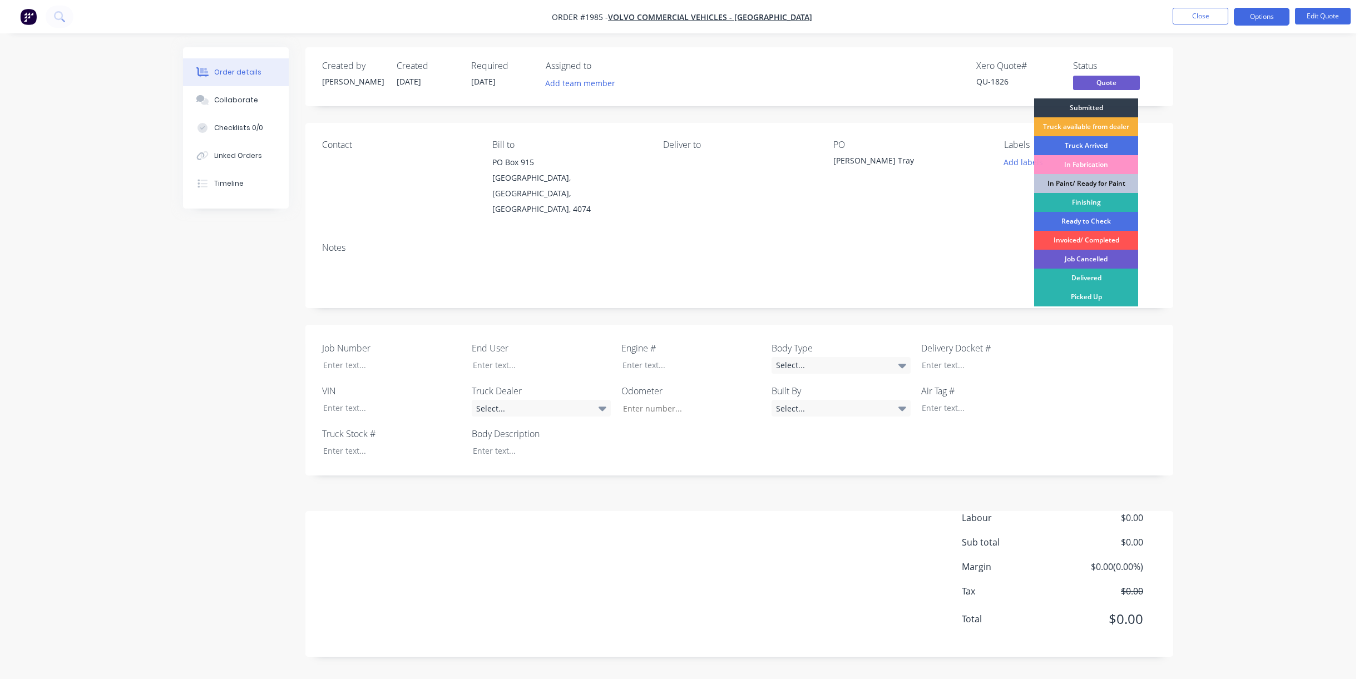
click at [903, 257] on div "Job Cancelled" at bounding box center [1086, 259] width 104 height 19
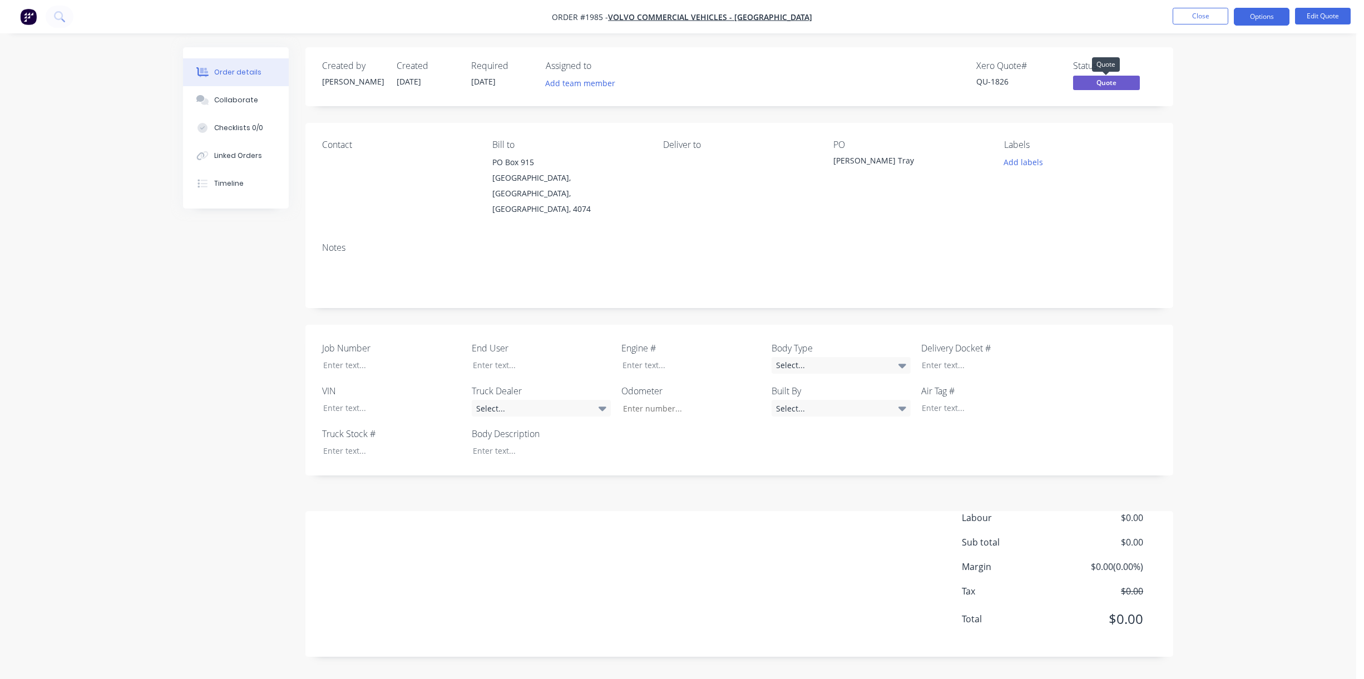
click at [903, 85] on span "Quote" at bounding box center [1106, 83] width 67 height 14
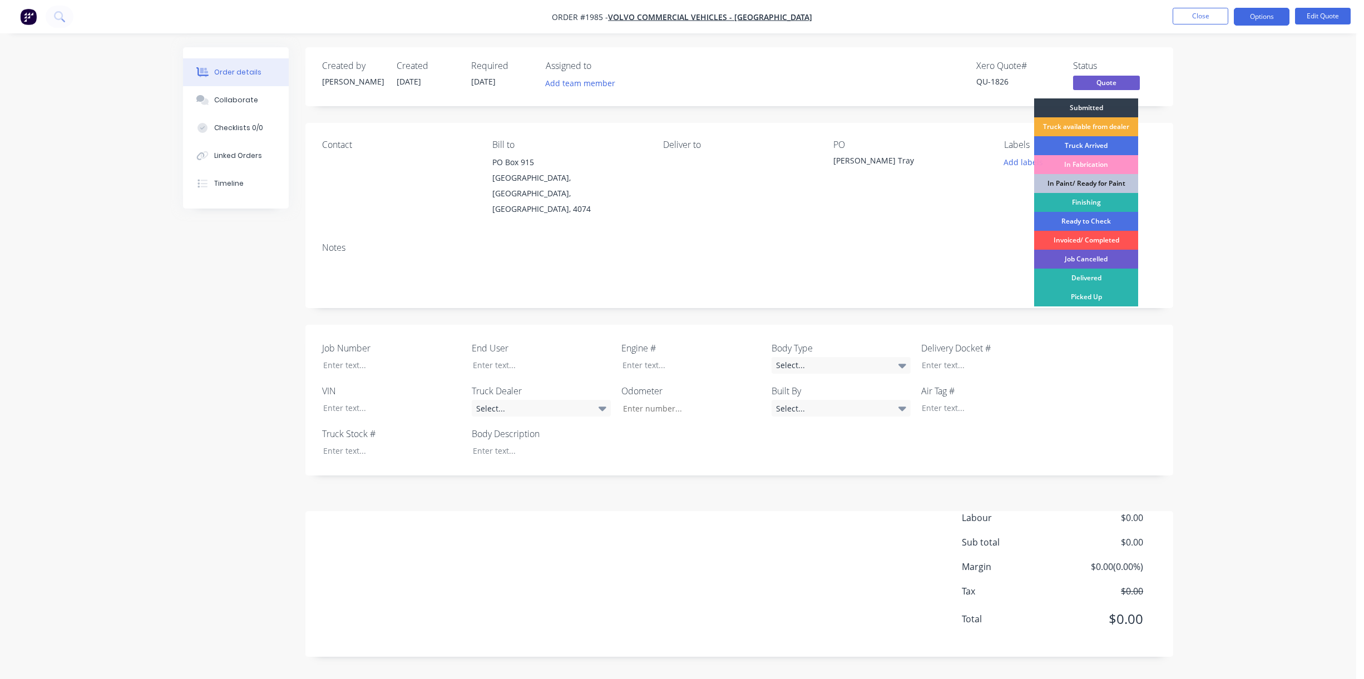
click at [903, 253] on div "Job Cancelled" at bounding box center [1086, 259] width 104 height 19
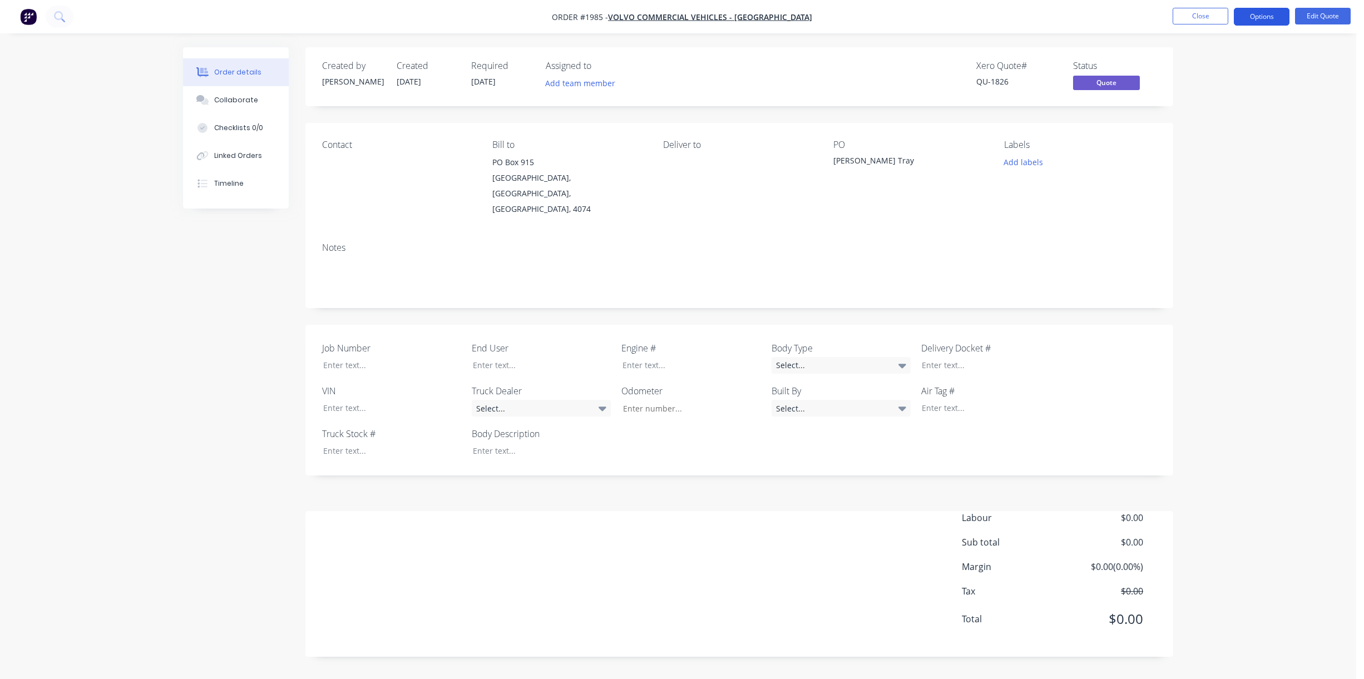
click at [903, 14] on button "Options" at bounding box center [1262, 17] width 56 height 18
click at [903, 221] on div "Cancel Quote" at bounding box center [1228, 223] width 102 height 16
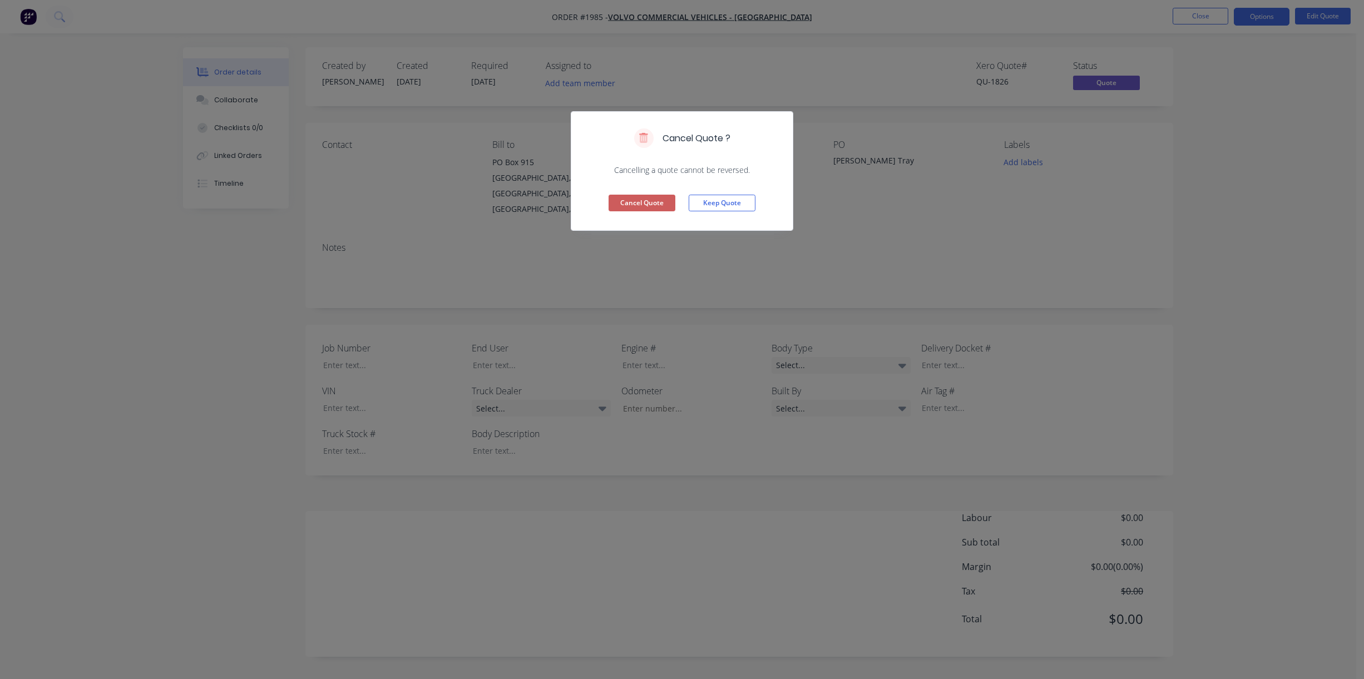
click at [654, 199] on button "Cancel Quote" at bounding box center [642, 203] width 67 height 17
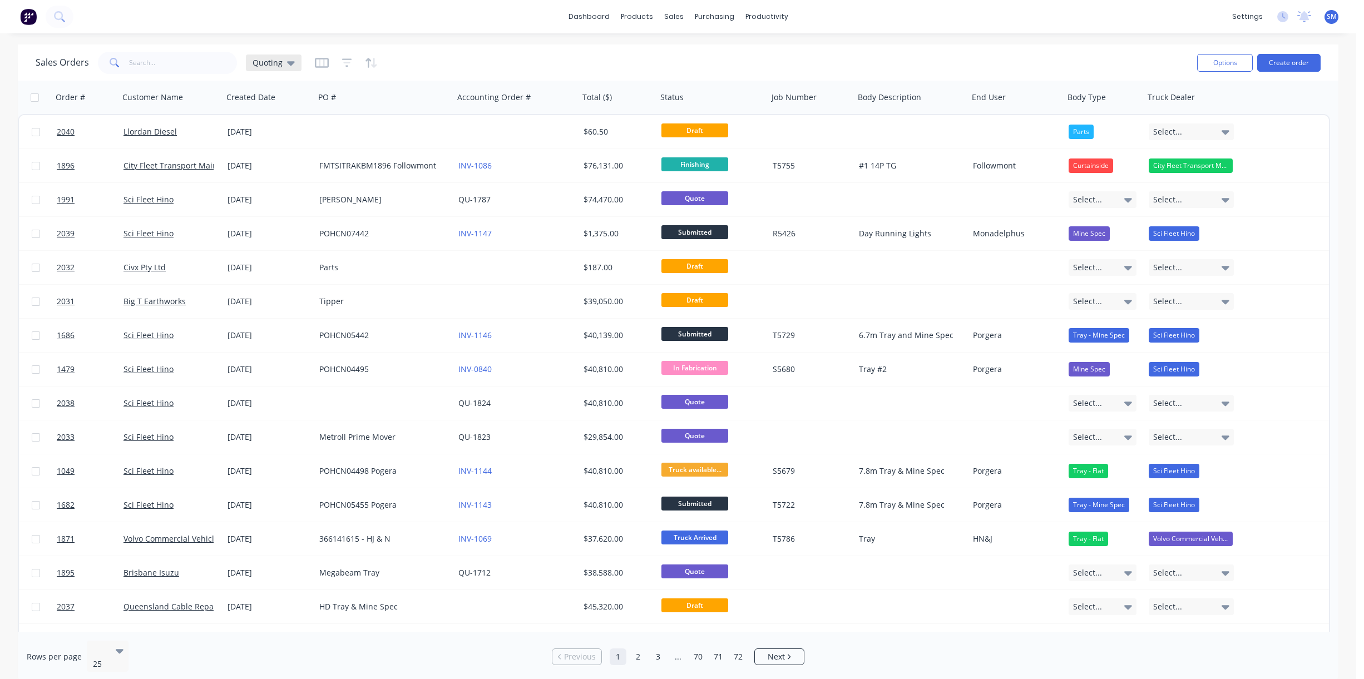
click at [295, 61] on div "Quoting" at bounding box center [274, 63] width 56 height 17
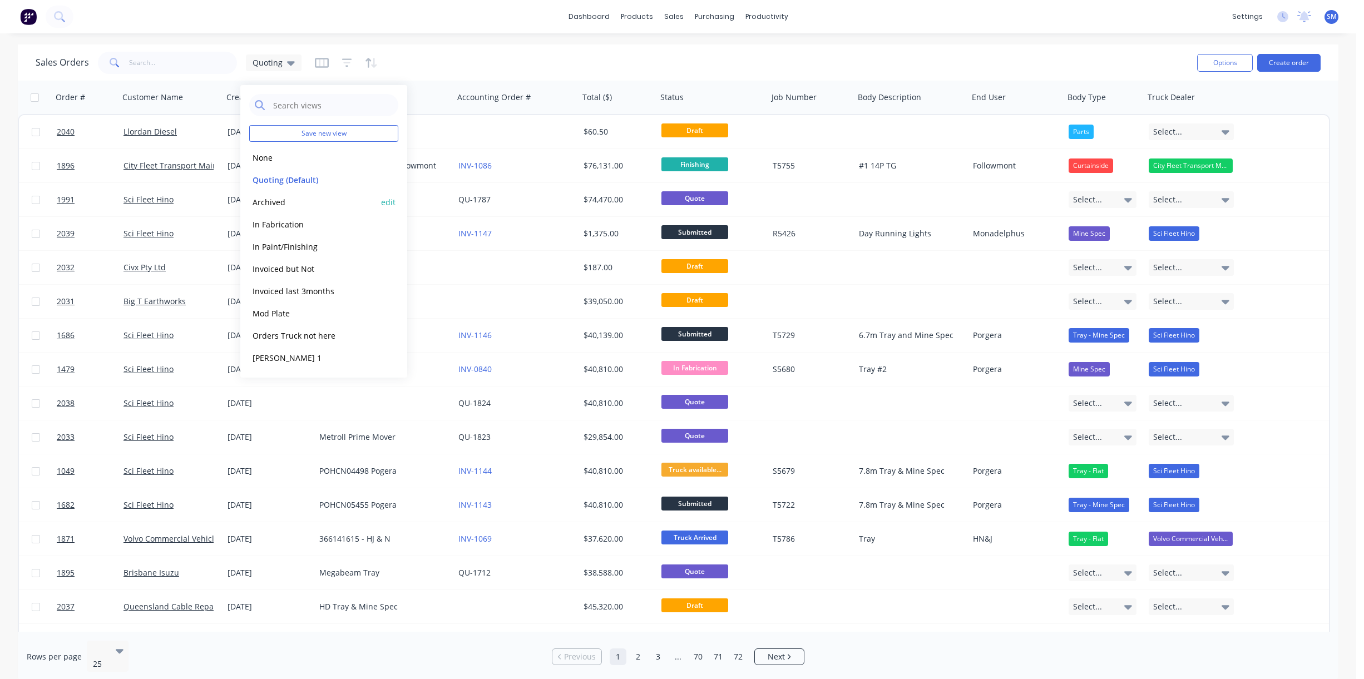
click at [275, 205] on button "Archived" at bounding box center [312, 202] width 127 height 13
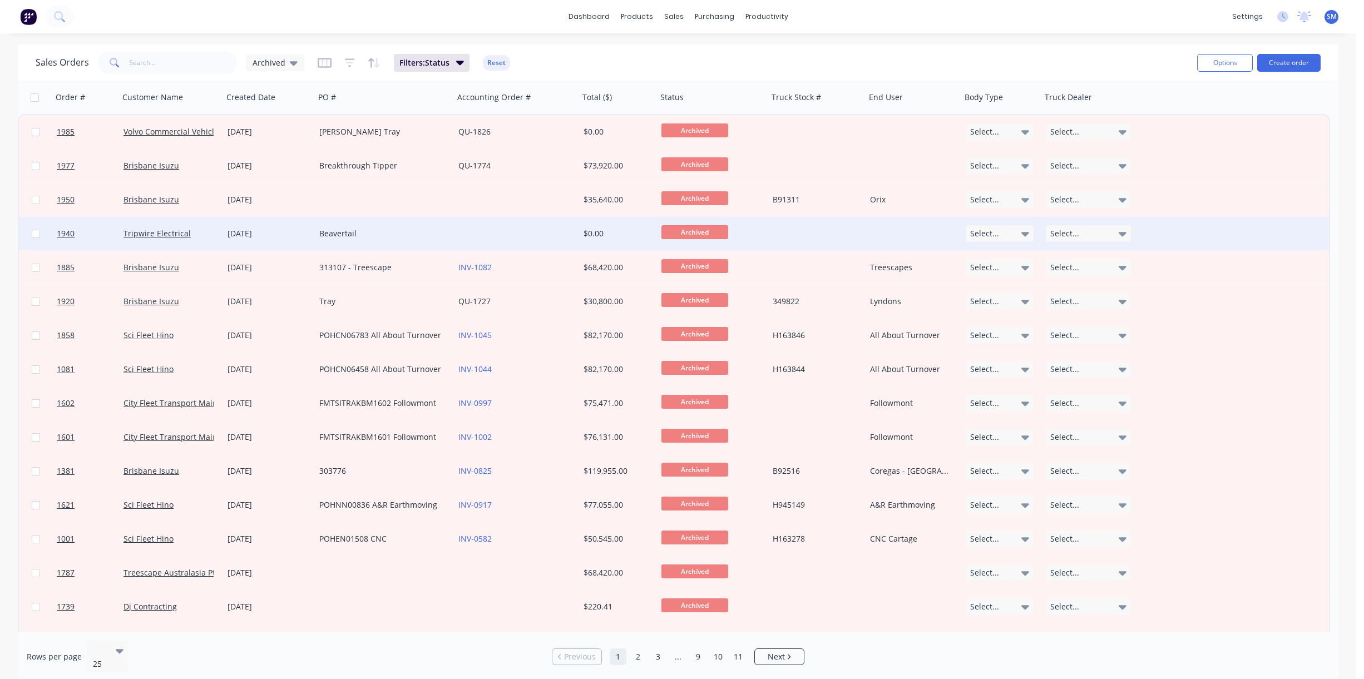
click at [453, 231] on div "Beavertail" at bounding box center [384, 233] width 139 height 33
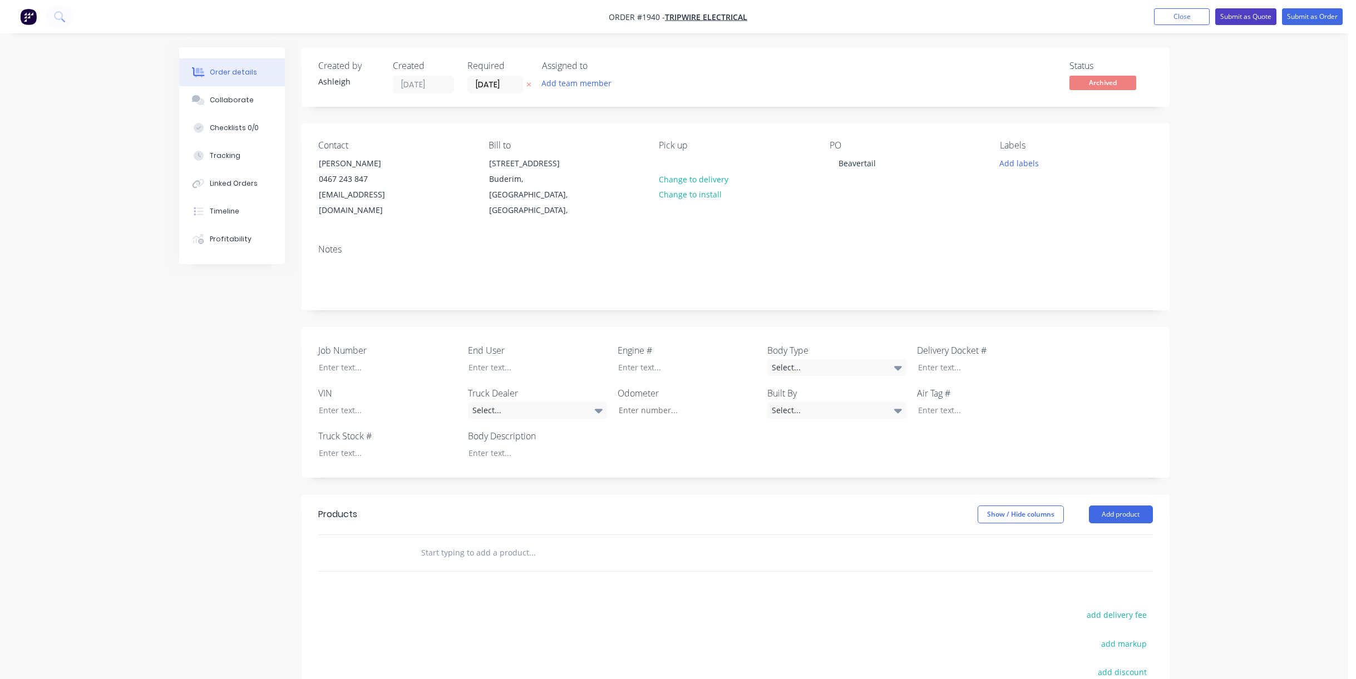
click at [903, 15] on button "Submit as Quote" at bounding box center [1245, 16] width 61 height 17
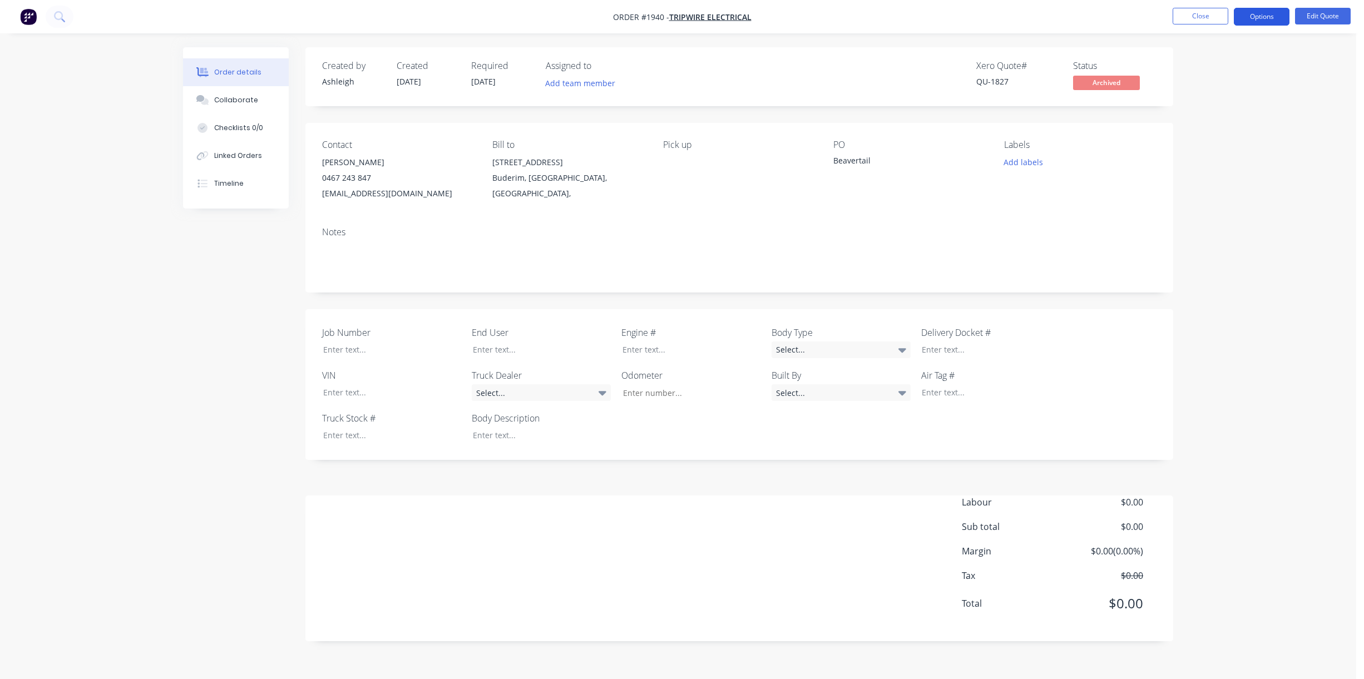
click at [903, 14] on button "Options" at bounding box center [1262, 17] width 56 height 18
click at [903, 219] on div "Cancel Quote" at bounding box center [1228, 223] width 102 height 16
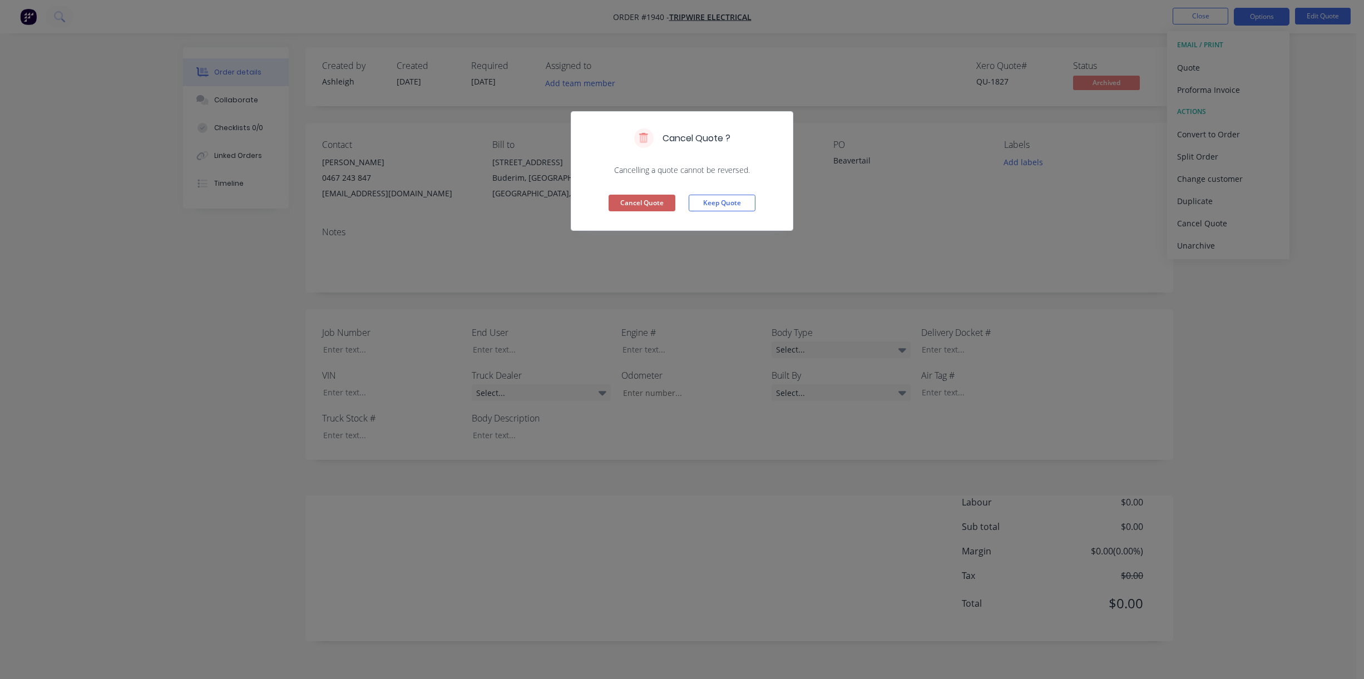
click at [639, 198] on button "Cancel Quote" at bounding box center [642, 203] width 67 height 17
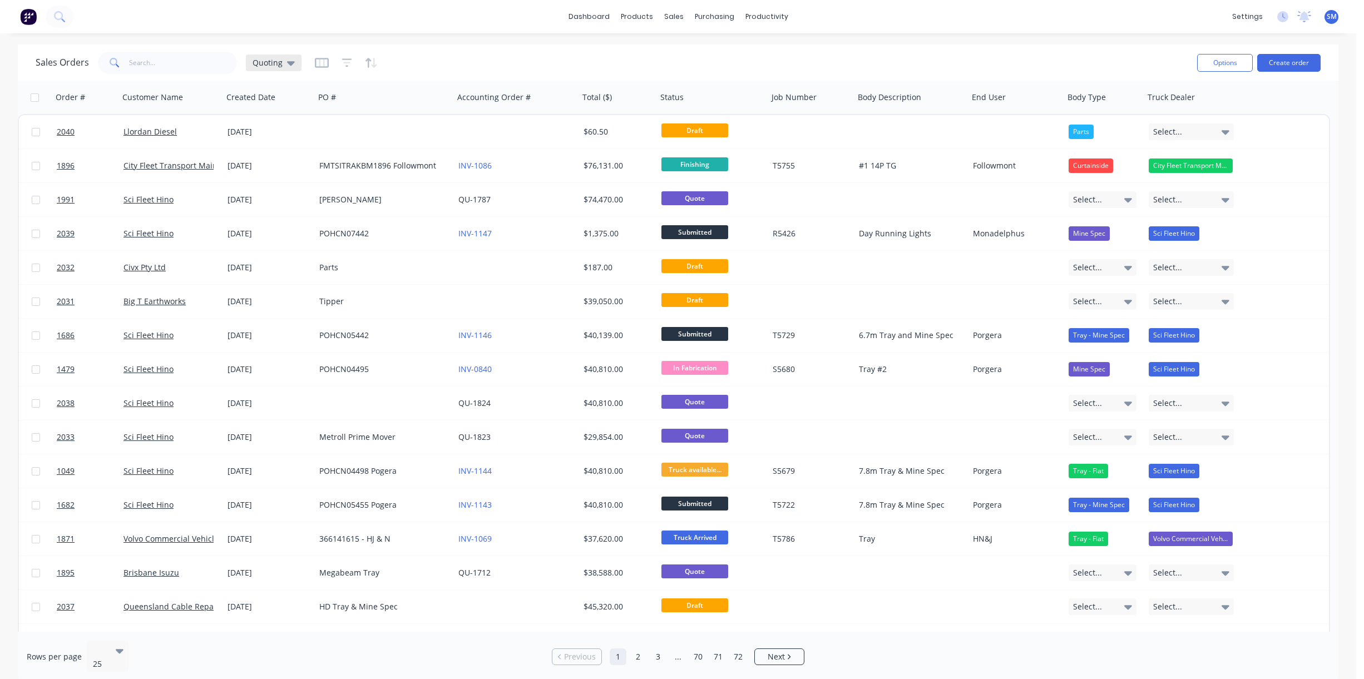
click at [261, 58] on span "Quoting" at bounding box center [268, 63] width 30 height 12
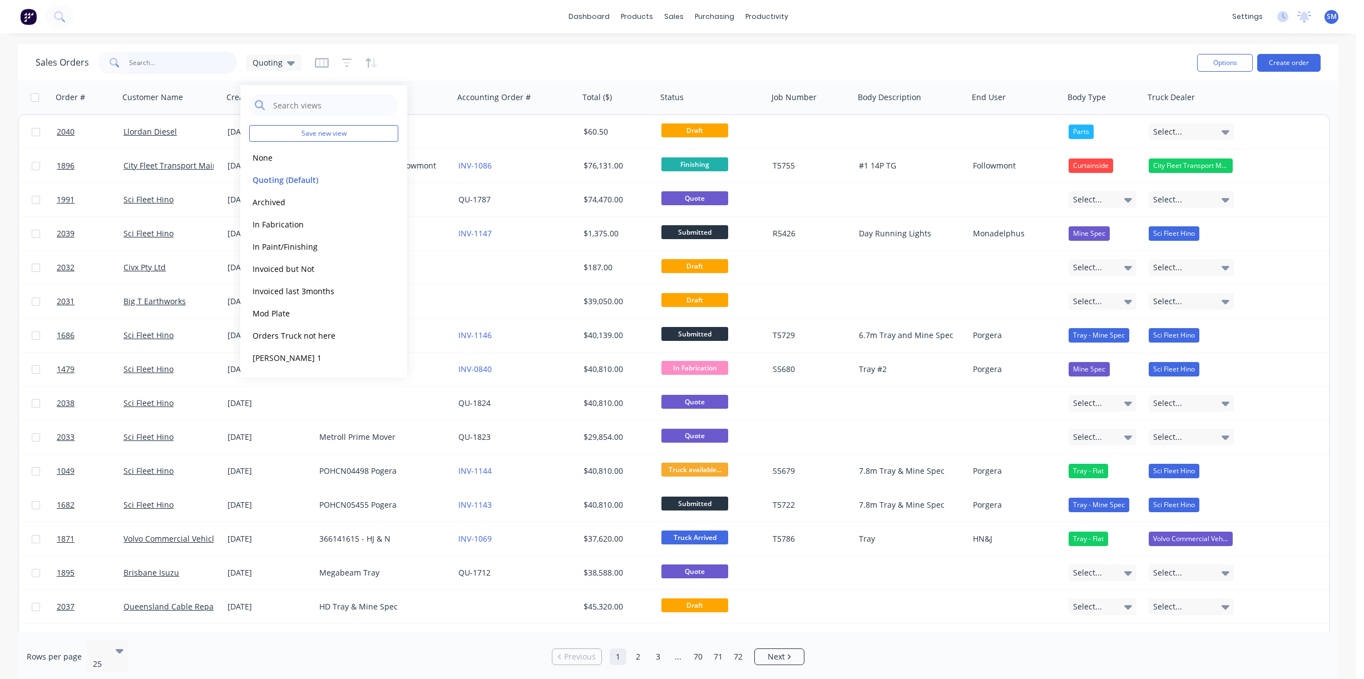
click at [202, 52] on input "text" at bounding box center [183, 63] width 108 height 22
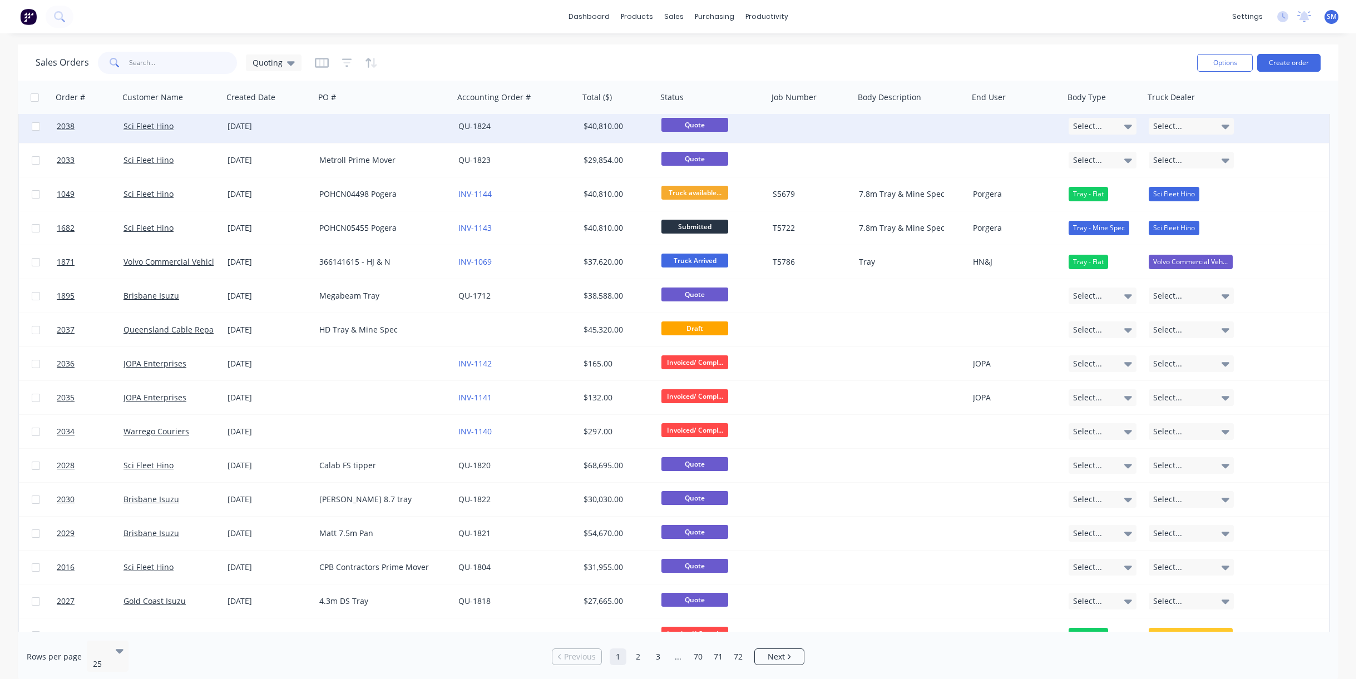
scroll to position [278, 0]
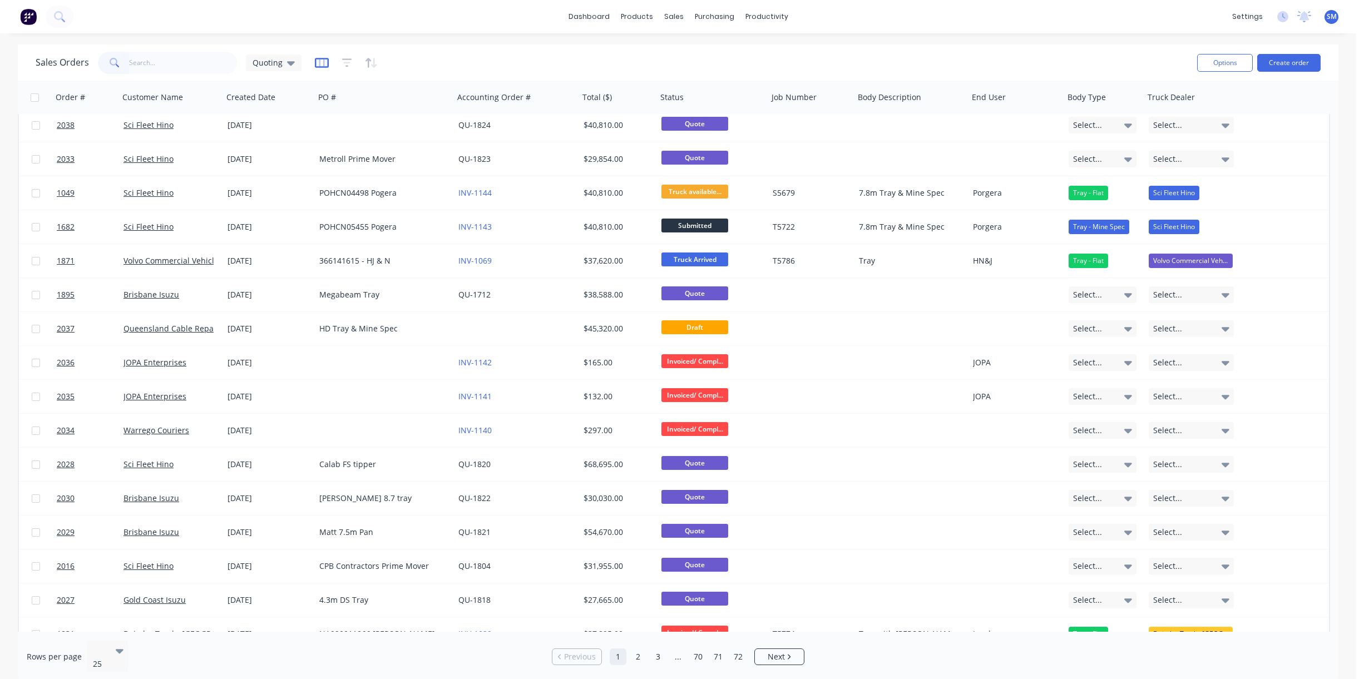
click at [323, 66] on icon "button" at bounding box center [322, 63] width 14 height 10
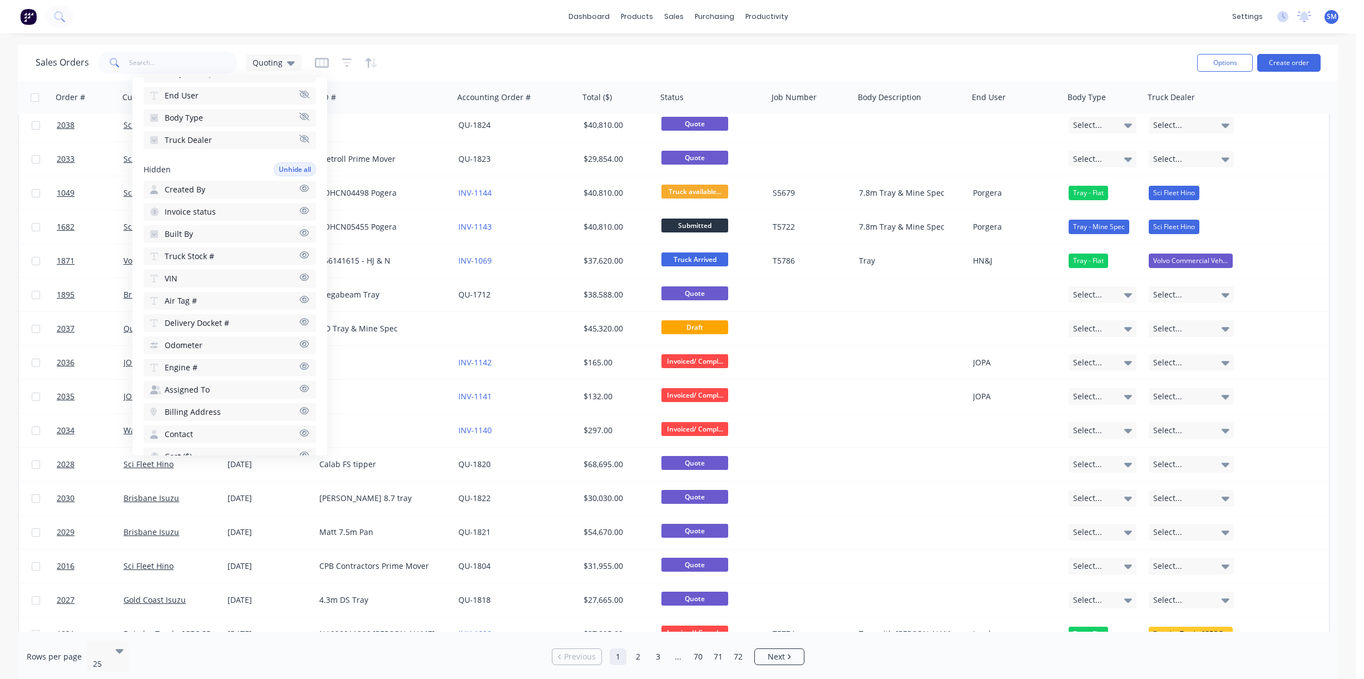
click at [442, 73] on div "Sales Orders Quoting" at bounding box center [612, 62] width 1152 height 27
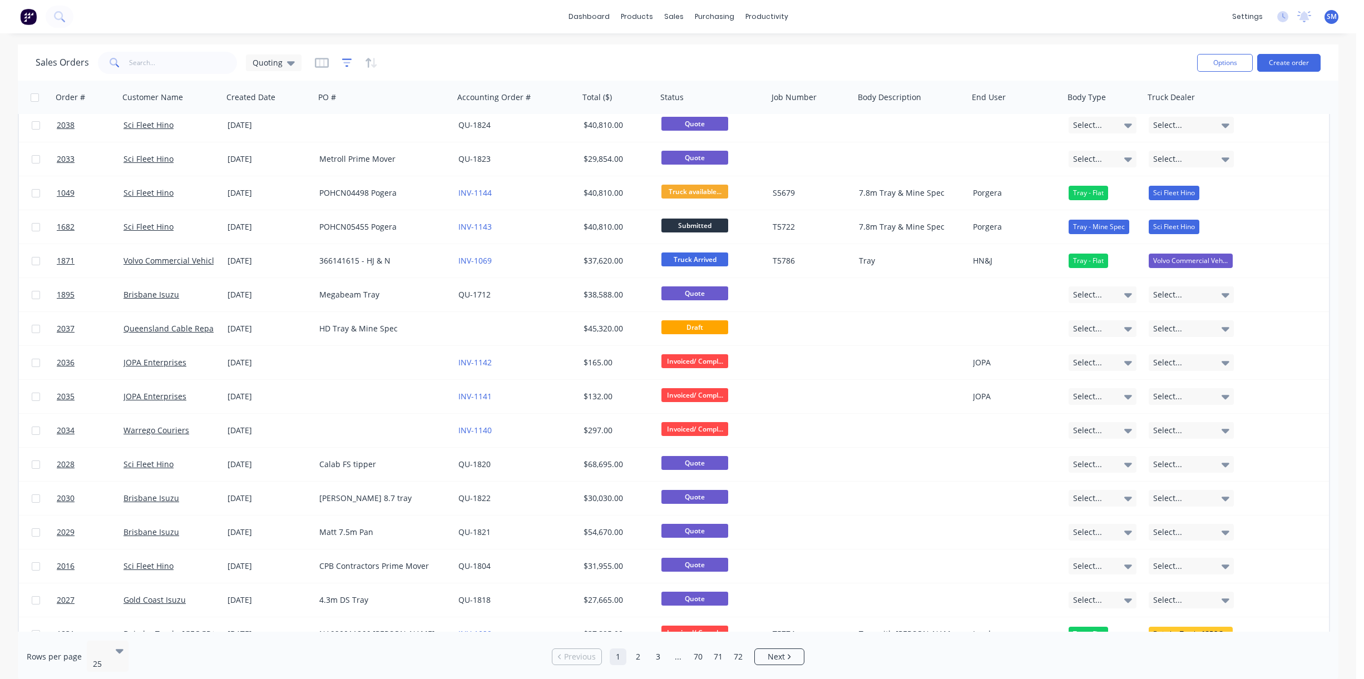
click at [342, 61] on icon "button" at bounding box center [347, 62] width 10 height 11
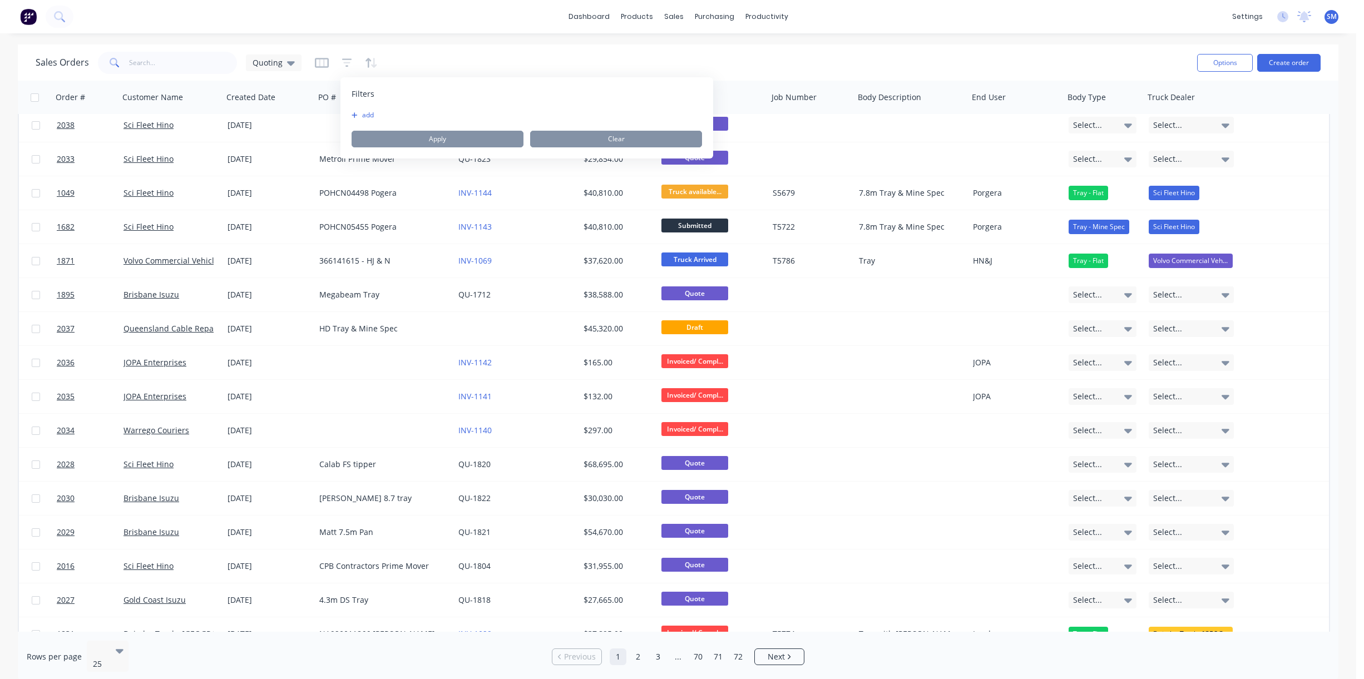
click at [374, 111] on button "add" at bounding box center [366, 115] width 28 height 9
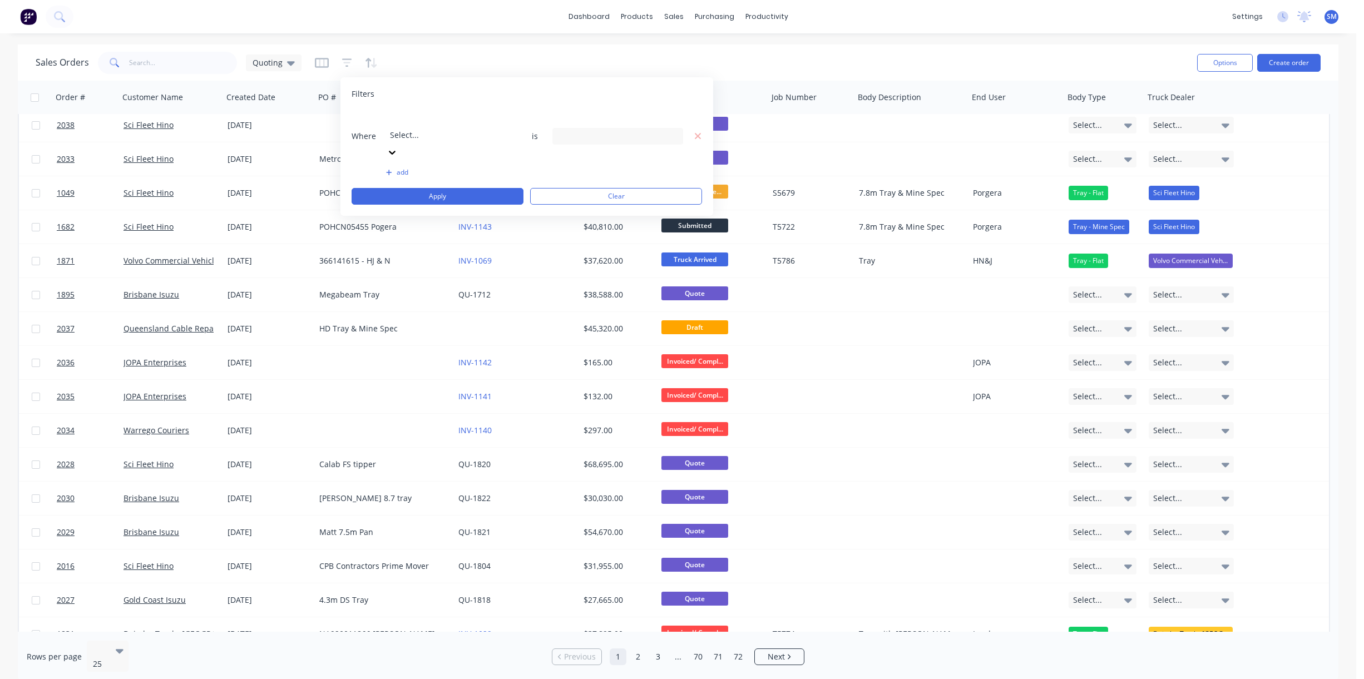
click at [432, 118] on div at bounding box center [470, 120] width 160 height 14
click at [616, 130] on div "13 Status selected" at bounding box center [608, 136] width 101 height 12
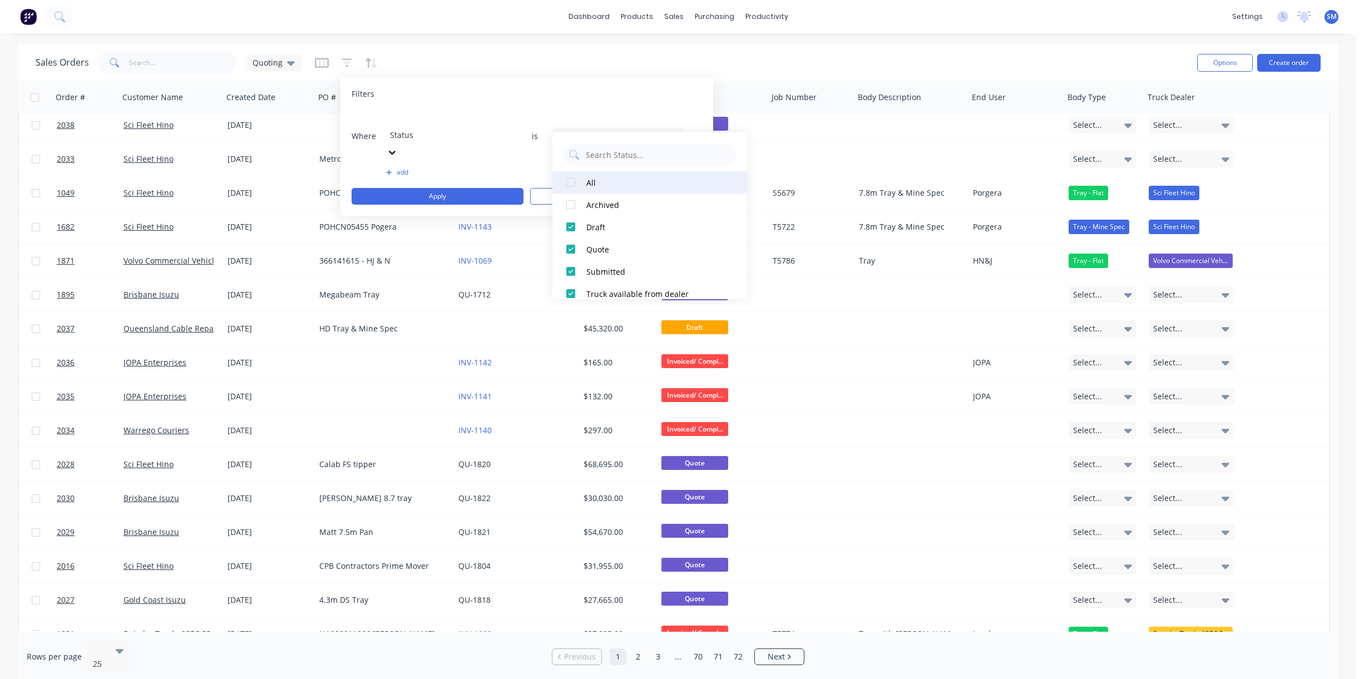
click at [576, 173] on div at bounding box center [571, 182] width 22 height 22
click at [575, 186] on div at bounding box center [571, 182] width 22 height 22
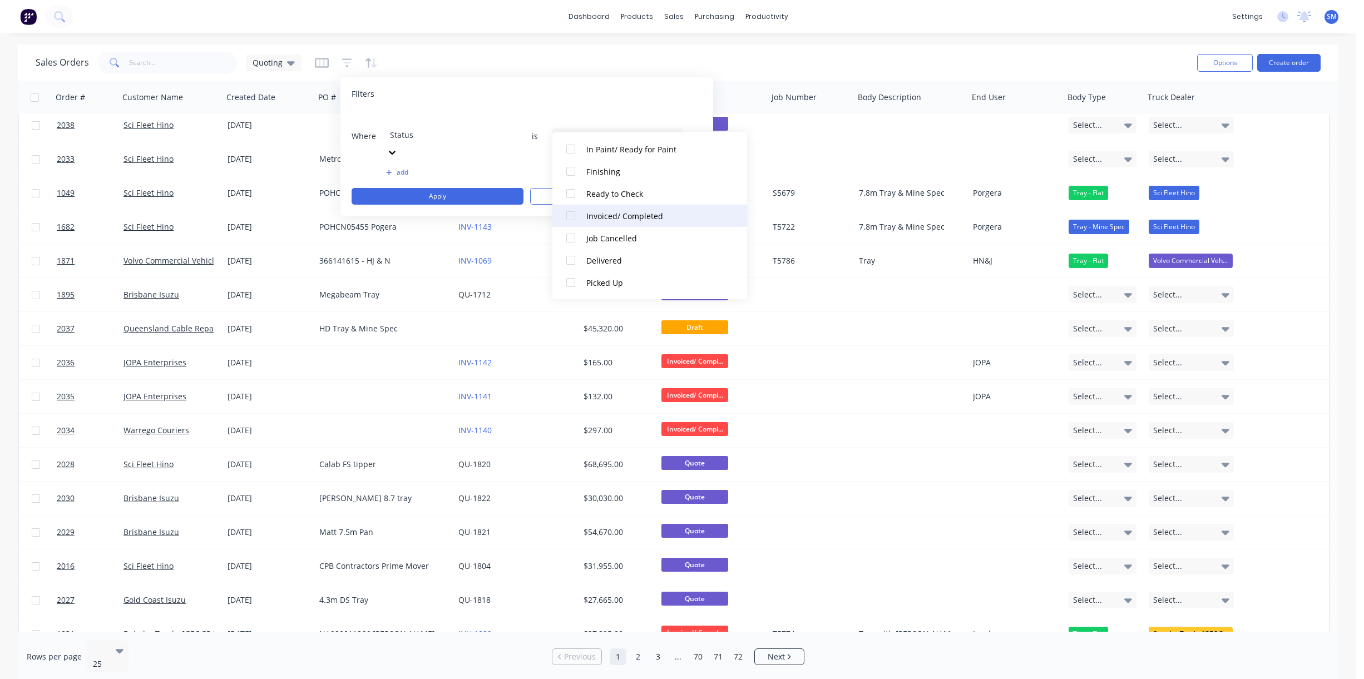
click at [570, 220] on div at bounding box center [571, 216] width 22 height 22
click at [487, 188] on button "Apply" at bounding box center [438, 196] width 172 height 17
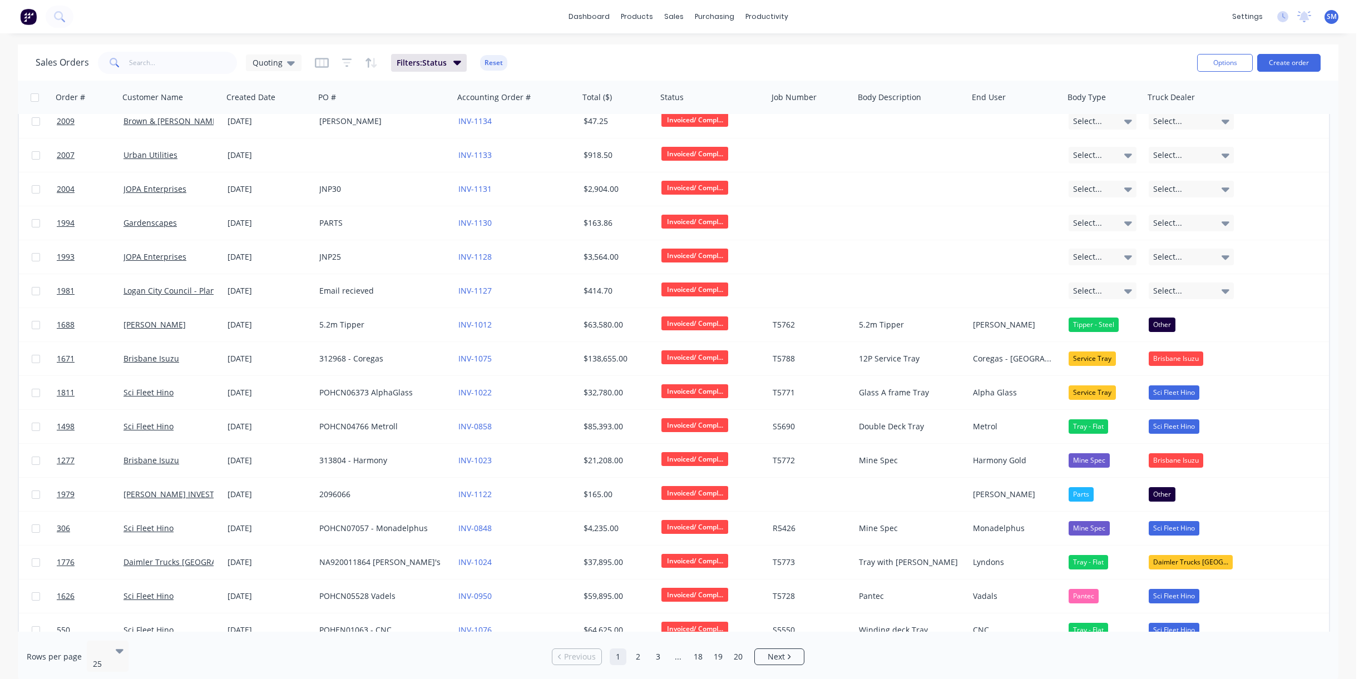
scroll to position [330, 0]
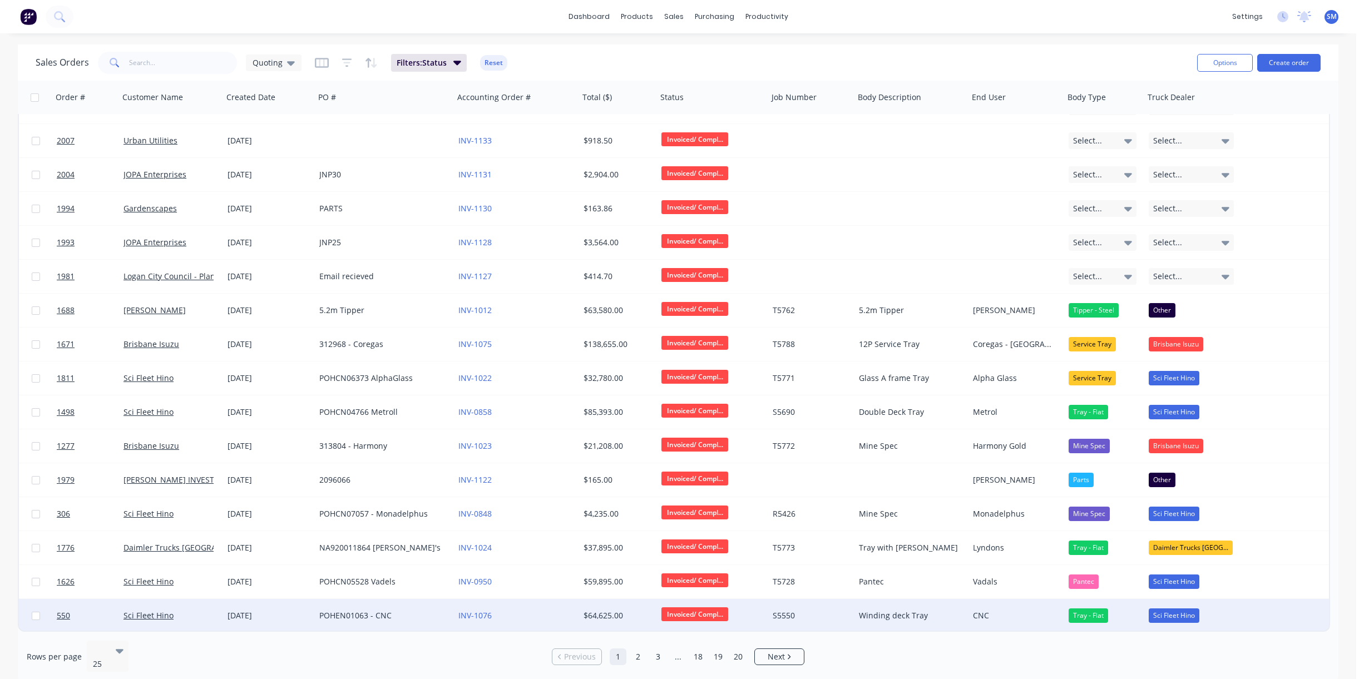
click at [347, 447] on div "POHEN01063 - CNC" at bounding box center [380, 615] width 123 height 11
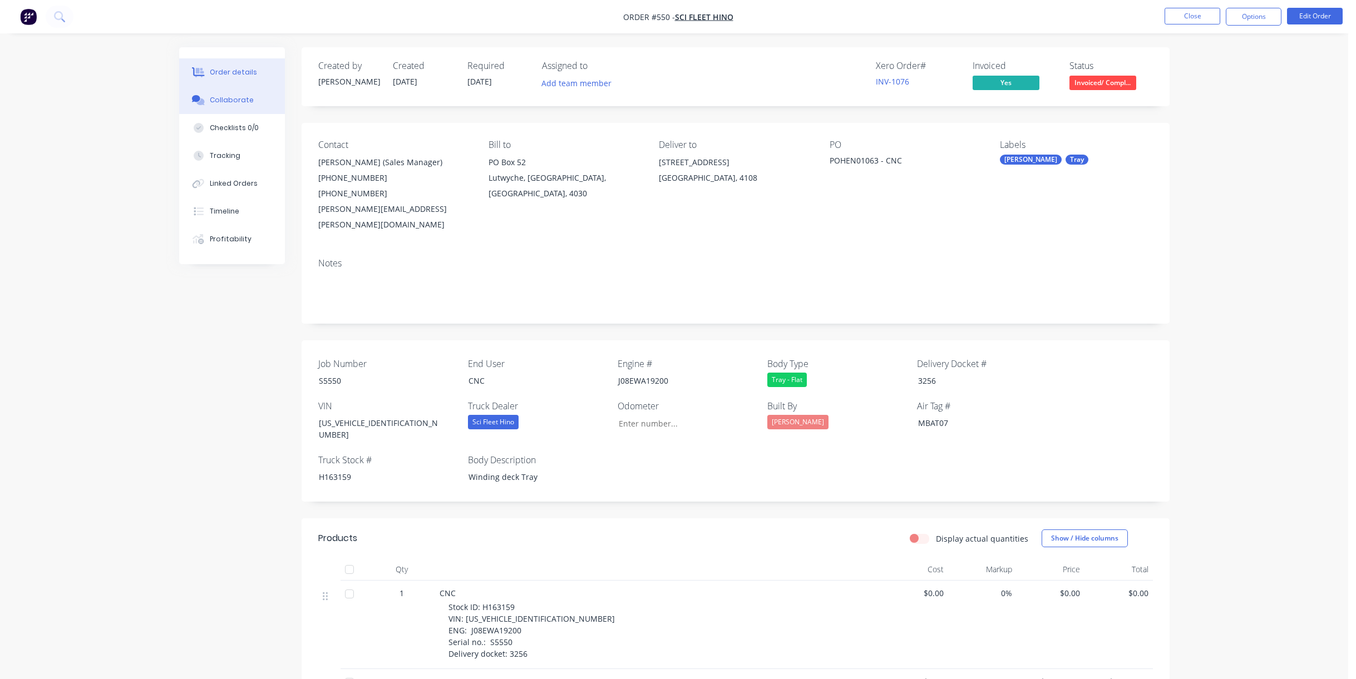
click at [224, 98] on div "Collaborate" at bounding box center [232, 100] width 44 height 10
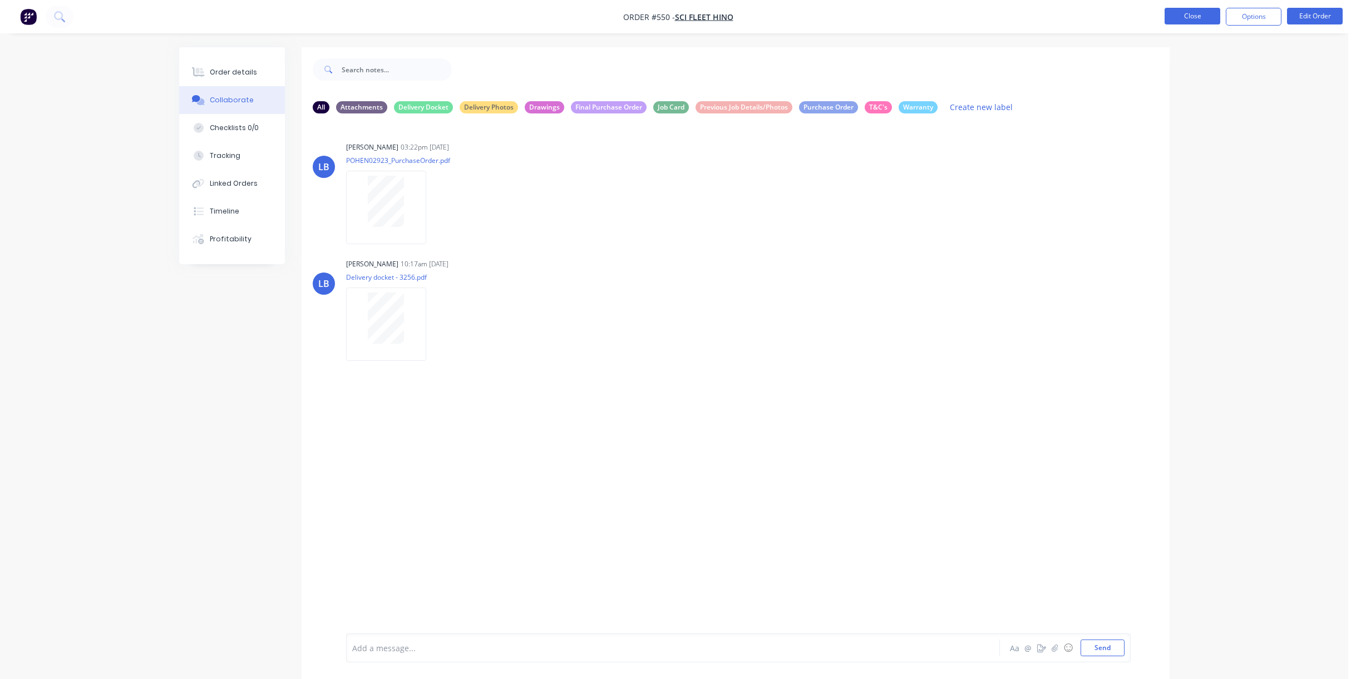
click at [903, 17] on button "Close" at bounding box center [1192, 16] width 56 height 17
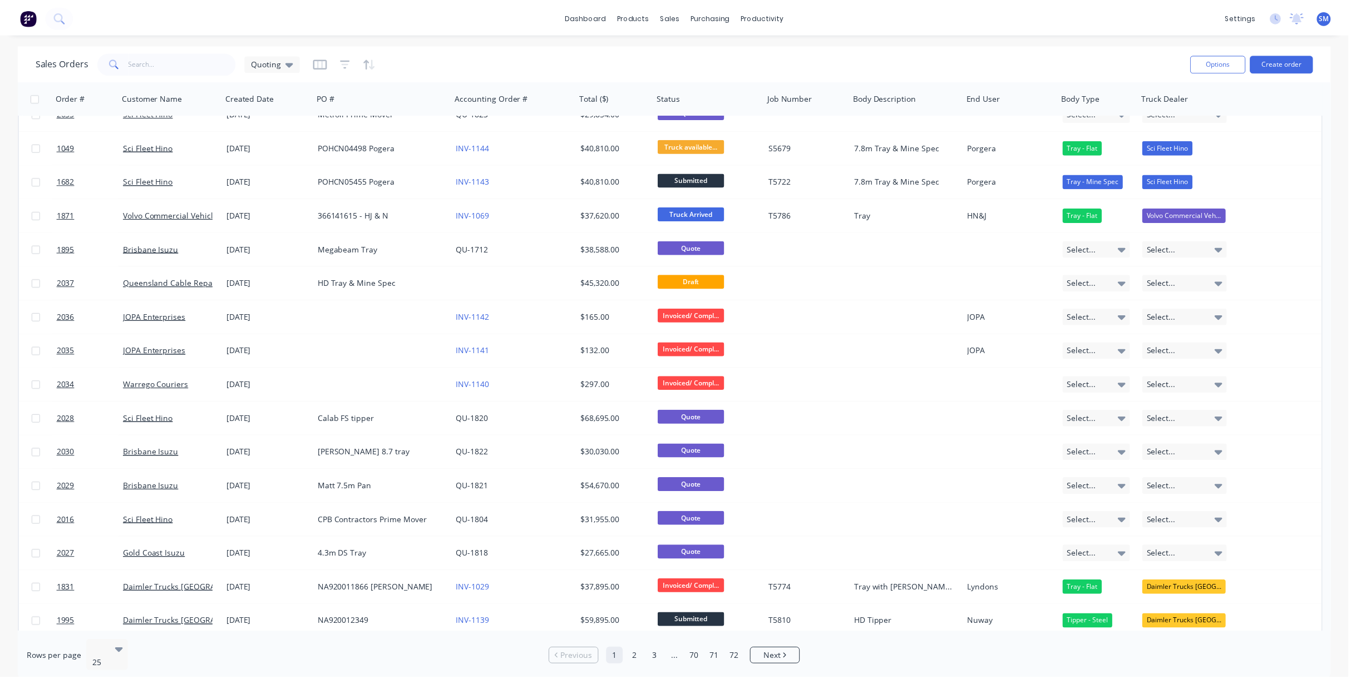
scroll to position [330, 0]
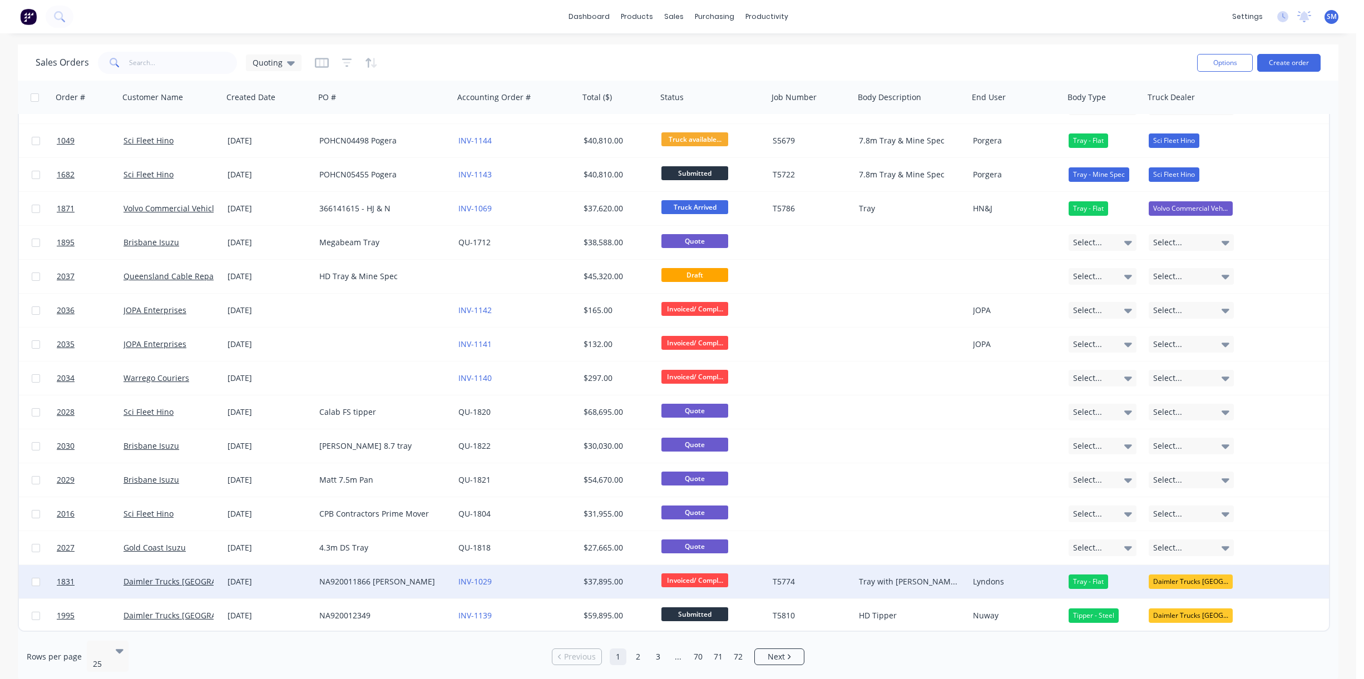
click at [537, 447] on div "INV-1029" at bounding box center [513, 581] width 111 height 11
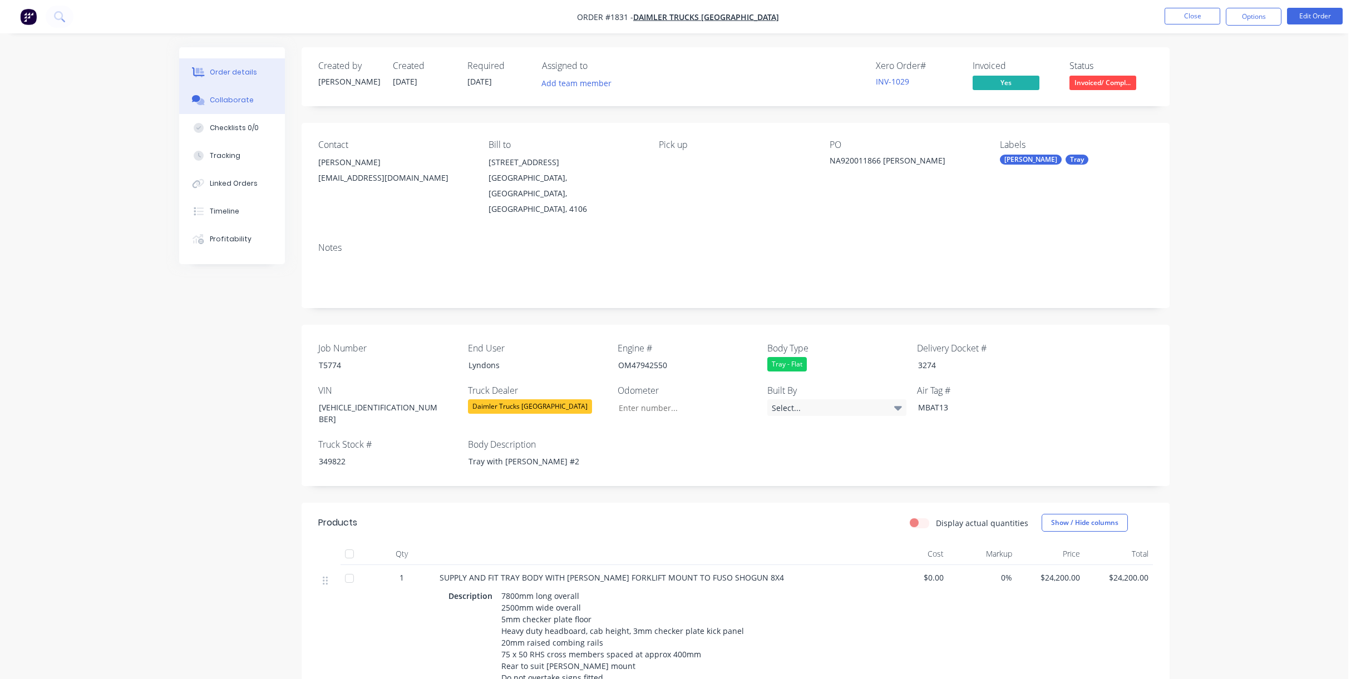
click at [242, 97] on div "Collaborate" at bounding box center [232, 100] width 44 height 10
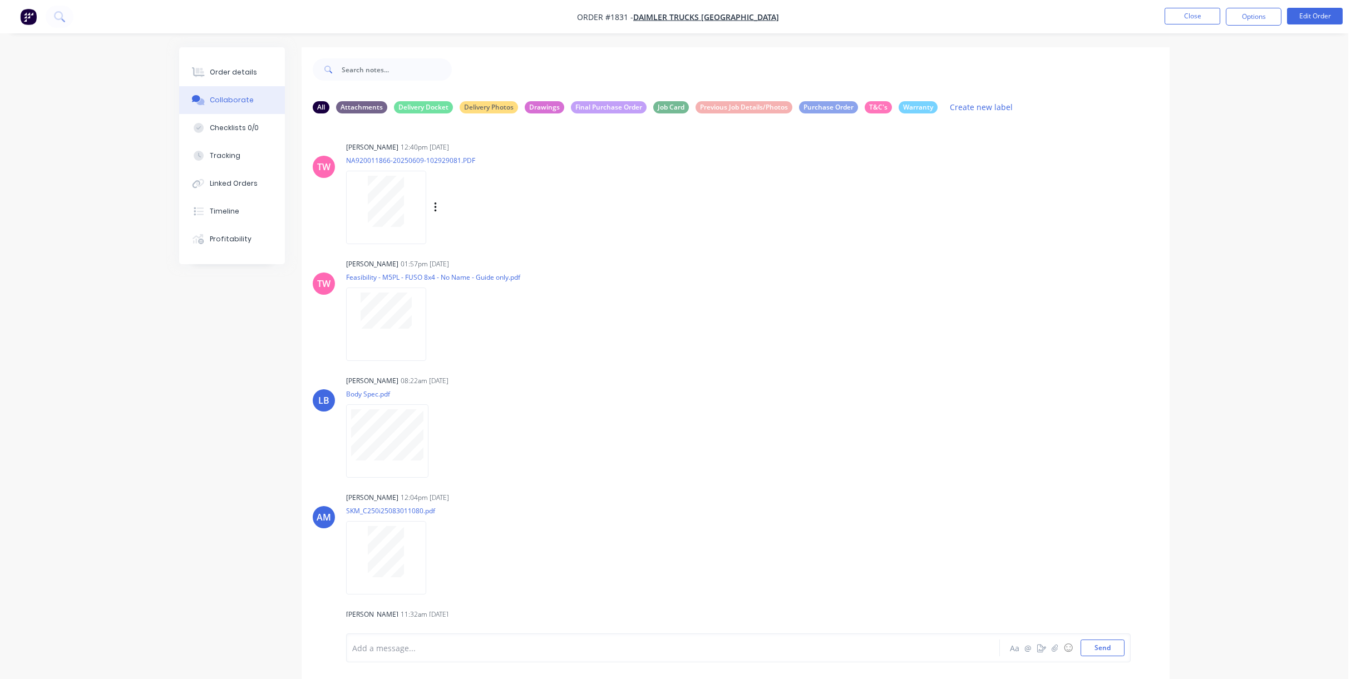
click at [407, 204] on div at bounding box center [386, 201] width 70 height 51
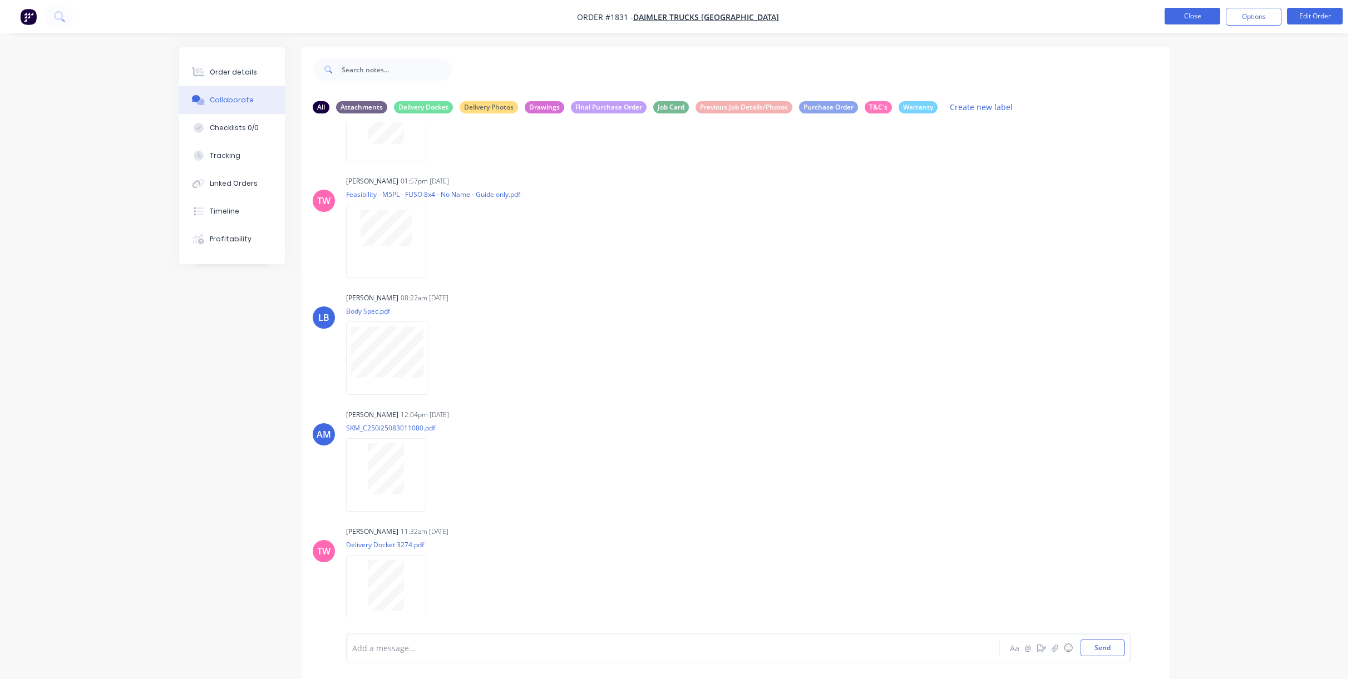
click at [903, 16] on button "Close" at bounding box center [1192, 16] width 56 height 17
